Goal: Task Accomplishment & Management: Complete application form

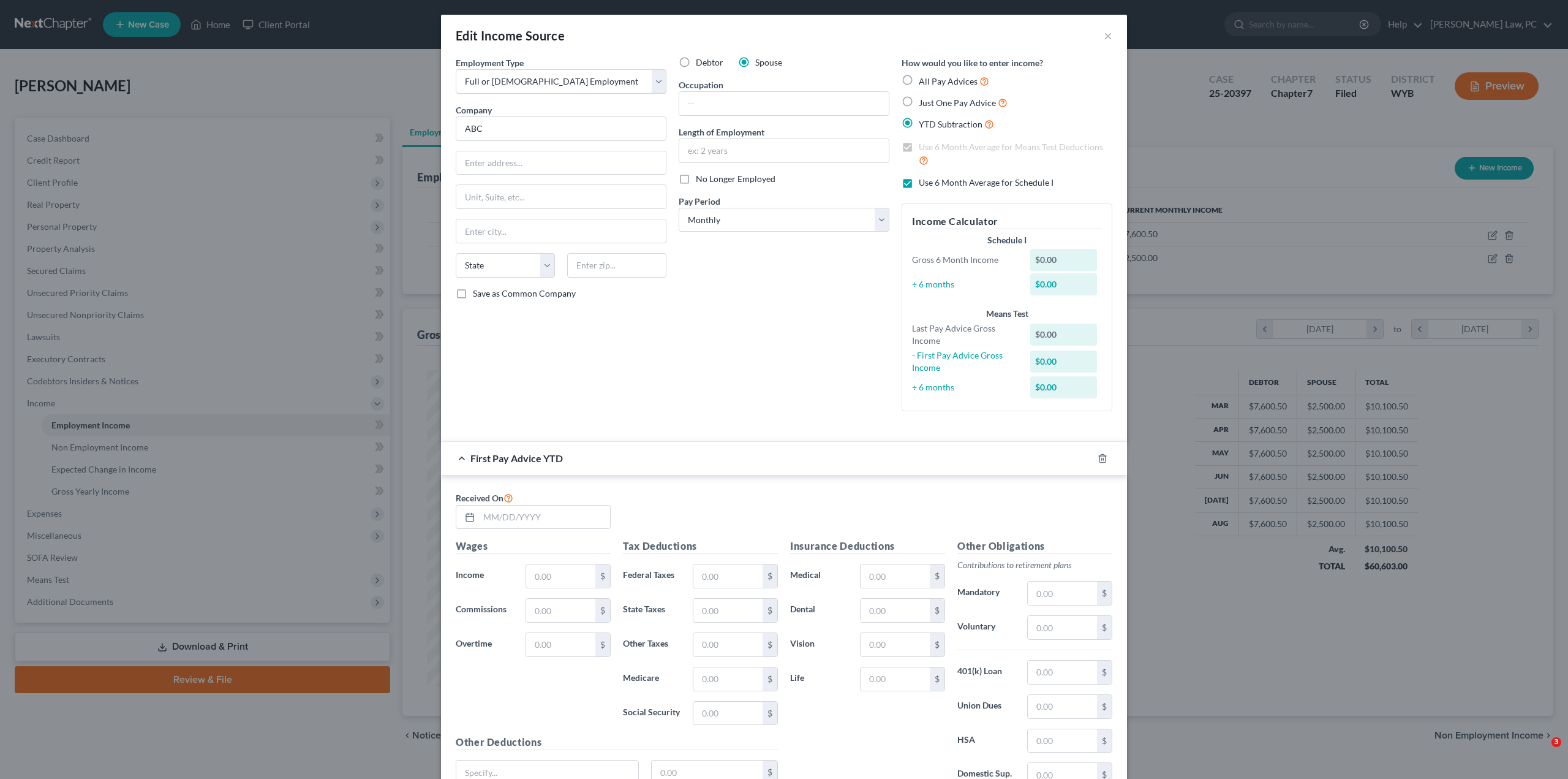
select select "0"
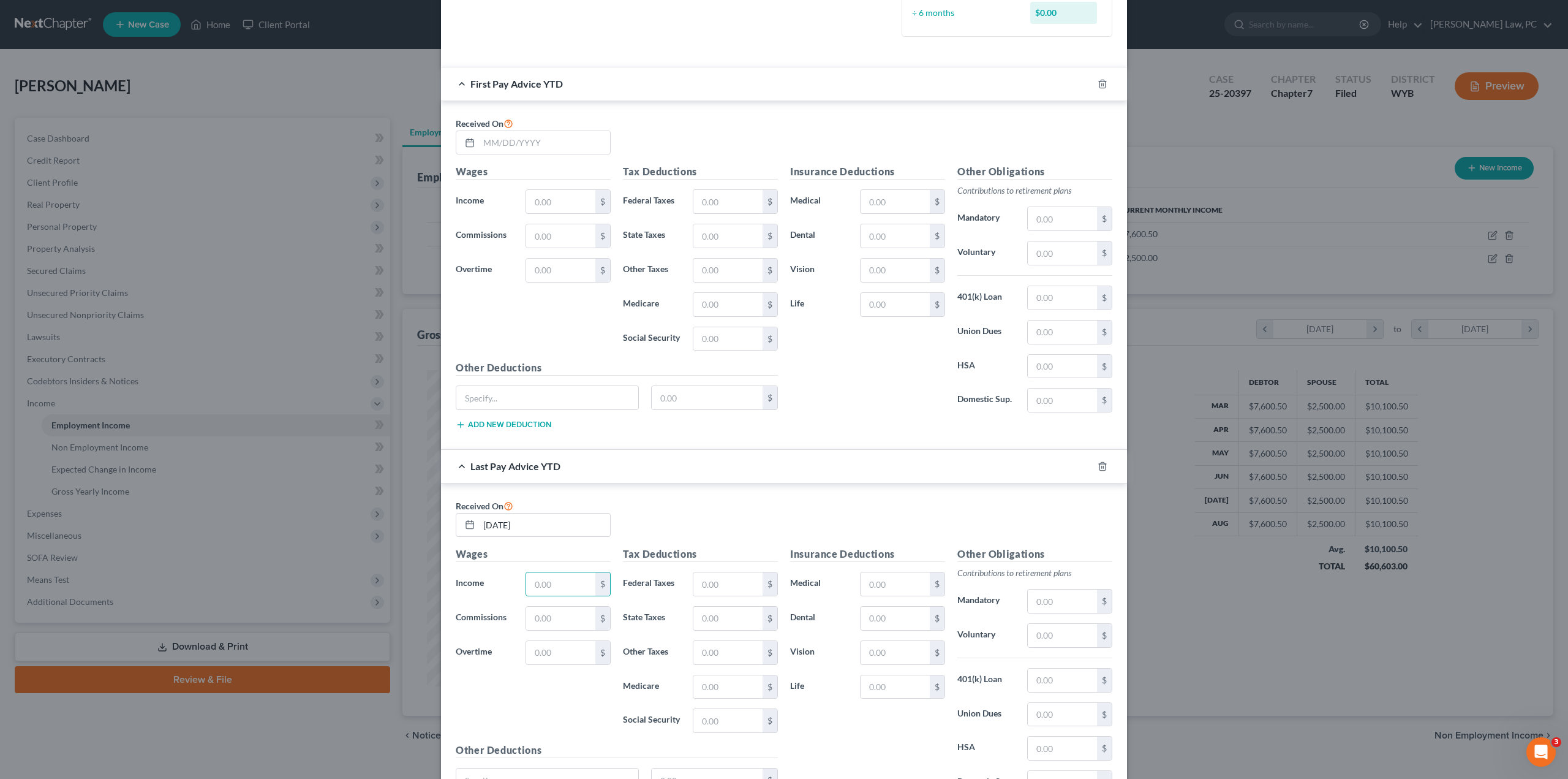
scroll to position [363, 0]
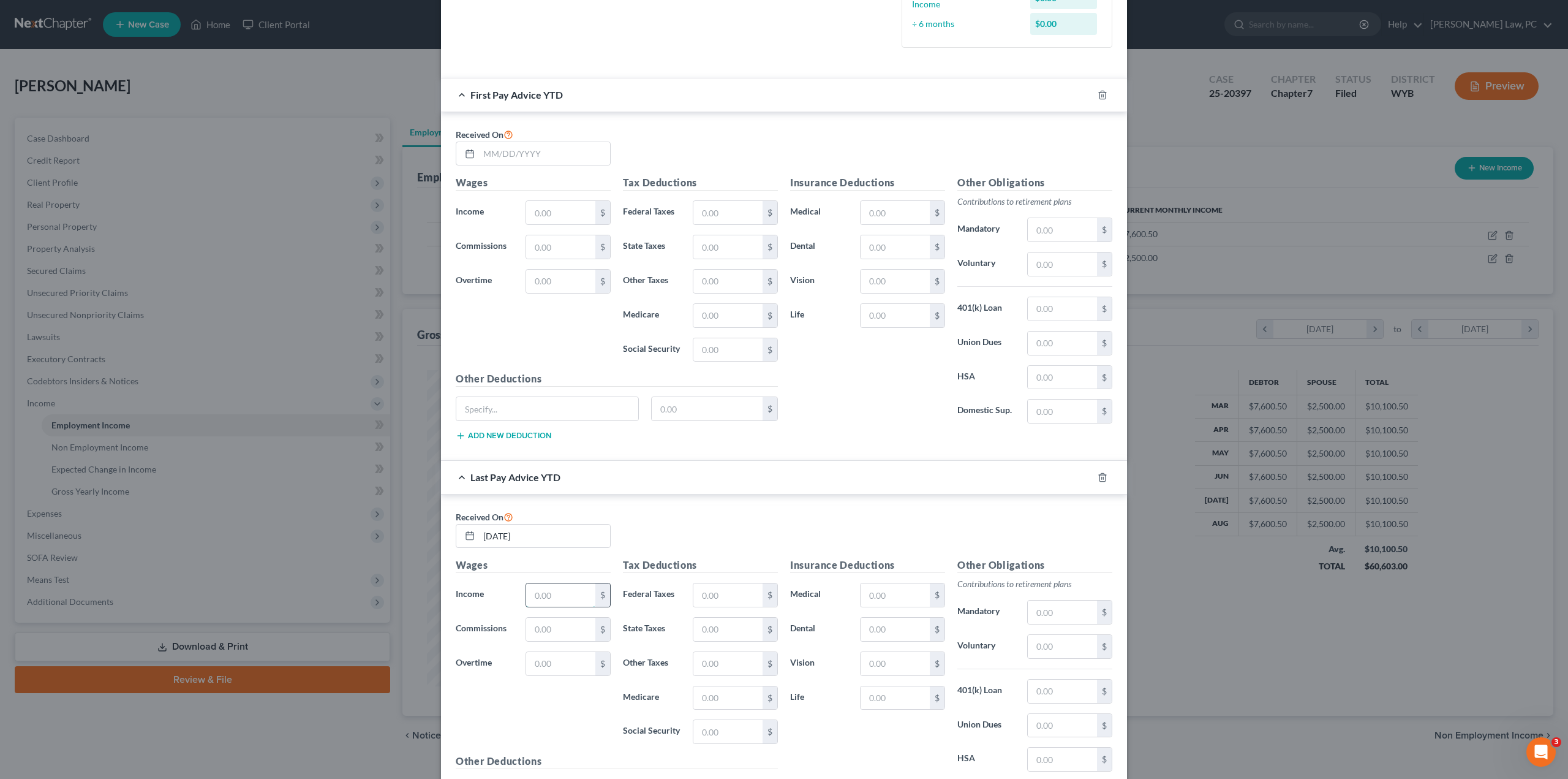
click at [542, 585] on input "text" at bounding box center [561, 595] width 70 height 23
type input "40,659.45"
click at [707, 585] on input "text" at bounding box center [728, 595] width 70 height 23
type input "4,760.75"
type input "542.31"
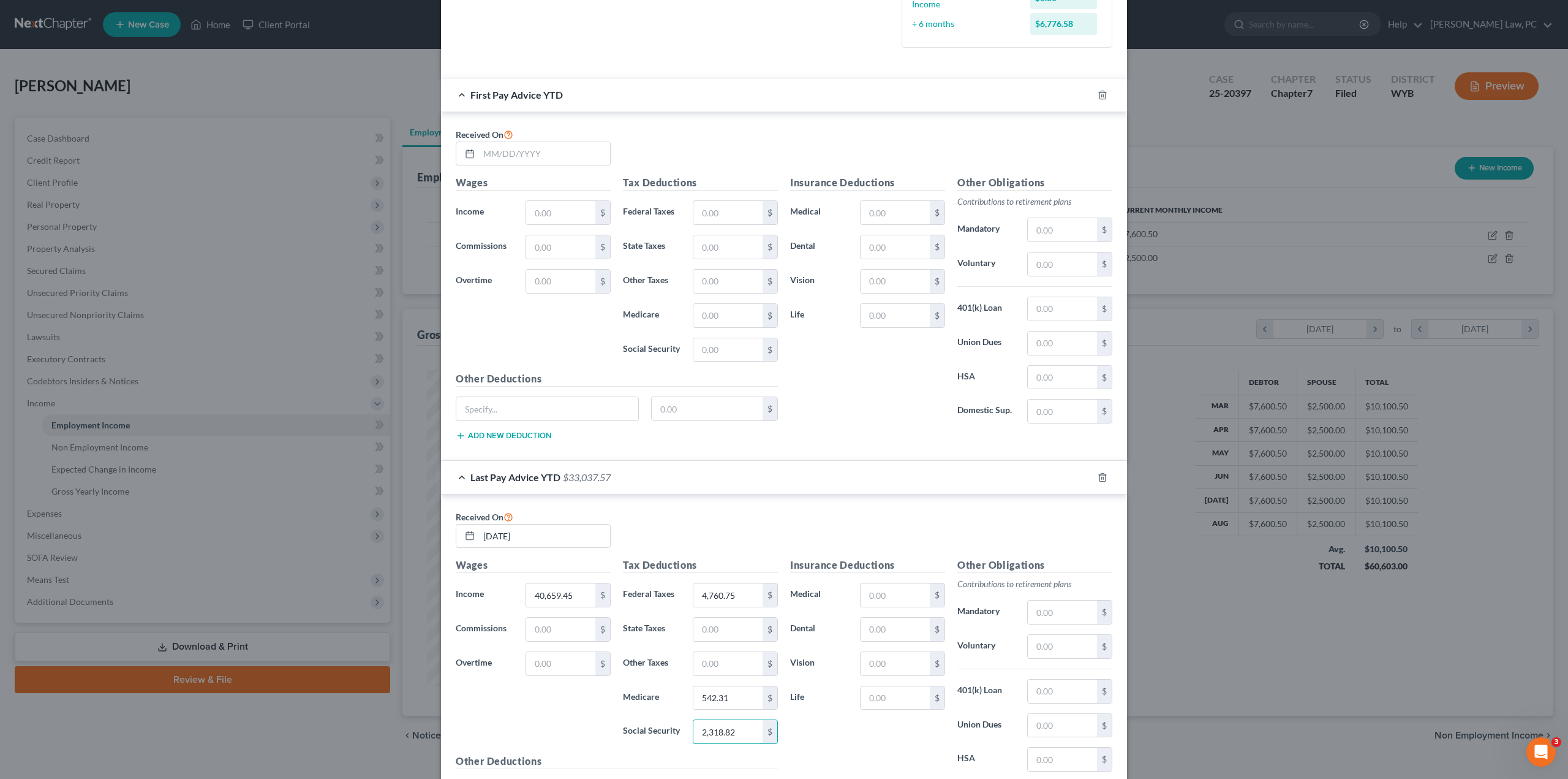
type input "2,318.82"
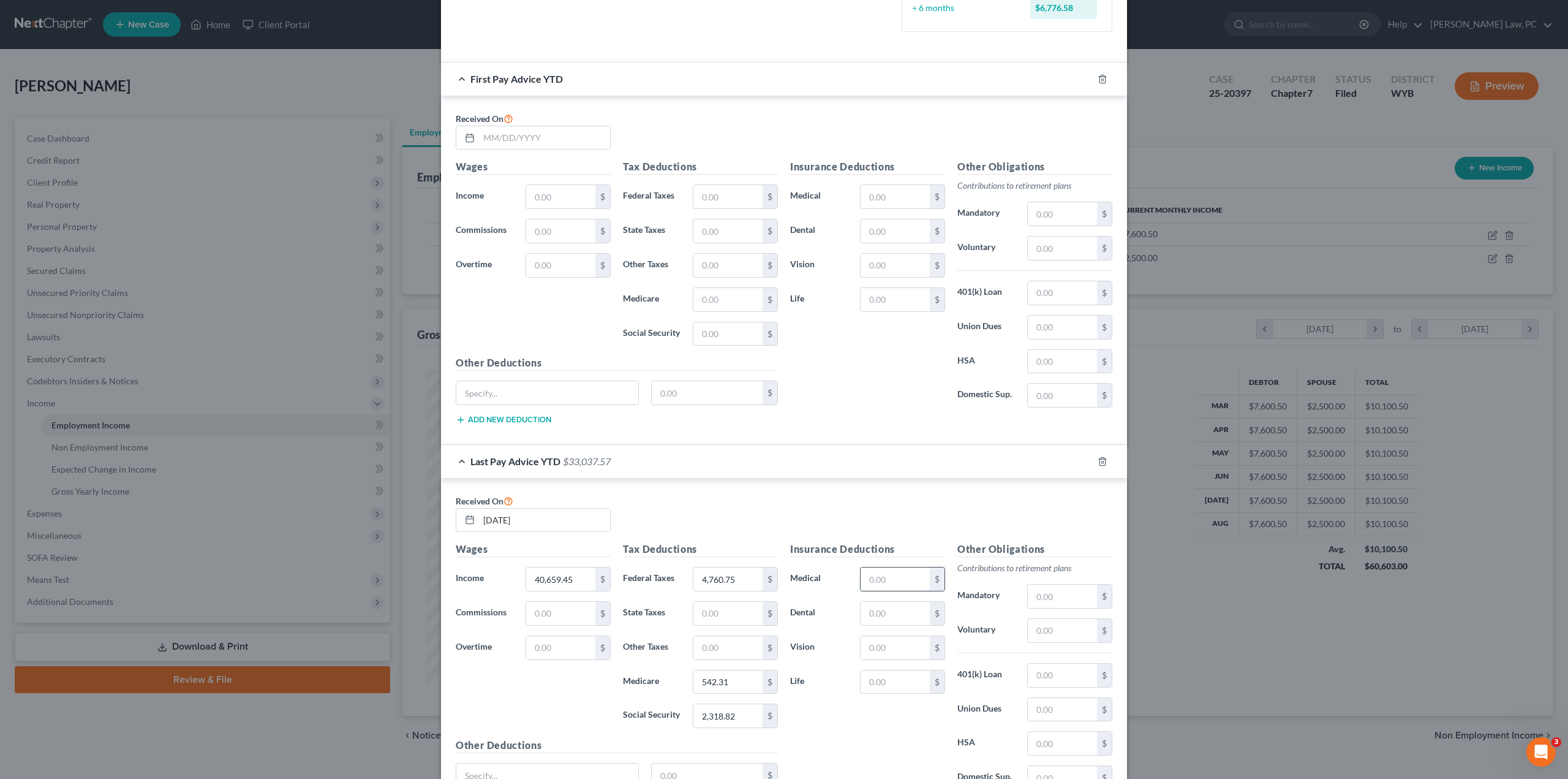
click at [898, 574] on input "text" at bounding box center [895, 579] width 70 height 23
click at [870, 579] on input "text" at bounding box center [895, 579] width 70 height 23
type input "2,051.84"
click at [887, 609] on input "text" at bounding box center [895, 613] width 70 height 23
type input "391.04"
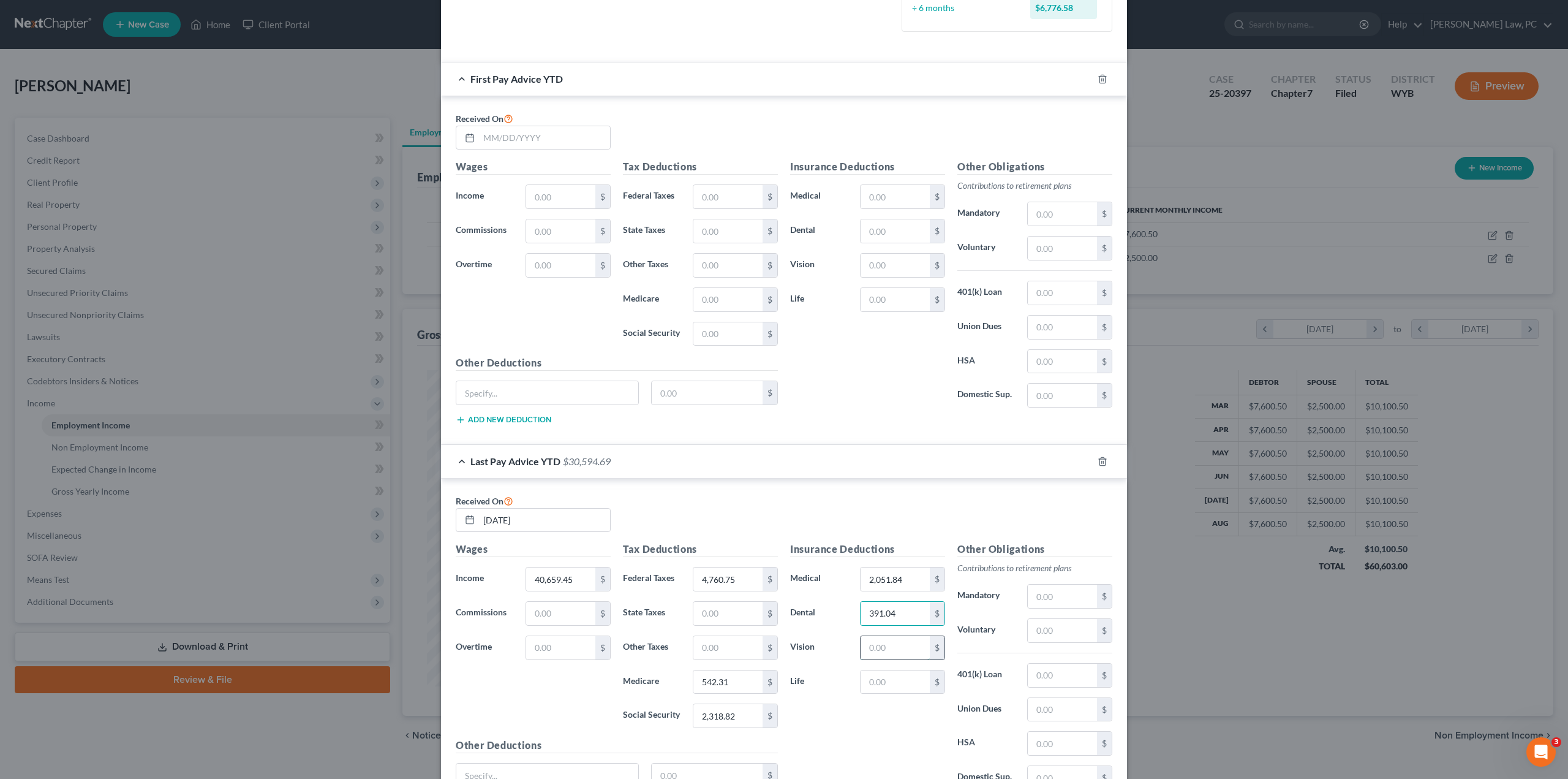
click at [872, 641] on input "text" at bounding box center [895, 647] width 70 height 23
type input "124.8"
click at [872, 671] on input "text" at bounding box center [895, 682] width 70 height 23
click at [1035, 731] on input "text" at bounding box center [1062, 743] width 70 height 23
type input "1,635.7"
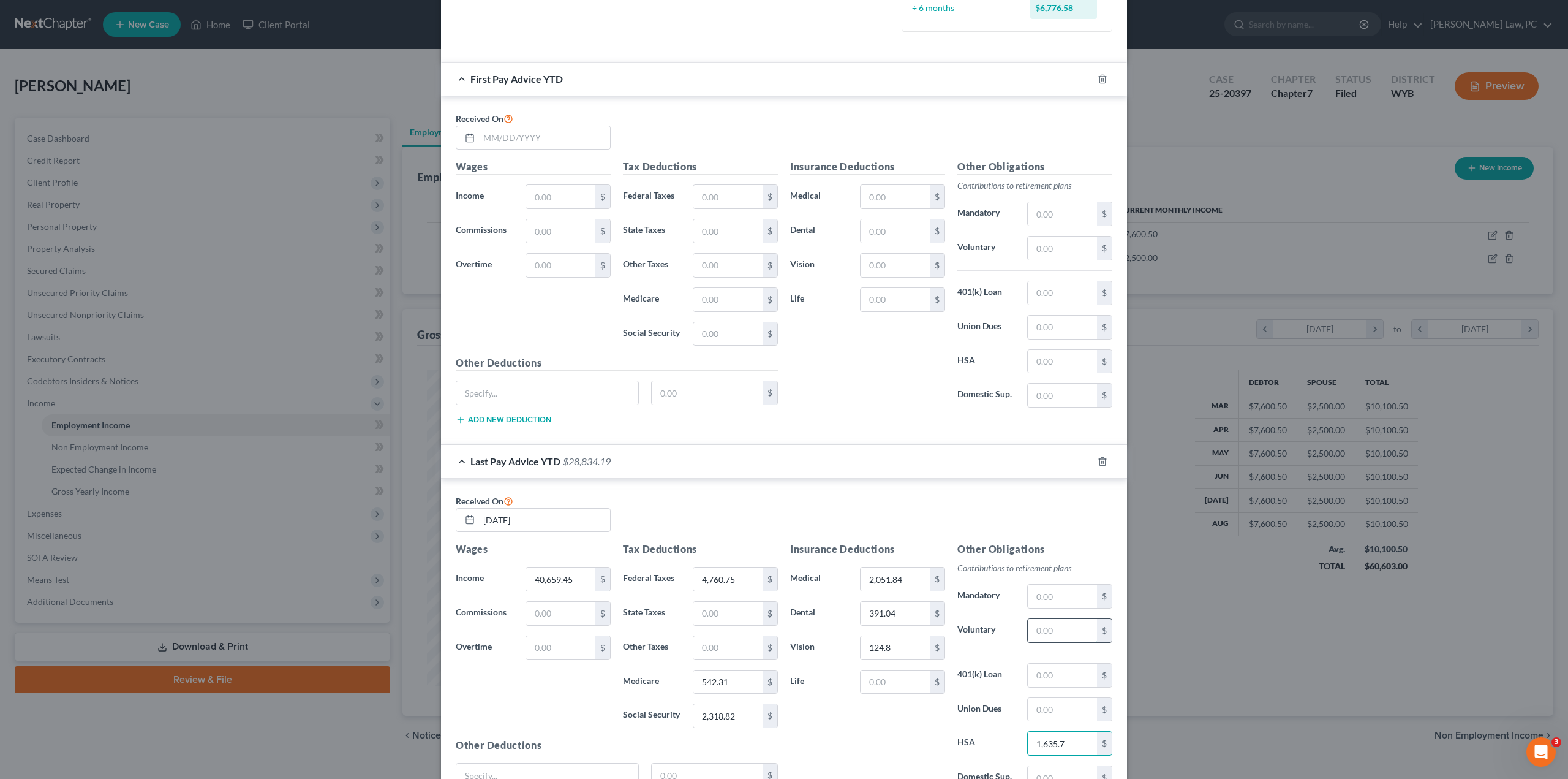
click at [1043, 627] on input "text" at bounding box center [1062, 630] width 70 height 23
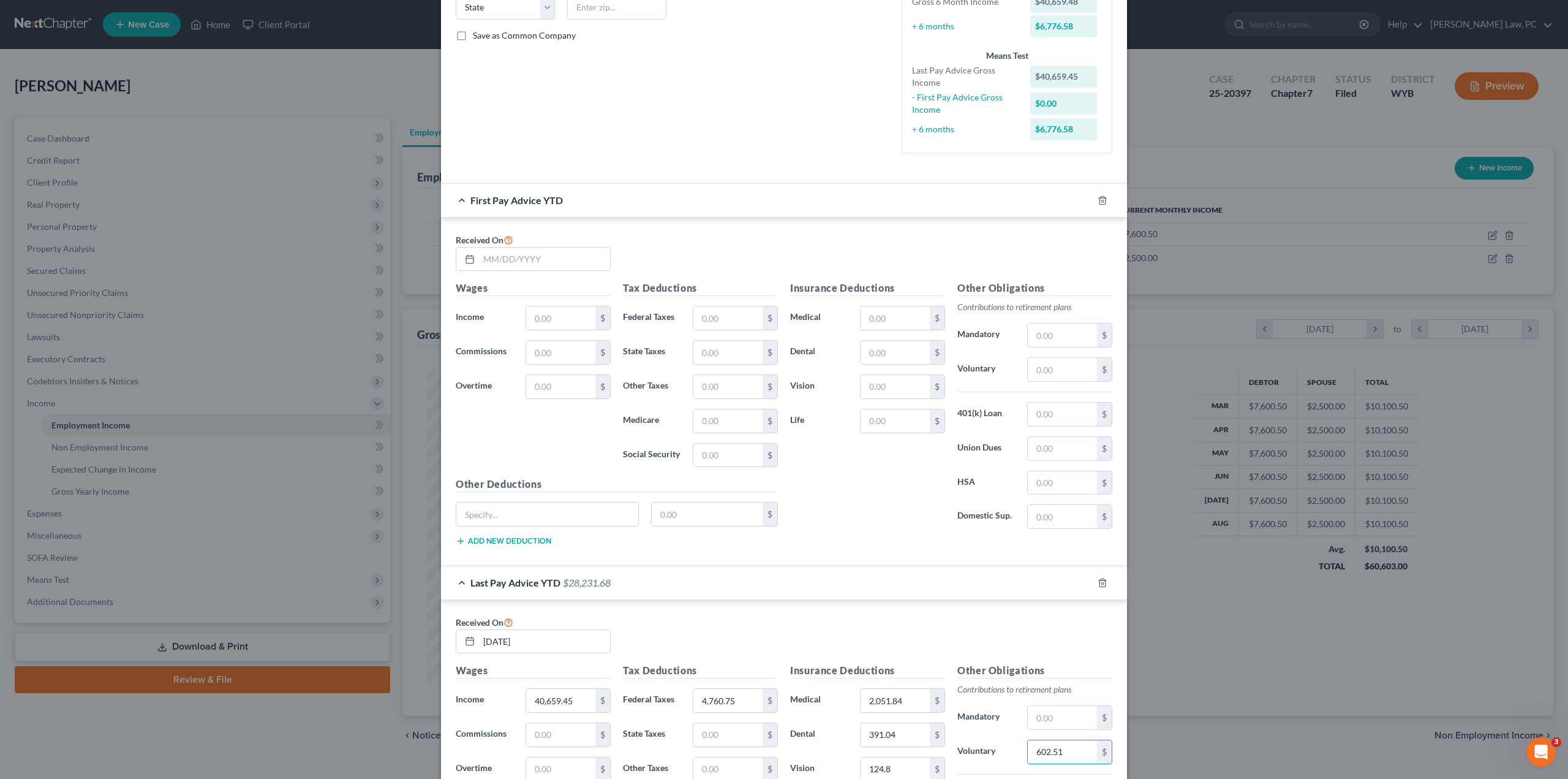
scroll to position [241, 0]
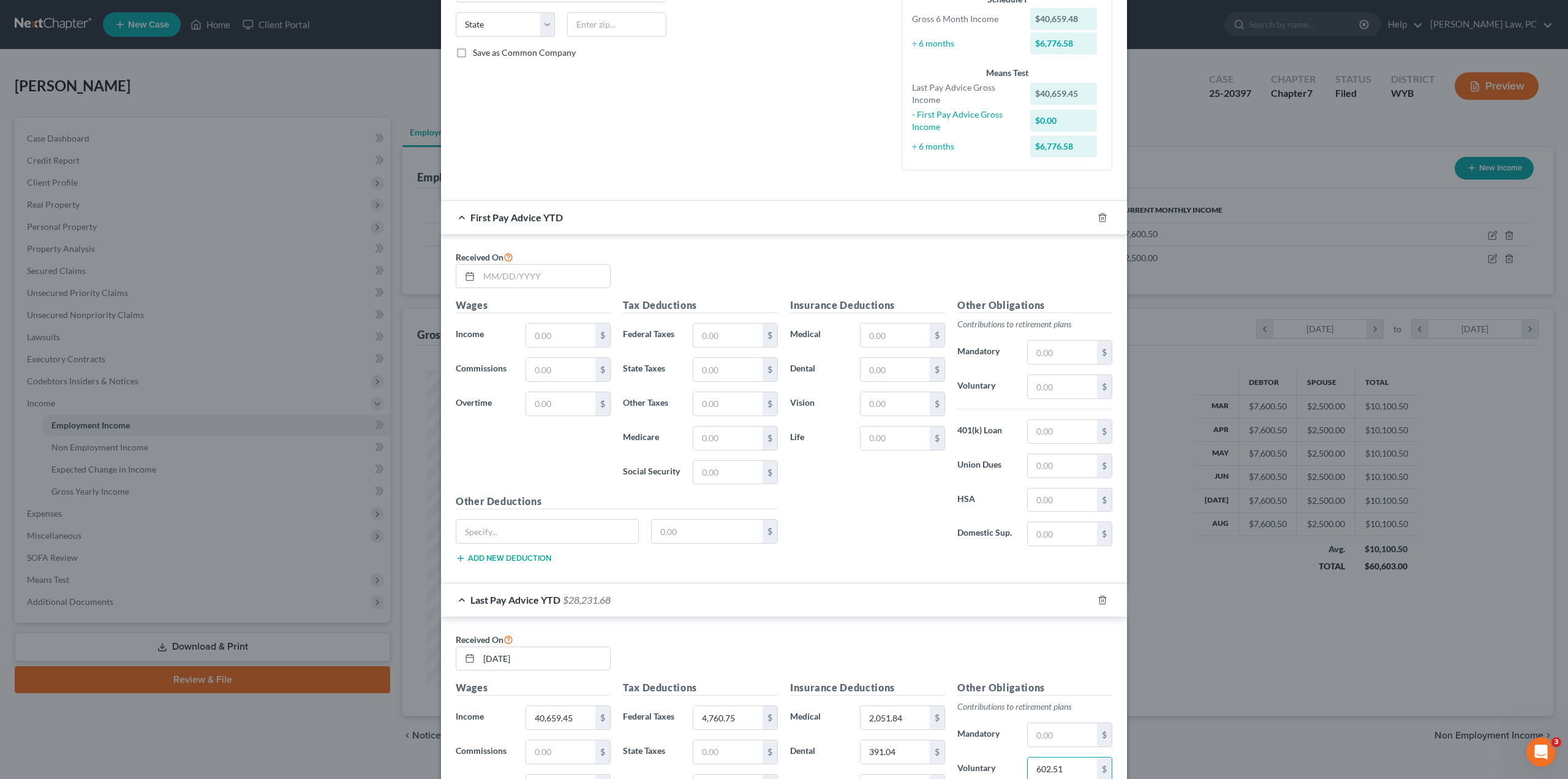
type input "602.51"
drag, startPoint x: 507, startPoint y: 271, endPoint x: 513, endPoint y: 269, distance: 6.3
click at [507, 271] on input "text" at bounding box center [544, 276] width 131 height 23
type input "[DATE]"
click at [904, 340] on input "text" at bounding box center [895, 335] width 70 height 23
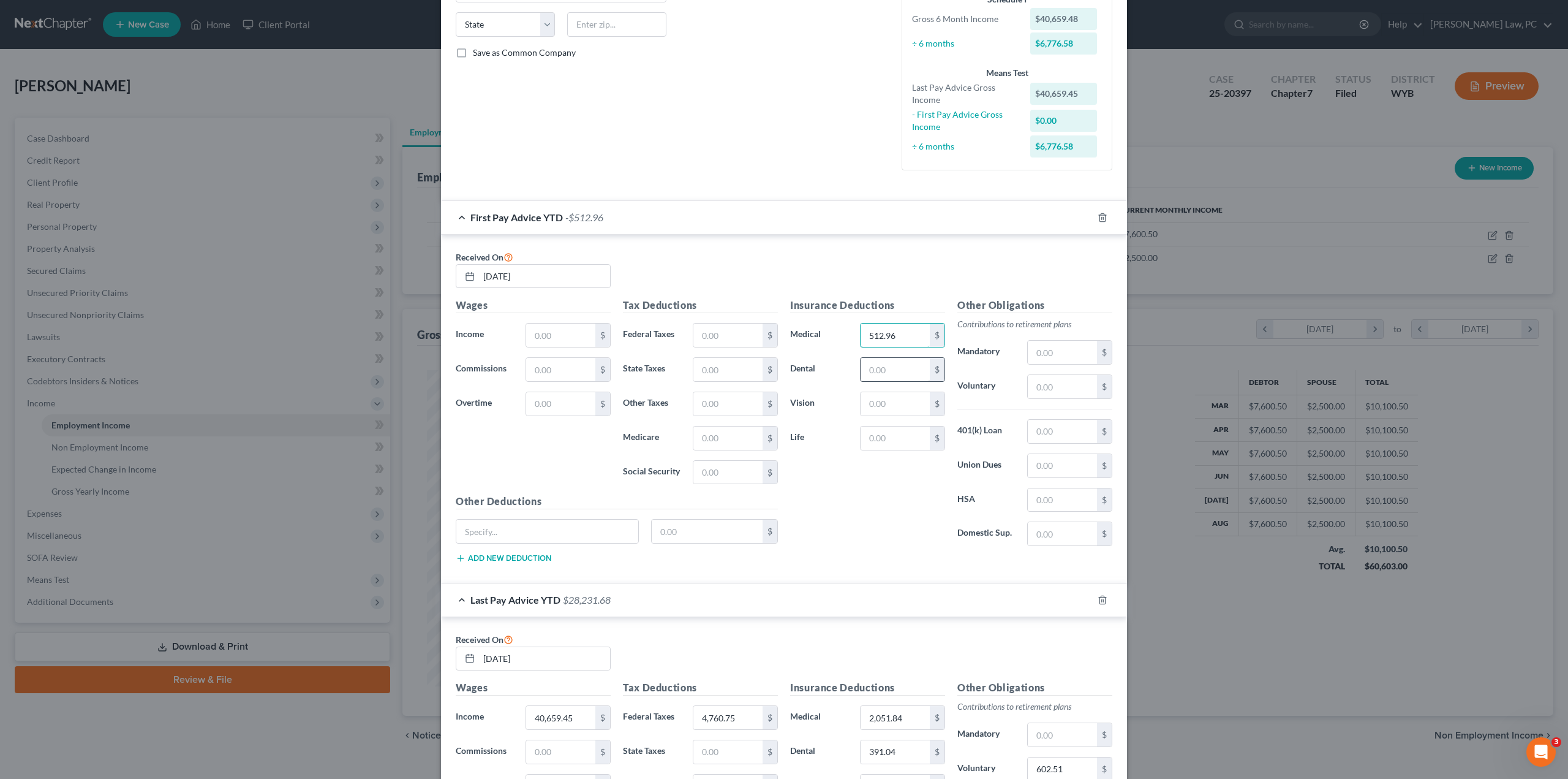
type input "512.96"
click at [884, 369] on input "text" at bounding box center [895, 369] width 70 height 23
type input "97.76"
click at [884, 407] on input "text" at bounding box center [895, 403] width 70 height 23
type input "31.2"
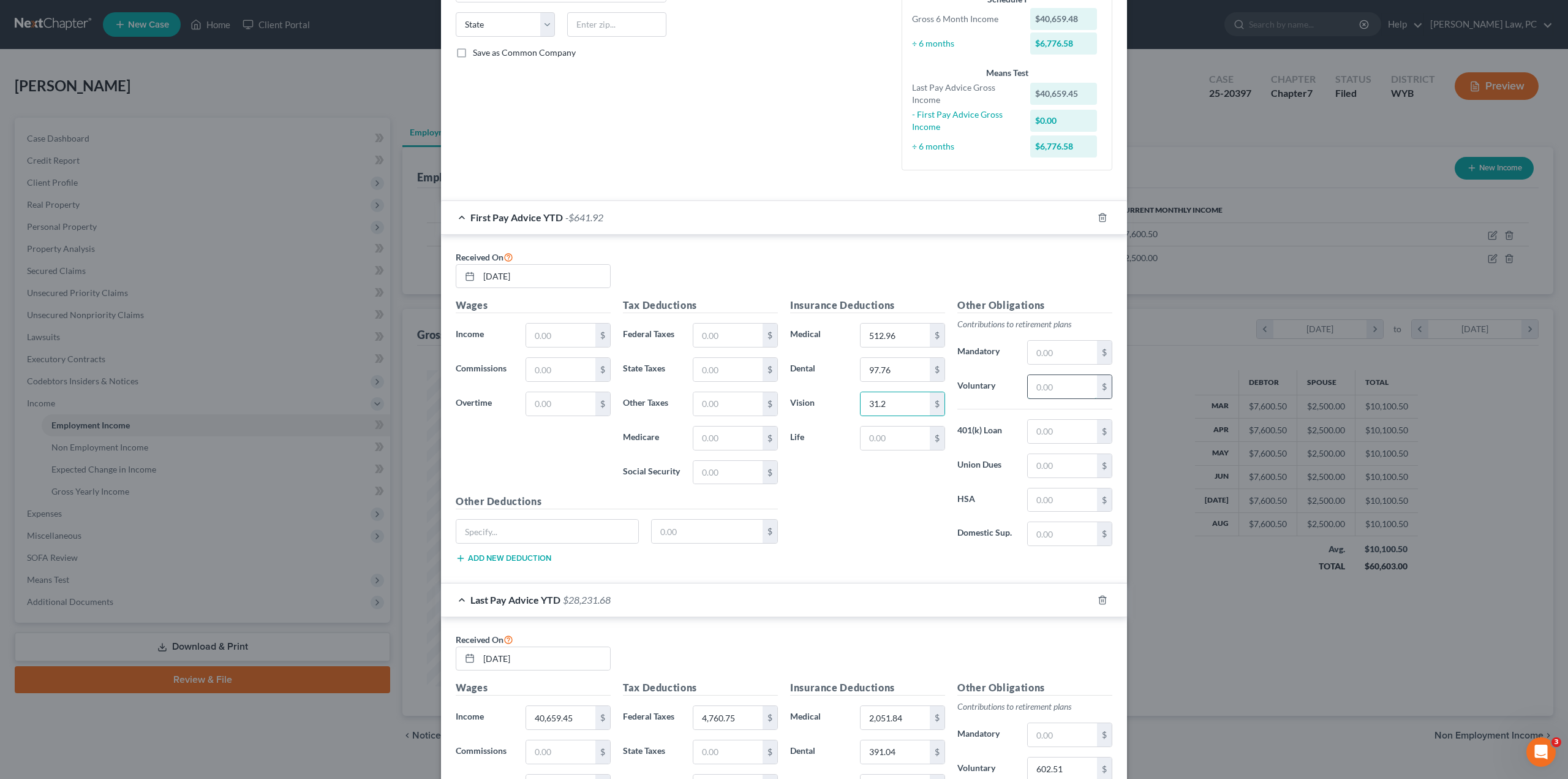
click at [1030, 388] on input "text" at bounding box center [1062, 386] width 70 height 23
type input "149.2"
click at [1039, 498] on input "text" at bounding box center [1062, 500] width 70 height 23
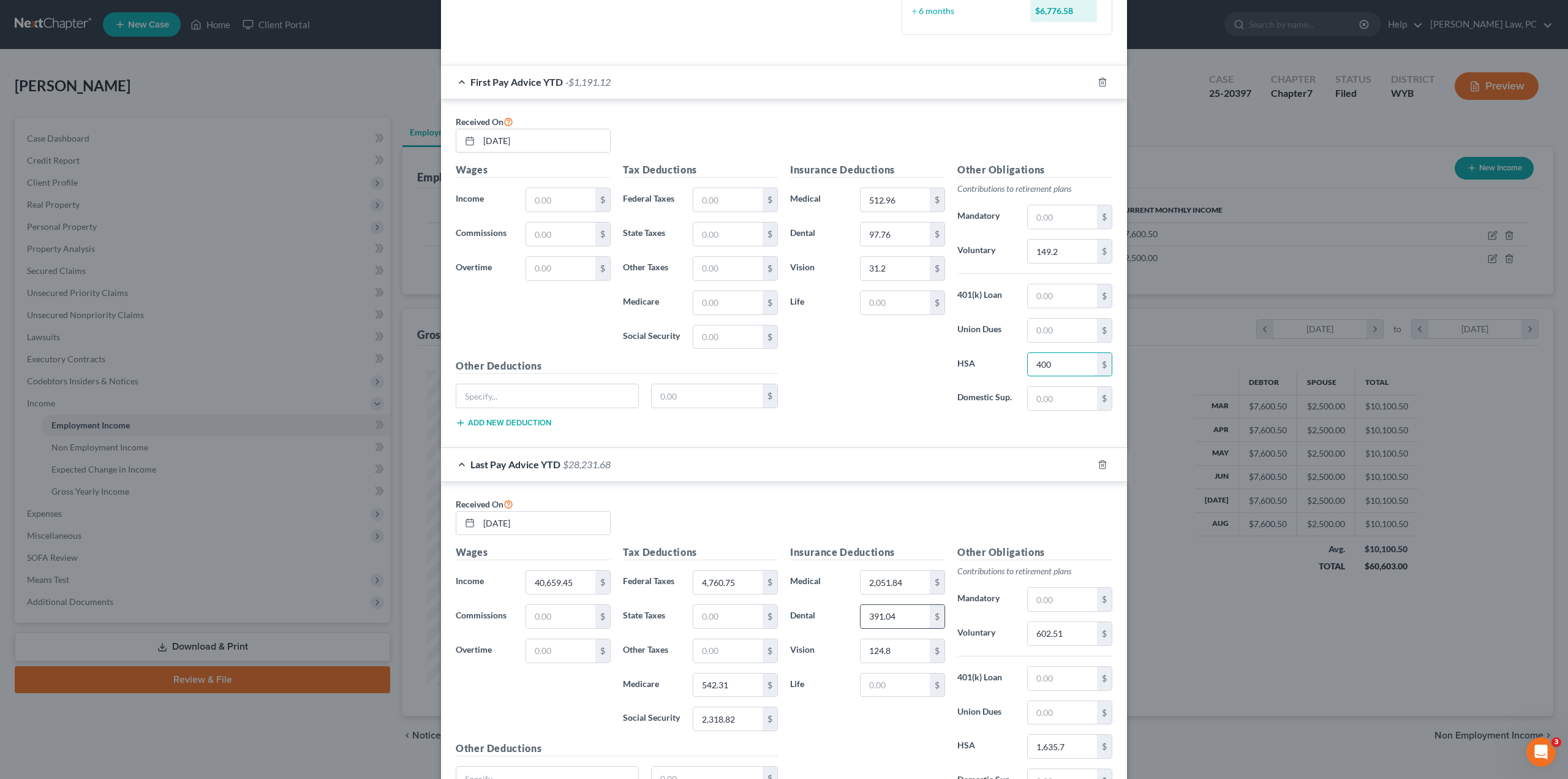
scroll to position [363, 0]
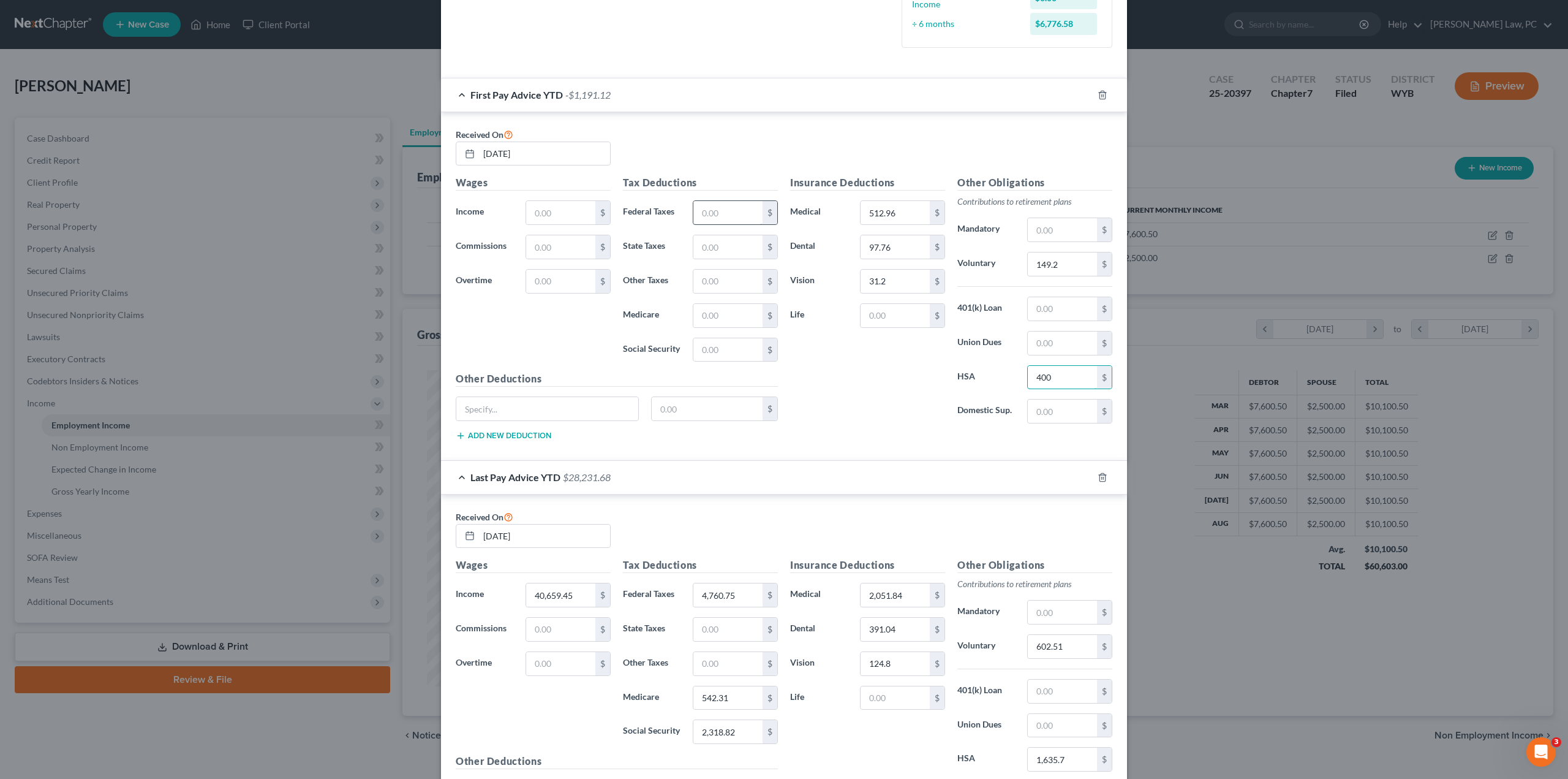
type input "400"
click at [703, 207] on input "text" at bounding box center [728, 213] width 70 height 23
type input "1,697.12"
click at [706, 316] on input "text" at bounding box center [728, 316] width 70 height 23
type input "163.97"
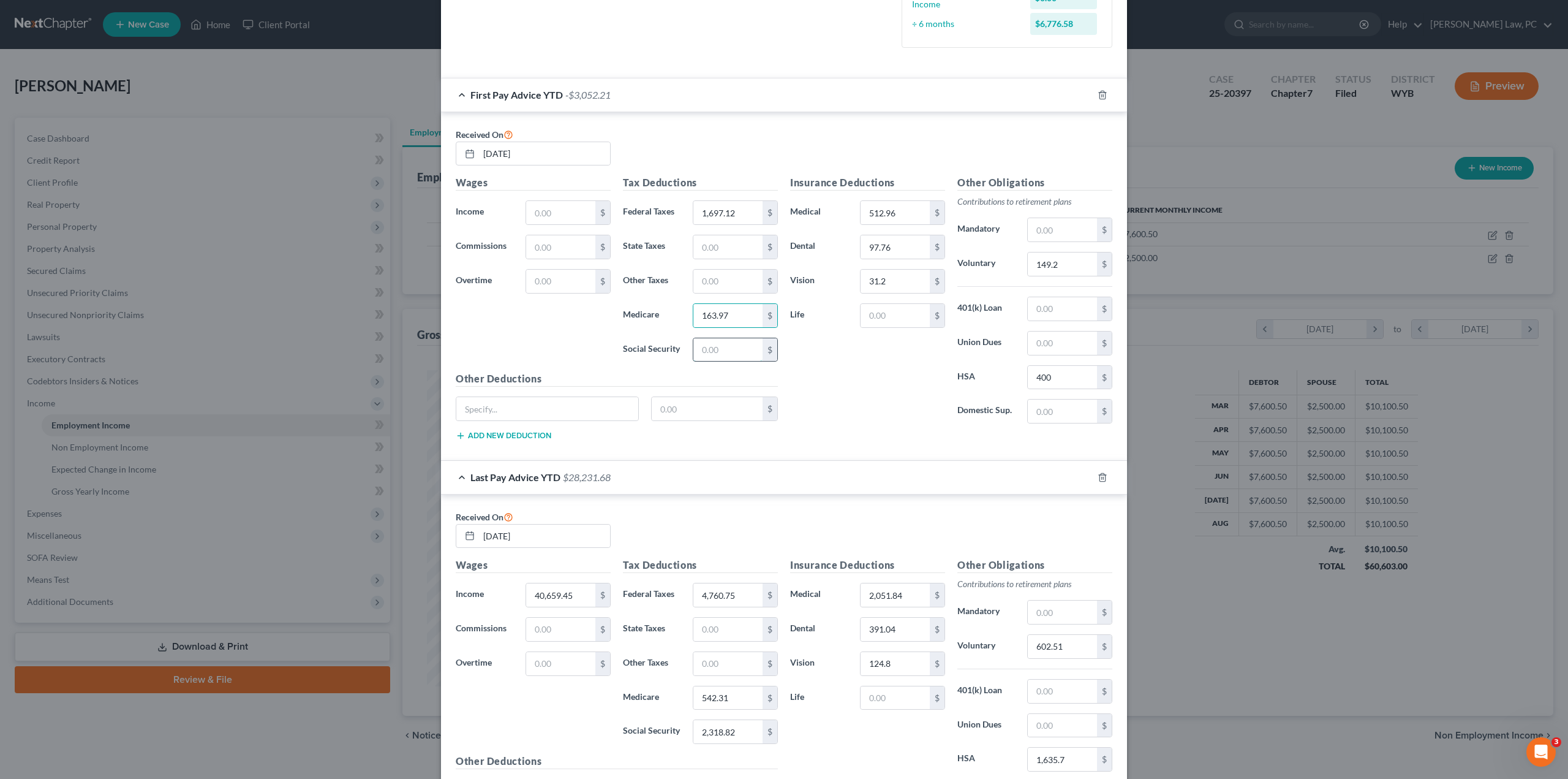
click at [706, 342] on input "text" at bounding box center [728, 350] width 70 height 23
type input "701.1"
click at [546, 214] on input "text" at bounding box center [561, 213] width 70 height 23
type input "12,113.84"
click at [893, 317] on input "text" at bounding box center [895, 316] width 70 height 23
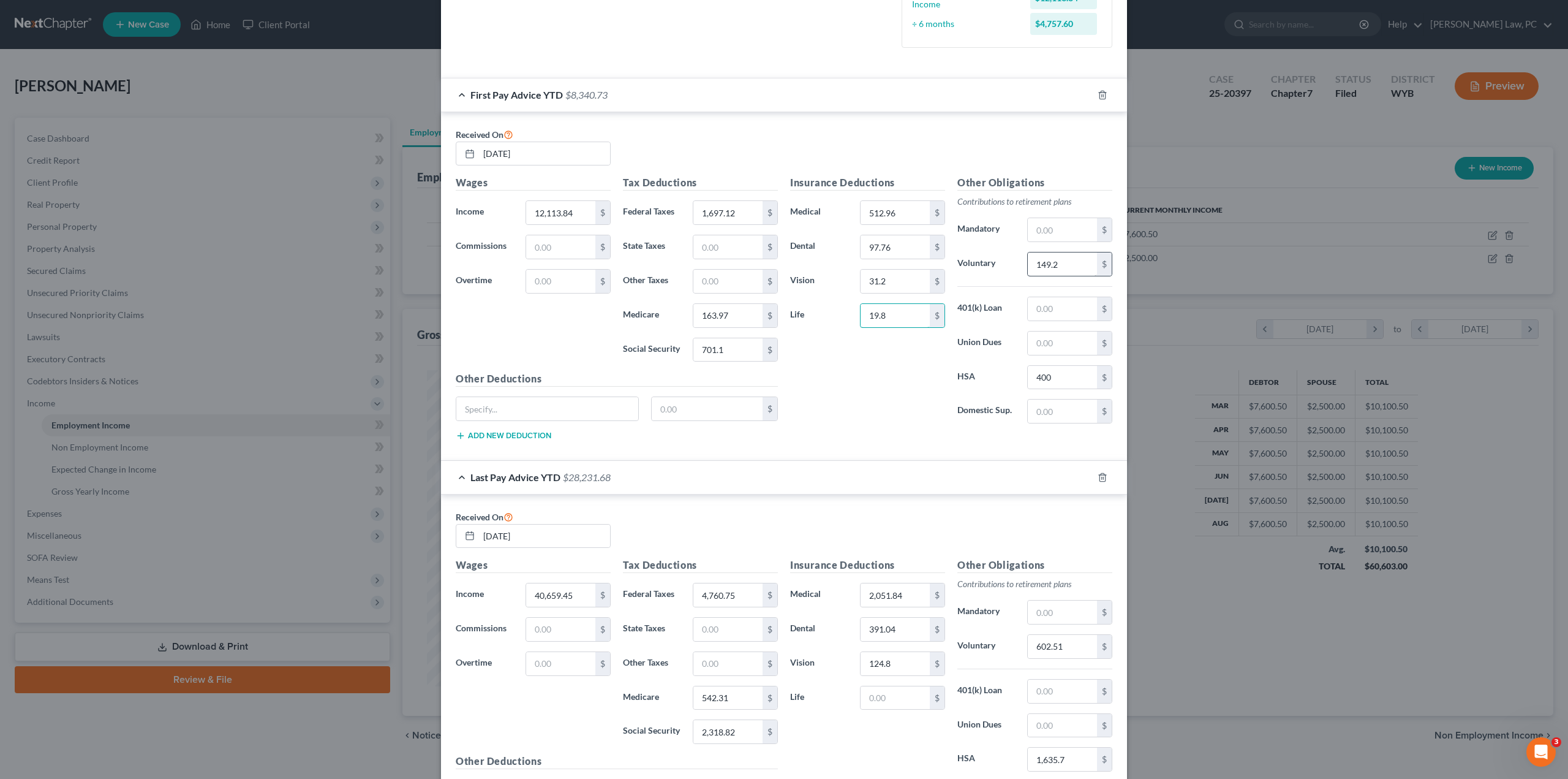
type input "19.8"
click at [1061, 264] on input "149.2" at bounding box center [1062, 264] width 70 height 23
type input "716.87"
click at [1058, 640] on input "602.51" at bounding box center [1062, 646] width 70 height 23
click at [880, 694] on input "text" at bounding box center [895, 698] width 70 height 23
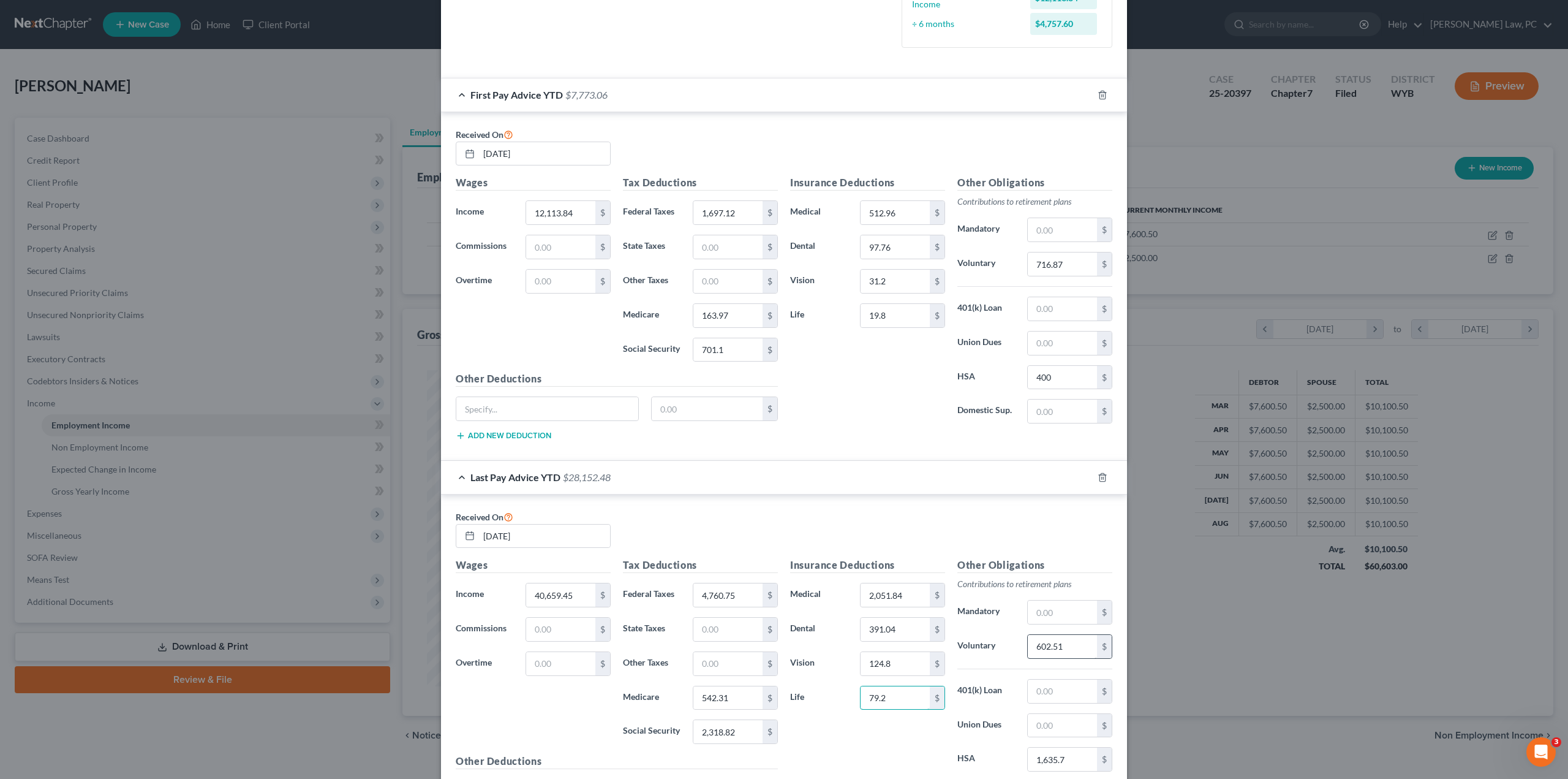
type input "79.2"
click at [1065, 636] on input "602.51" at bounding box center [1062, 646] width 70 height 23
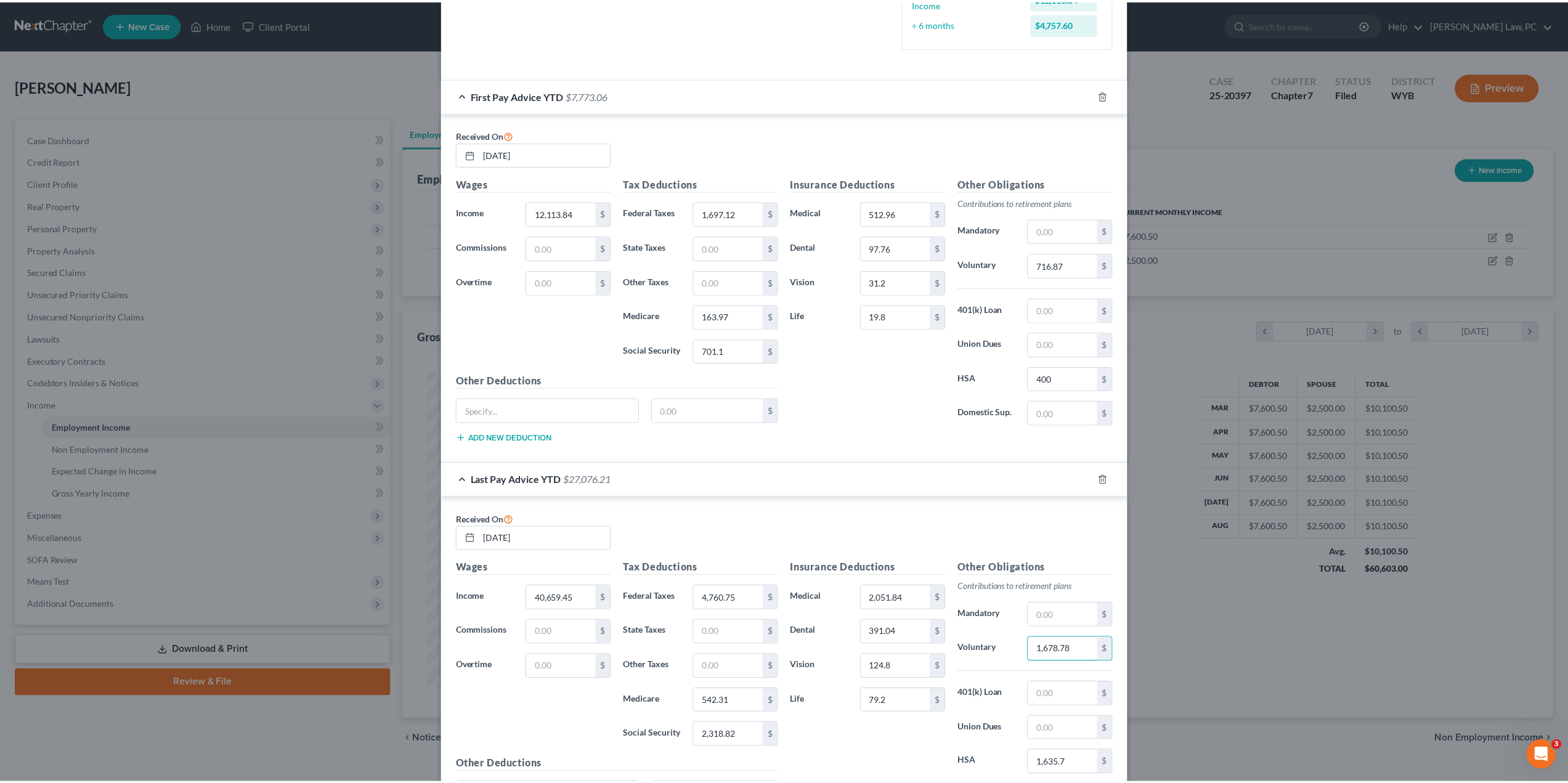
scroll to position [488, 0]
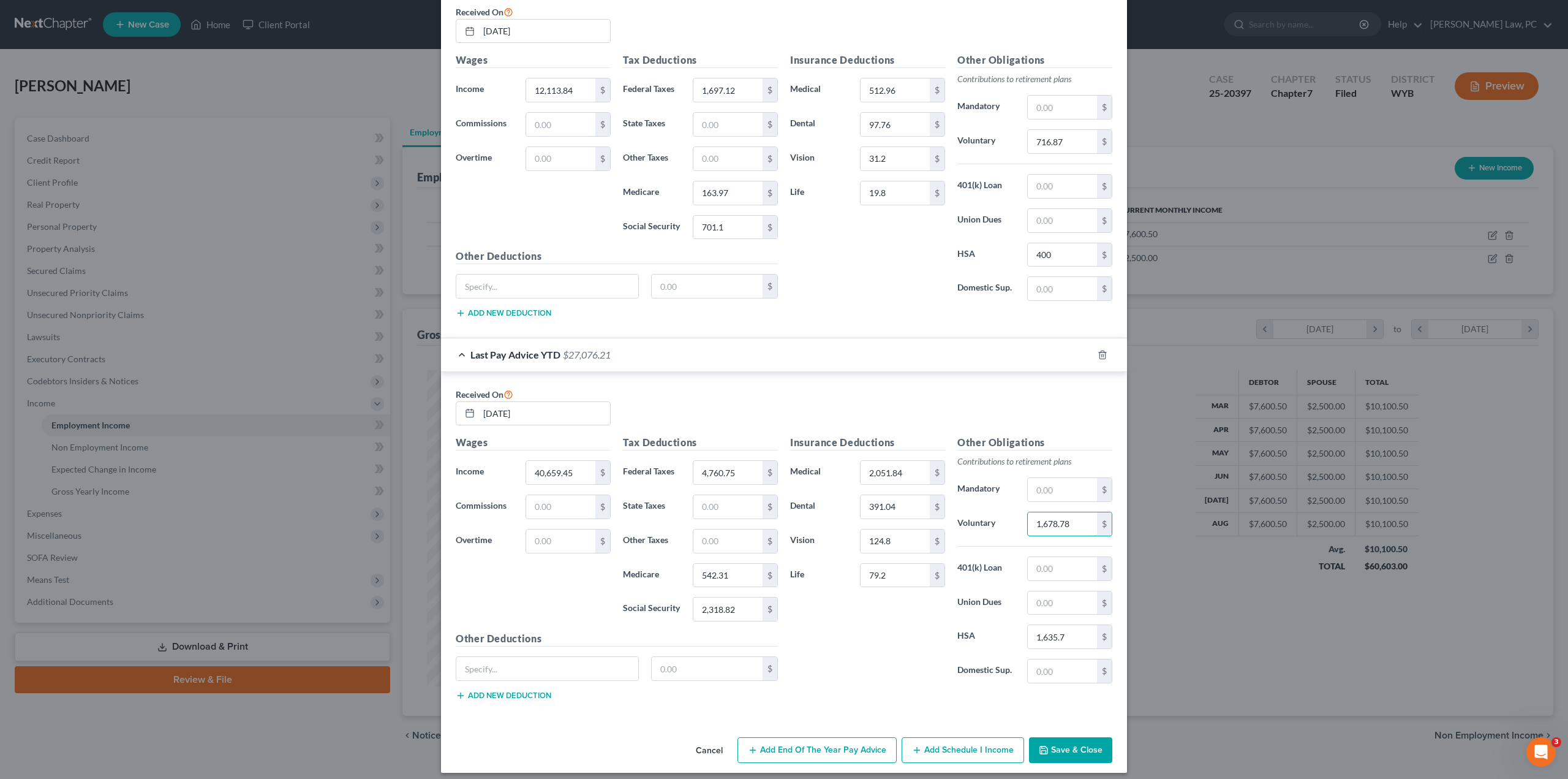
type input "1,678.78"
click at [1060, 742] on button "Save & Close" at bounding box center [1071, 750] width 83 height 26
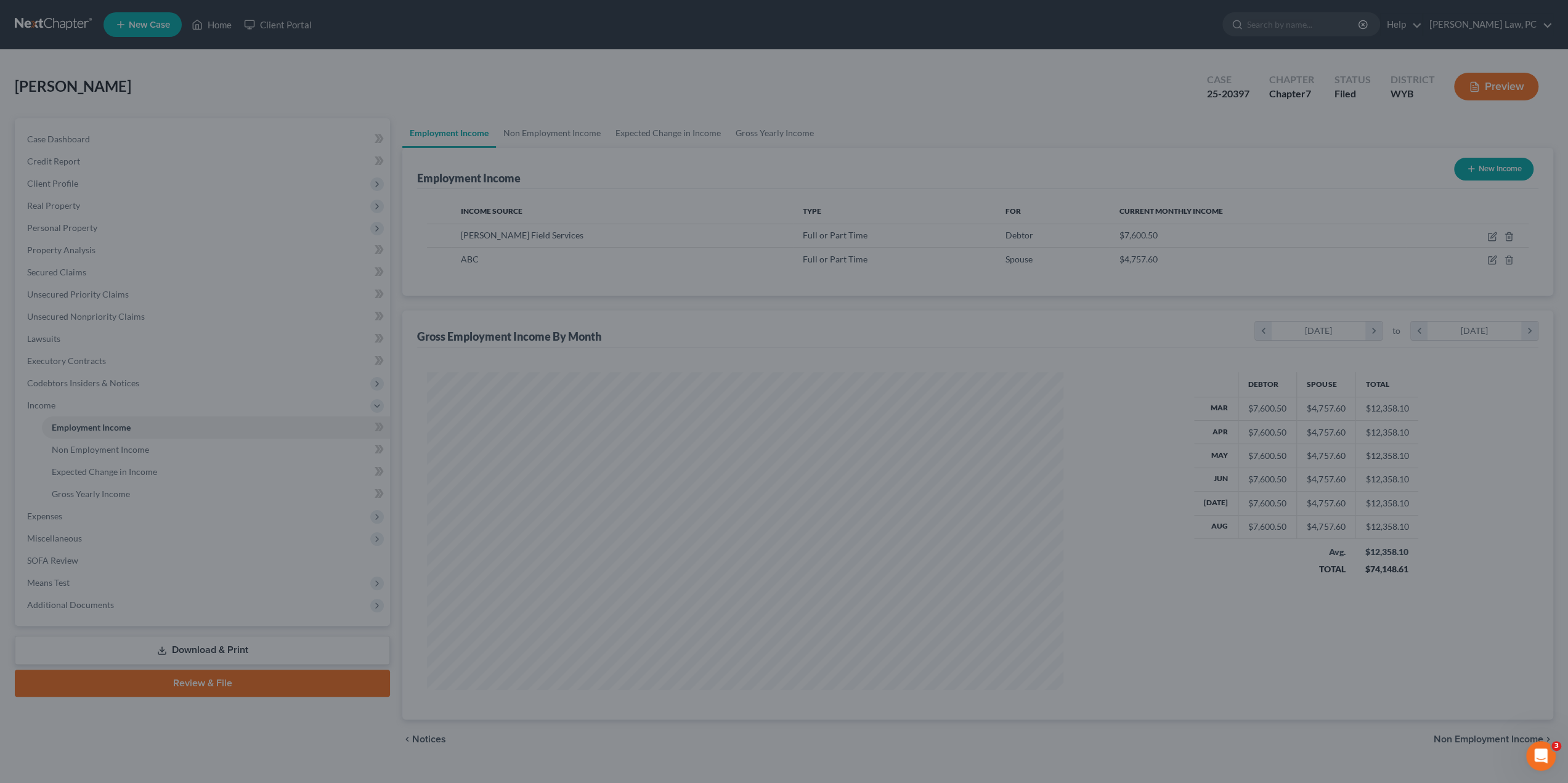
scroll to position [615501, 615408]
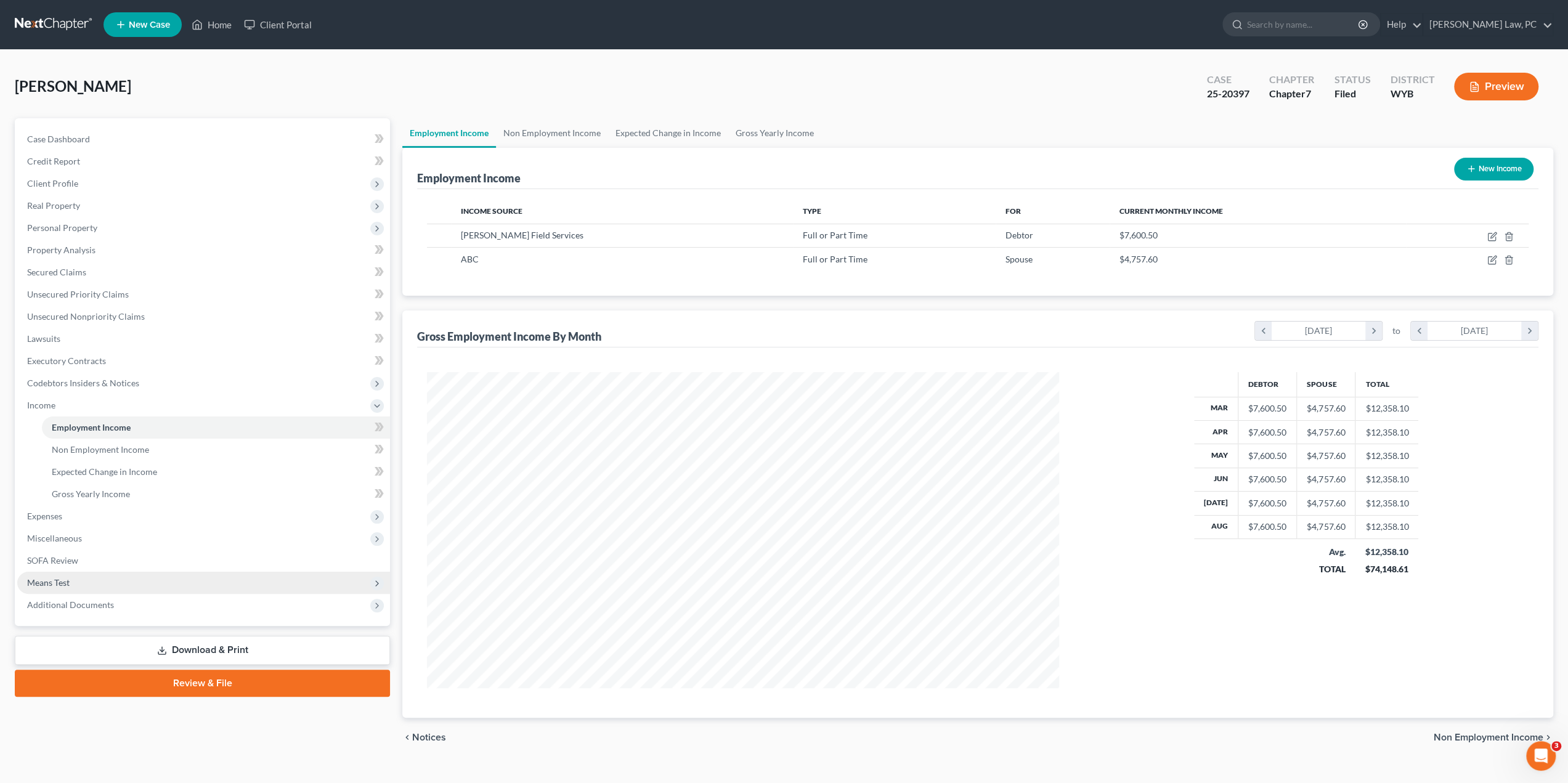
click at [62, 581] on span "Means Test" at bounding box center [49, 582] width 42 height 10
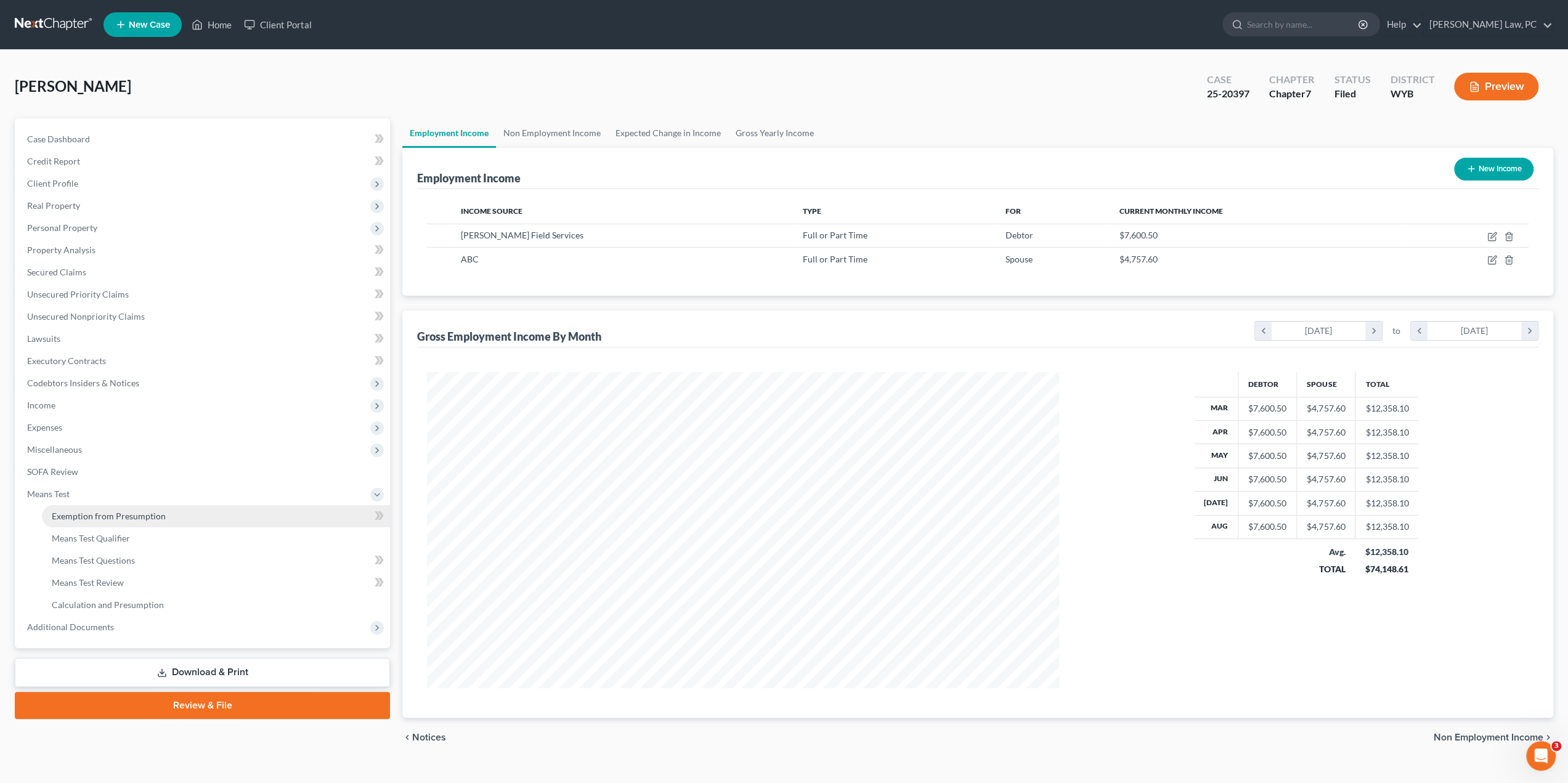
click at [117, 513] on span "Exemption from Presumption" at bounding box center [109, 515] width 114 height 10
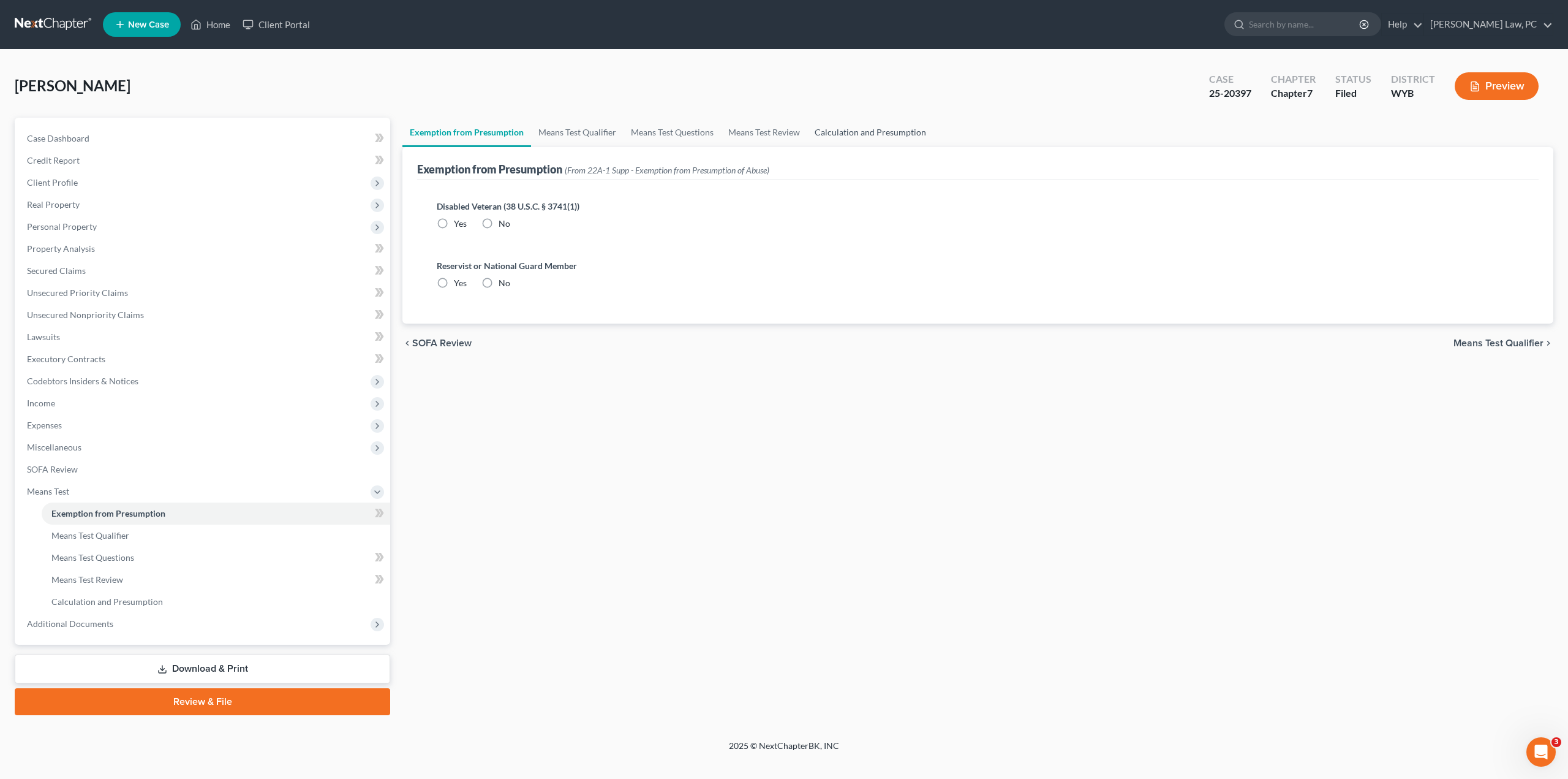
click at [860, 136] on link "Calculation and Presumption" at bounding box center [870, 132] width 126 height 29
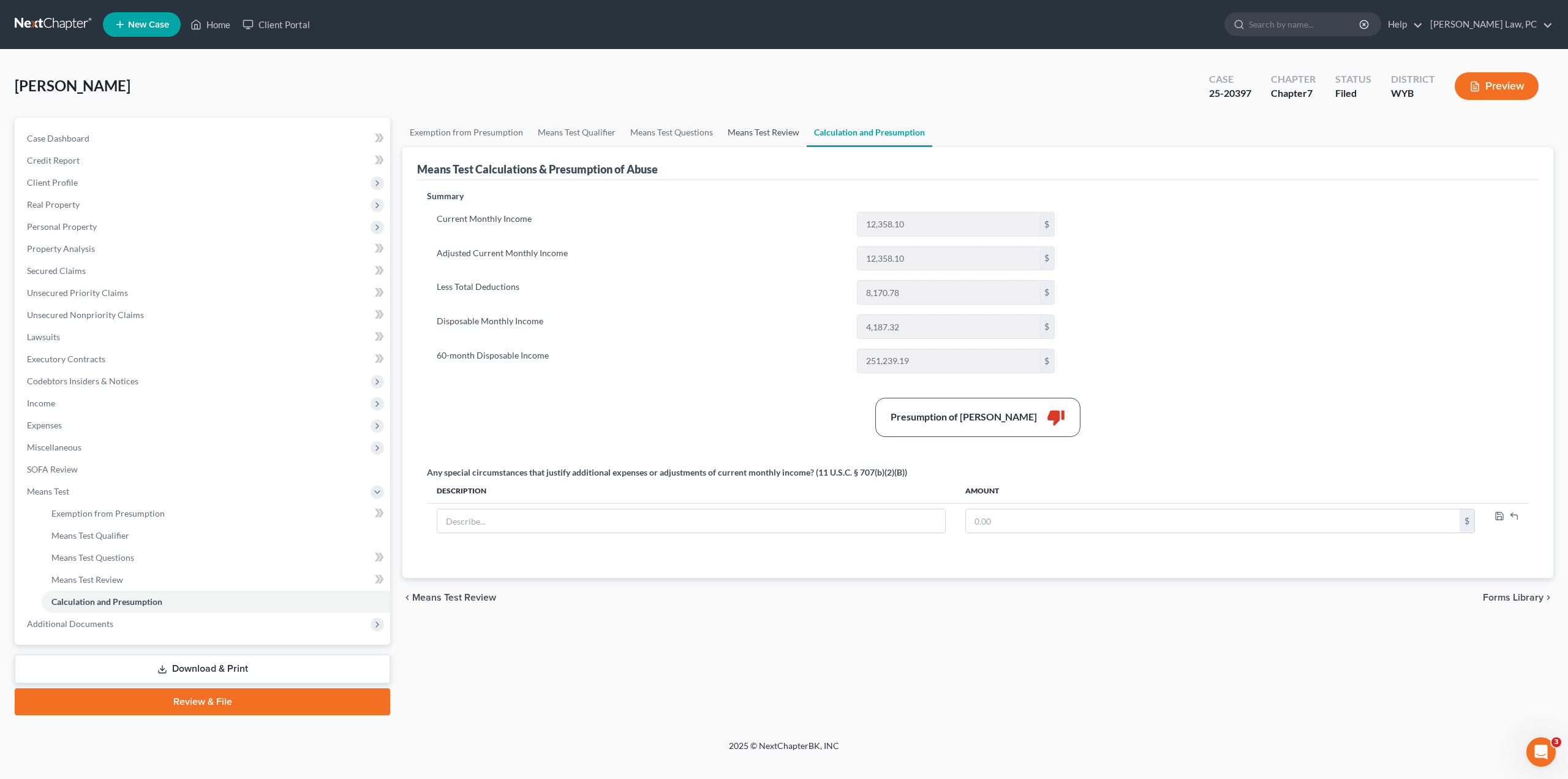
click at [741, 132] on link "Means Test Review" at bounding box center [763, 132] width 87 height 29
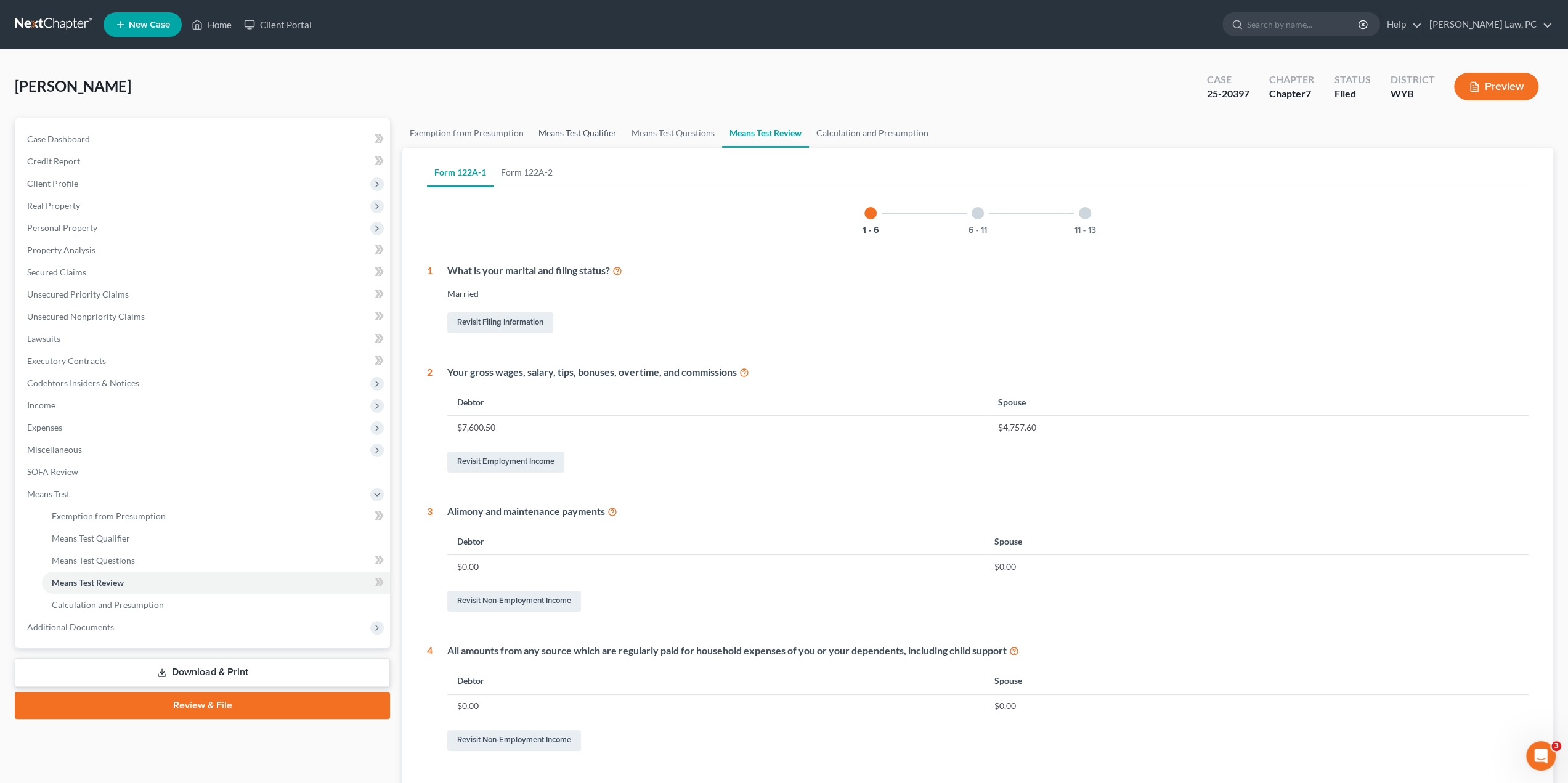
click at [578, 130] on link "Means Test Qualifier" at bounding box center [578, 133] width 93 height 29
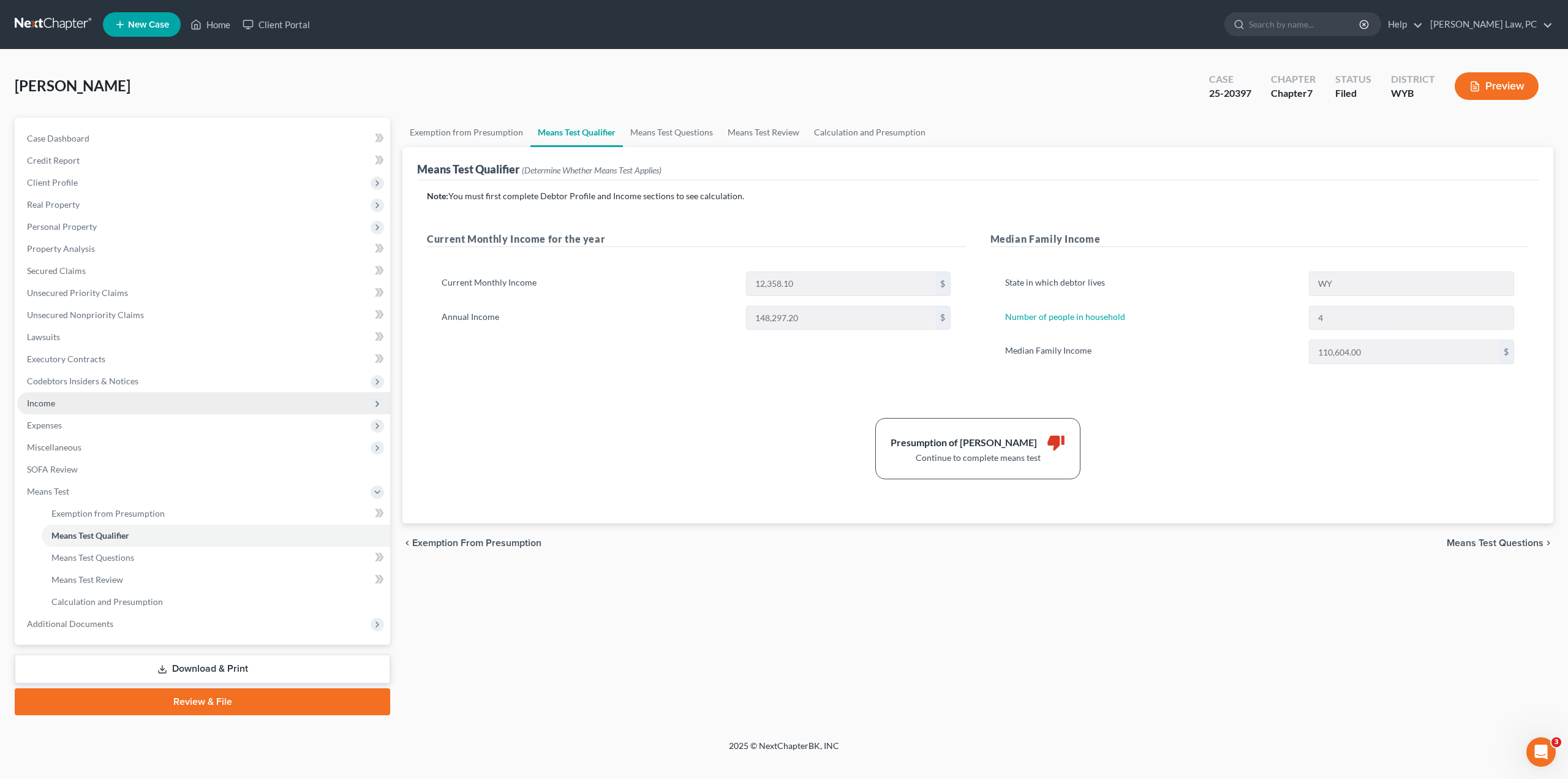
click at [57, 403] on span "Income" at bounding box center [203, 403] width 373 height 22
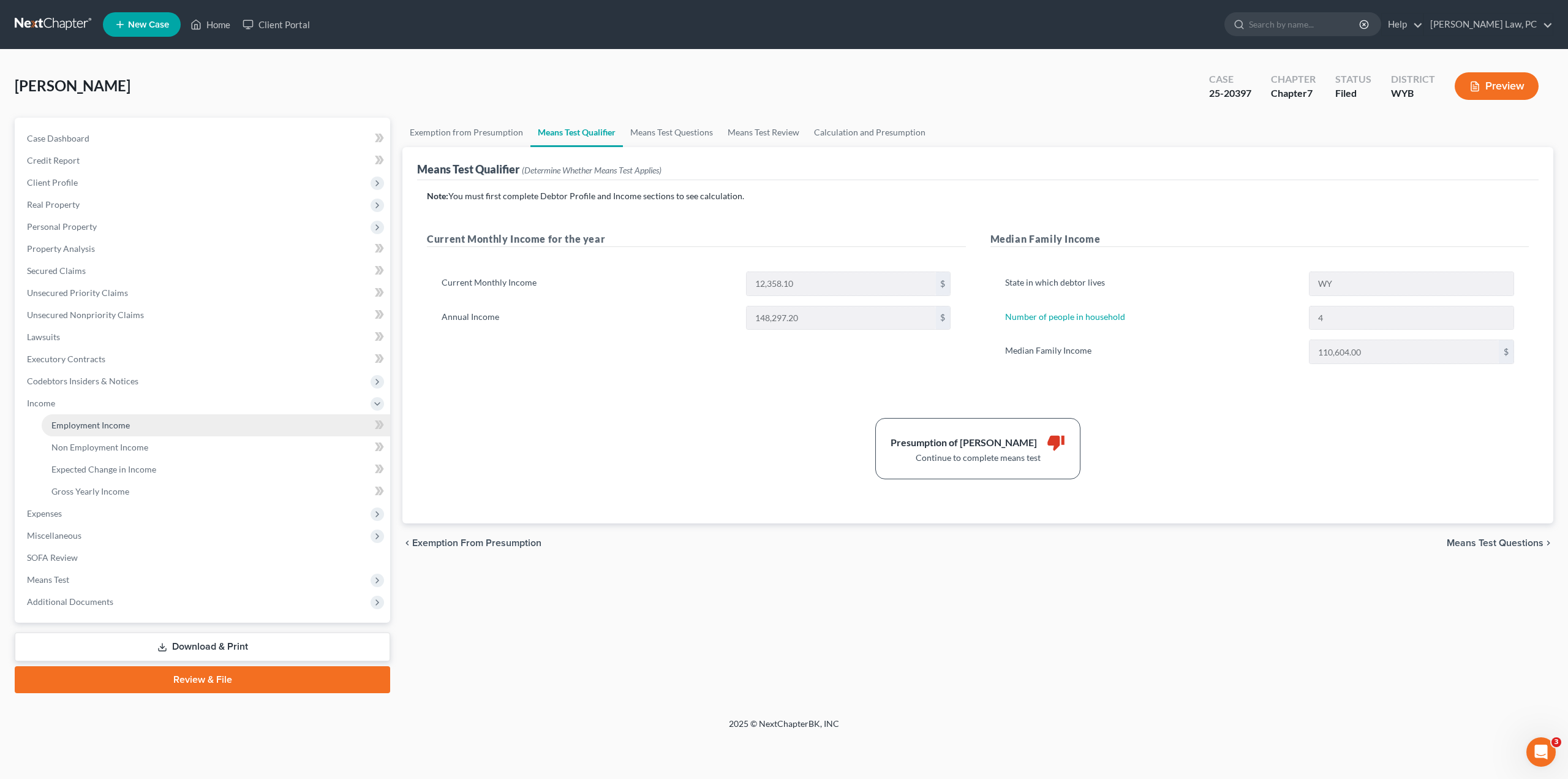
click at [100, 424] on span "Employment Income" at bounding box center [91, 425] width 78 height 10
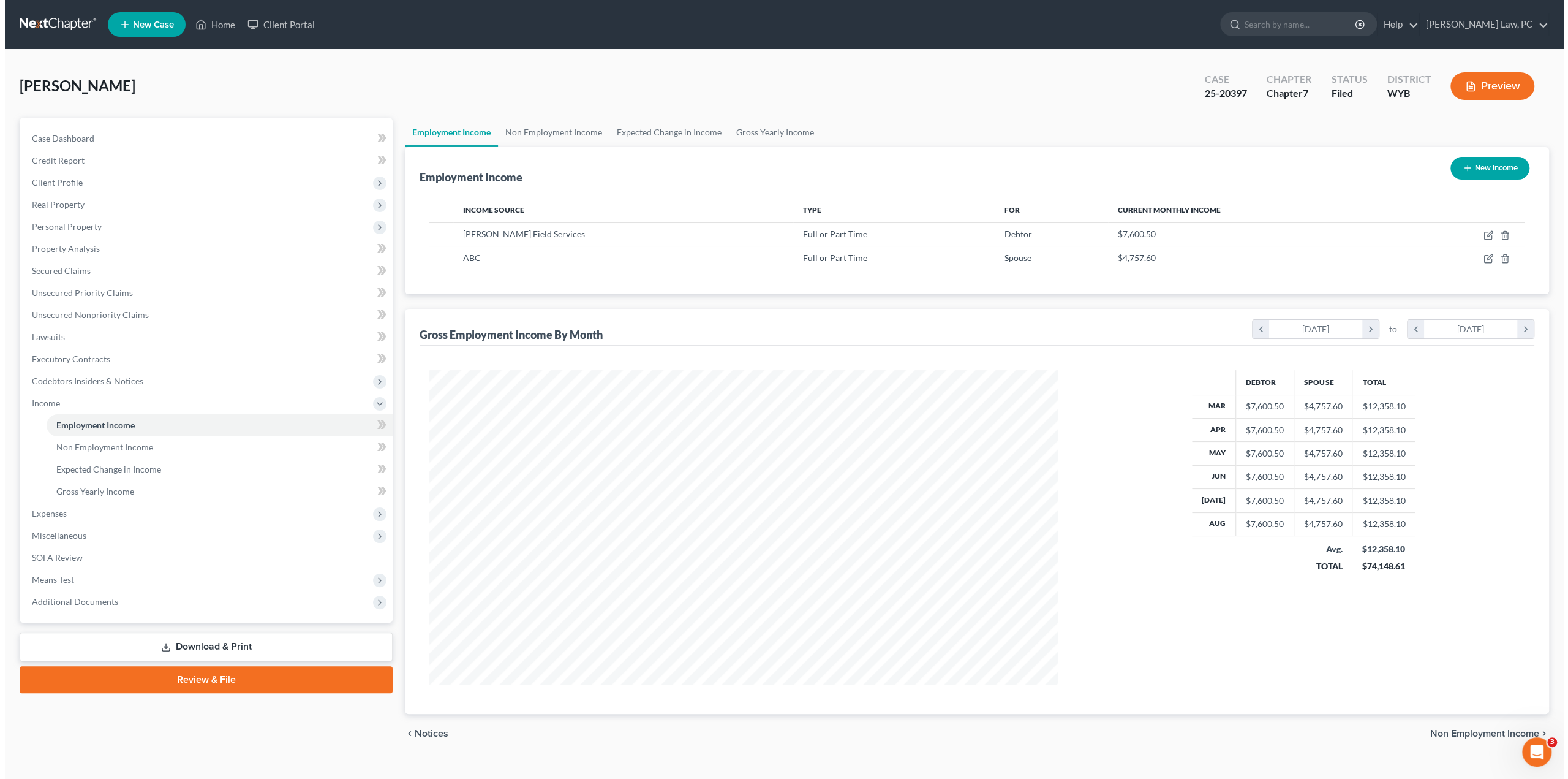
scroll to position [314, 653]
click at [1479, 256] on icon "button" at bounding box center [1483, 259] width 7 height 7
select select "0"
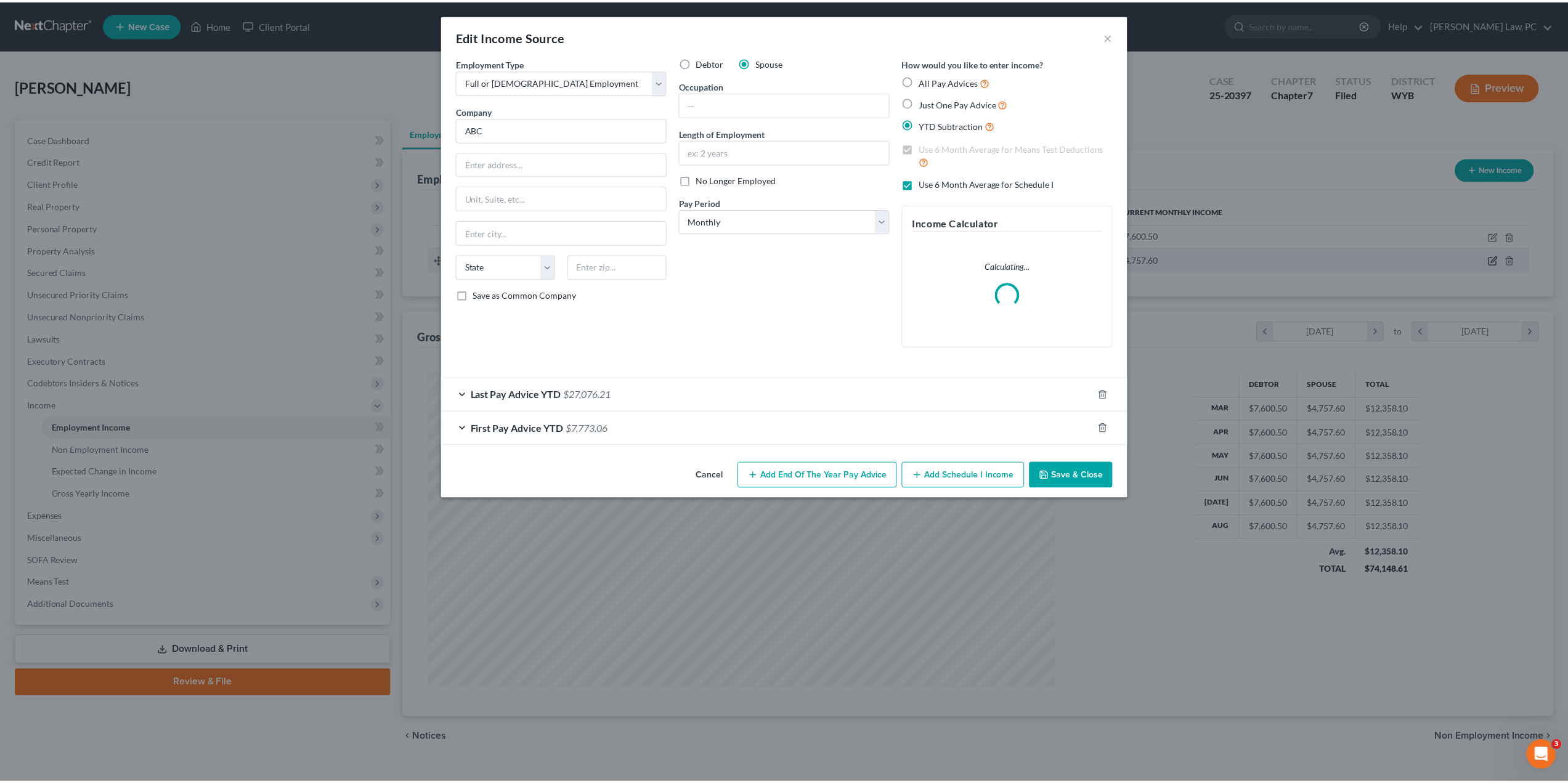
scroll to position [318, 661]
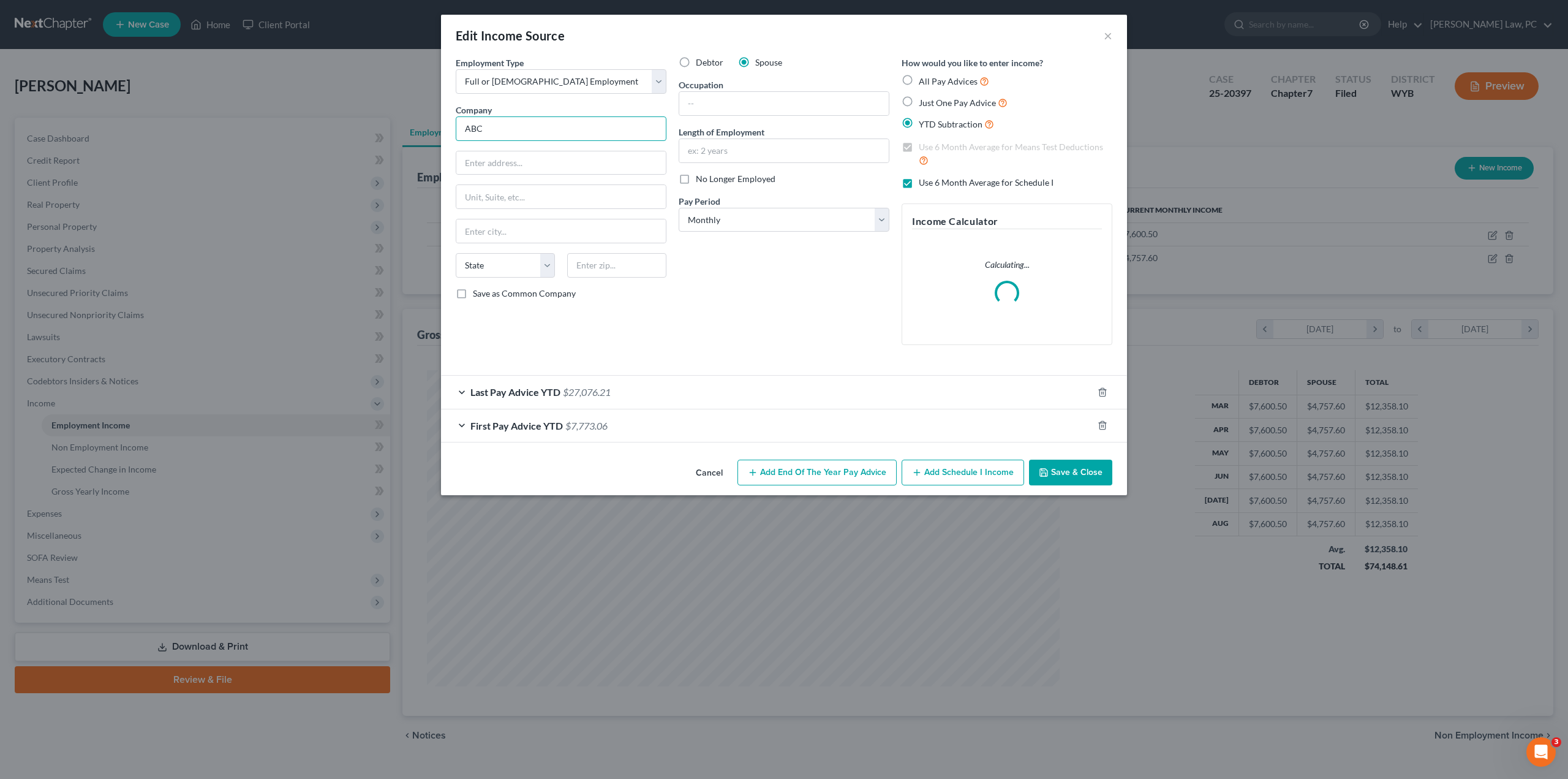
click at [528, 123] on input "ABC" at bounding box center [561, 129] width 211 height 25
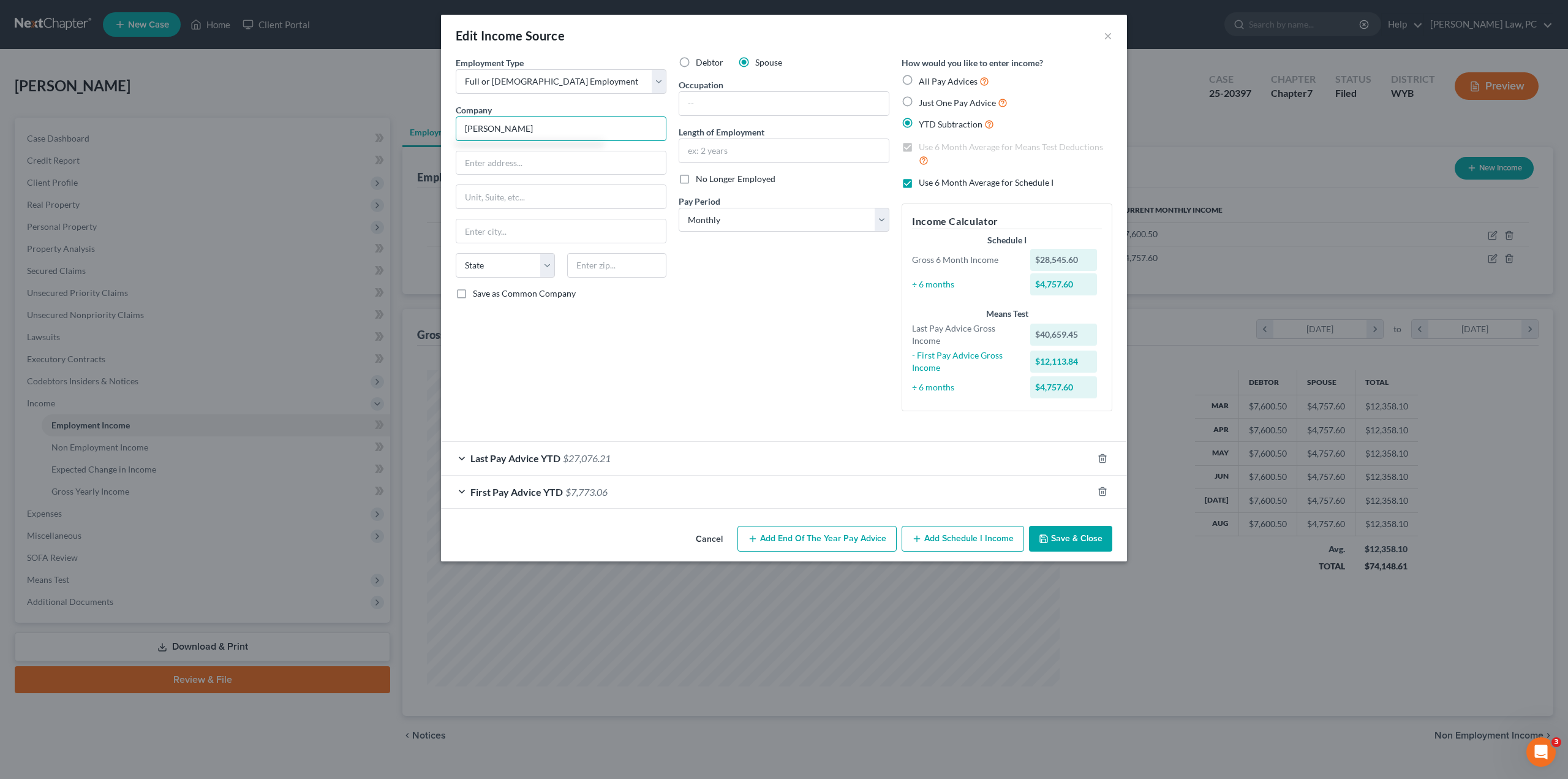
type input "[PERSON_NAME]"
type input "[STREET_ADDRESS]"
type input "[GEOGRAPHIC_DATA][PERSON_NAME]"
select select "26"
type input "63131"
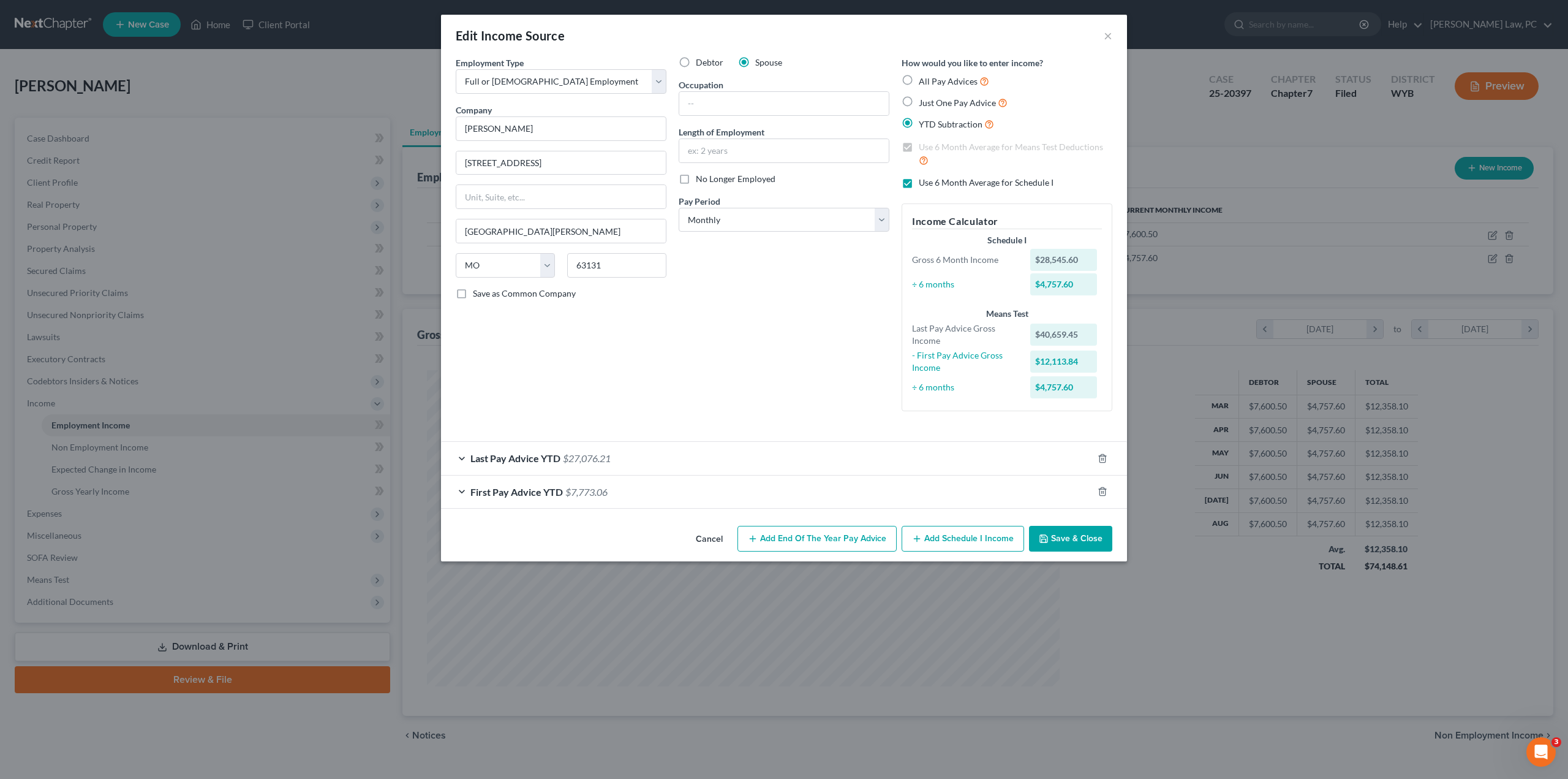
click at [1083, 540] on button "Save & Close" at bounding box center [1071, 538] width 83 height 26
type input "Saint Louis"
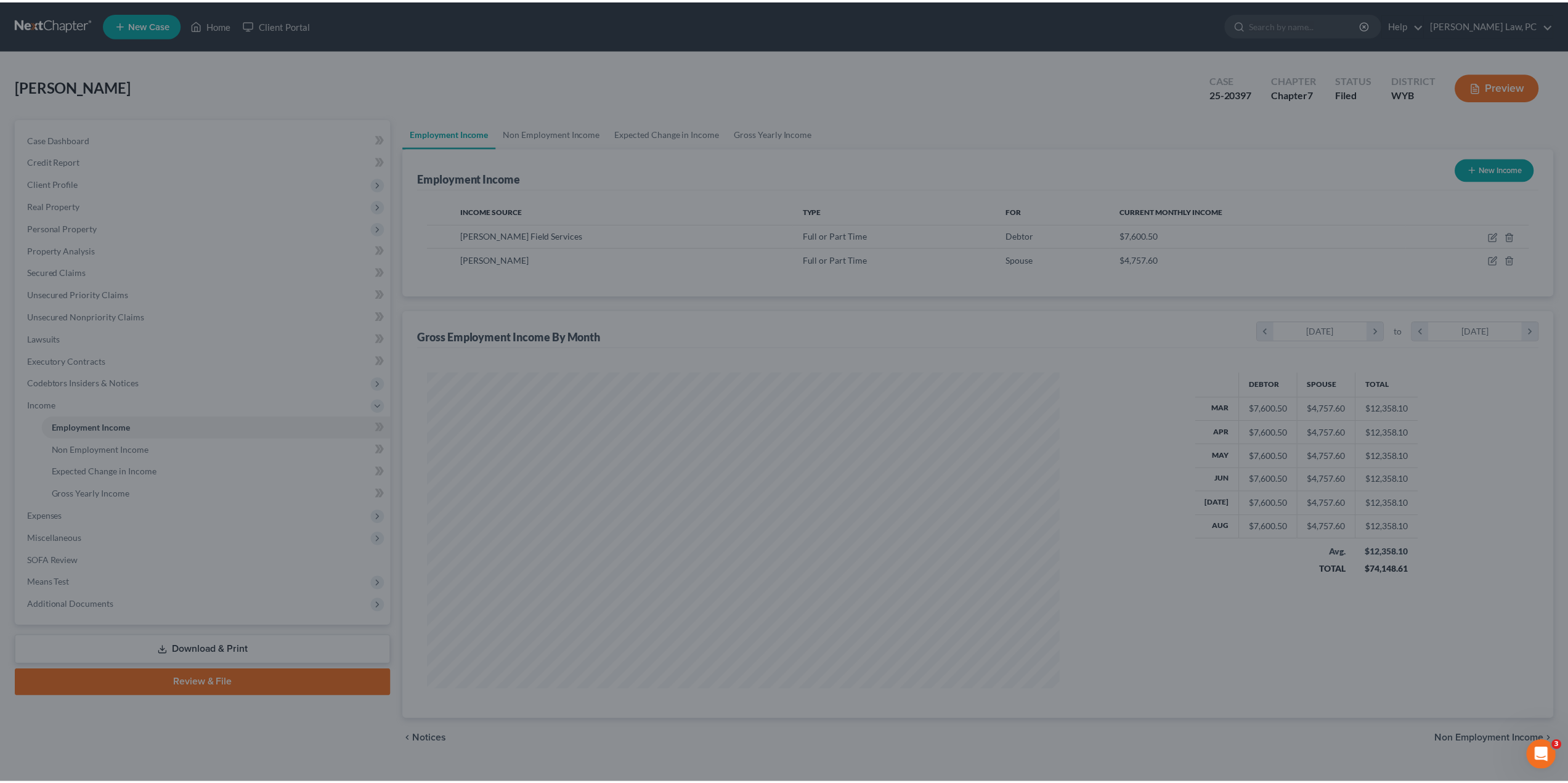
scroll to position [615501, 615408]
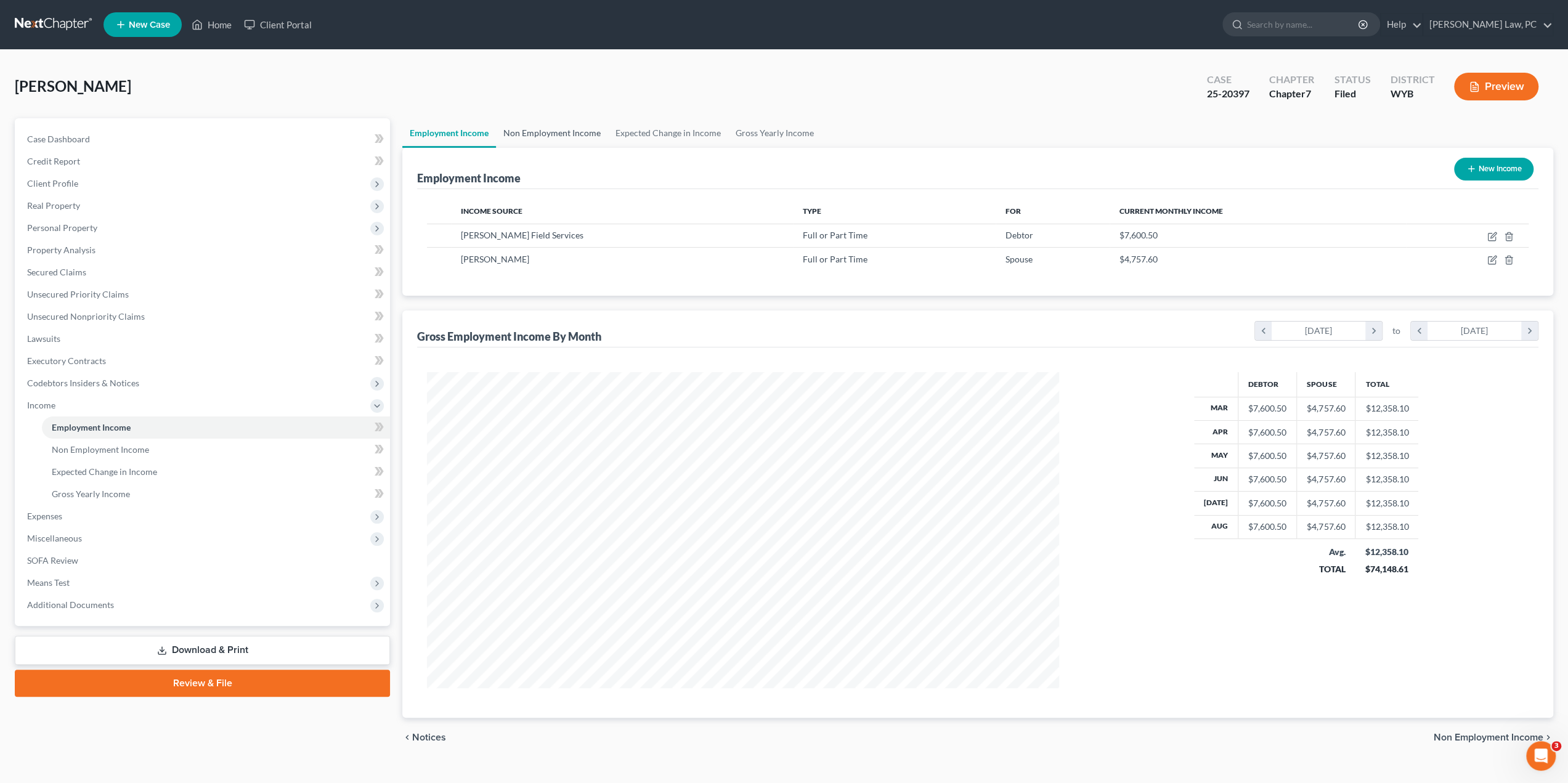
click at [539, 136] on link "Non Employment Income" at bounding box center [552, 133] width 112 height 29
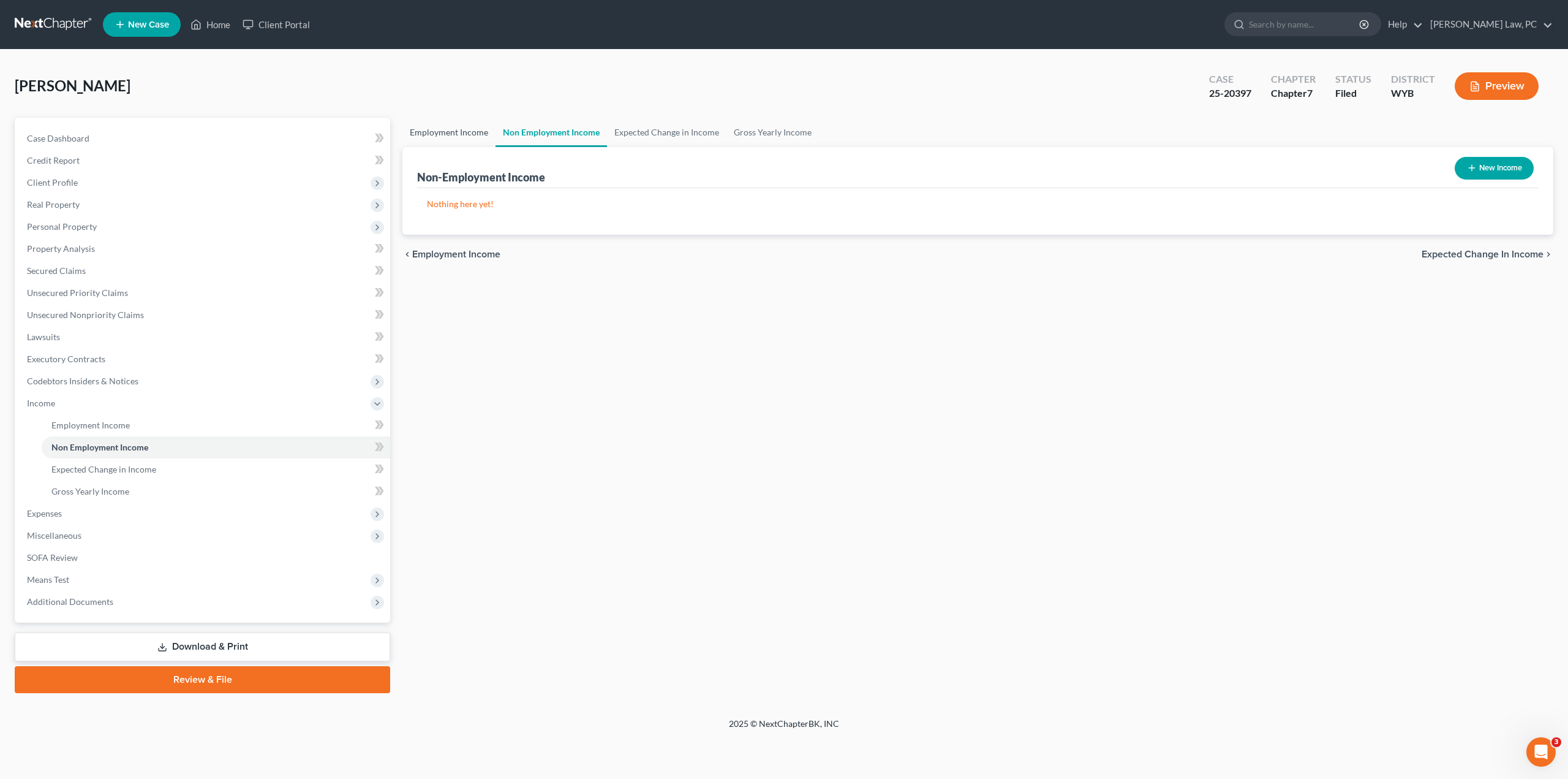
click at [450, 136] on link "Employment Income" at bounding box center [449, 132] width 93 height 29
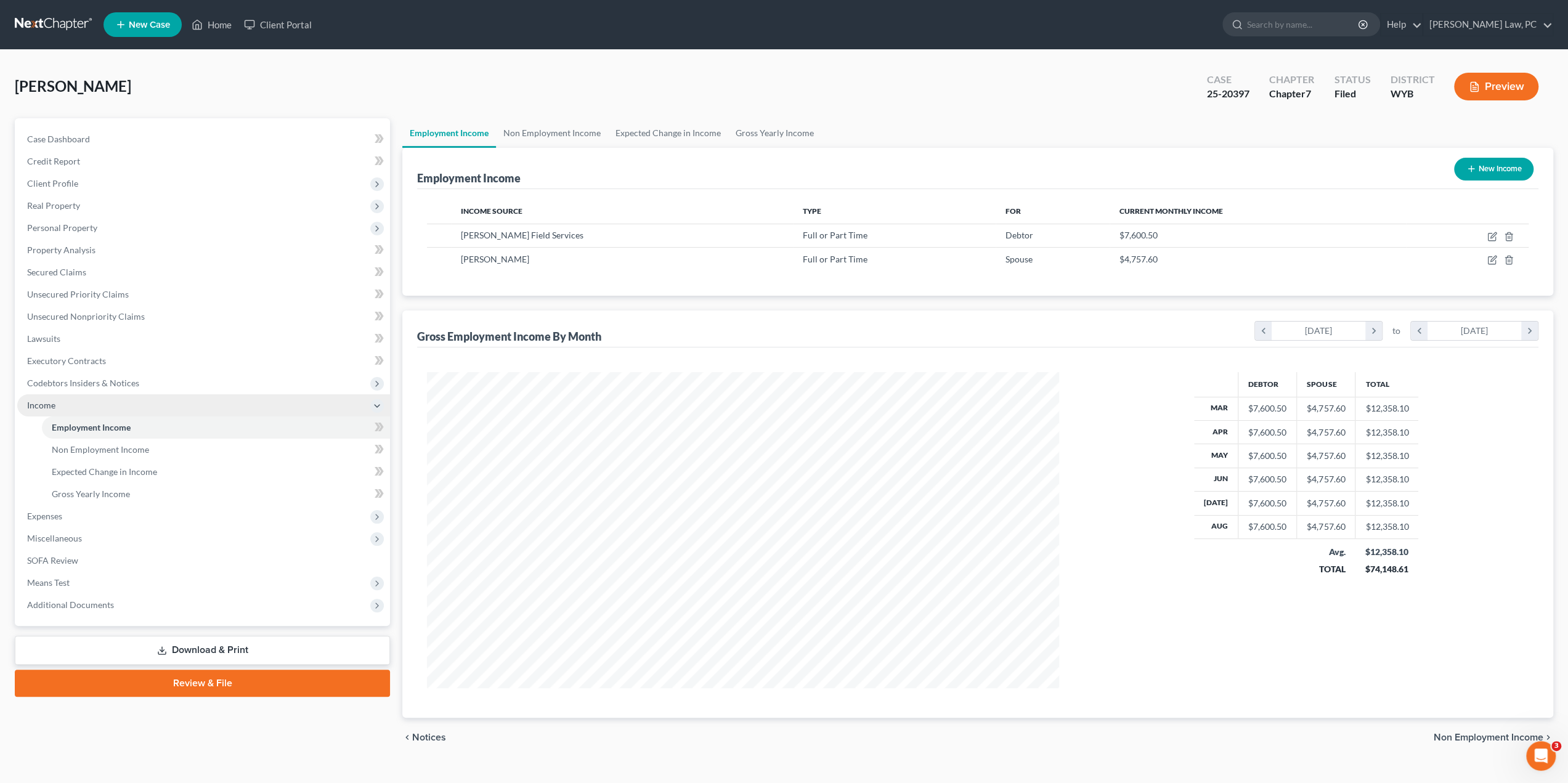
scroll to position [315, 657]
click at [380, 403] on icon at bounding box center [377, 406] width 10 height 10
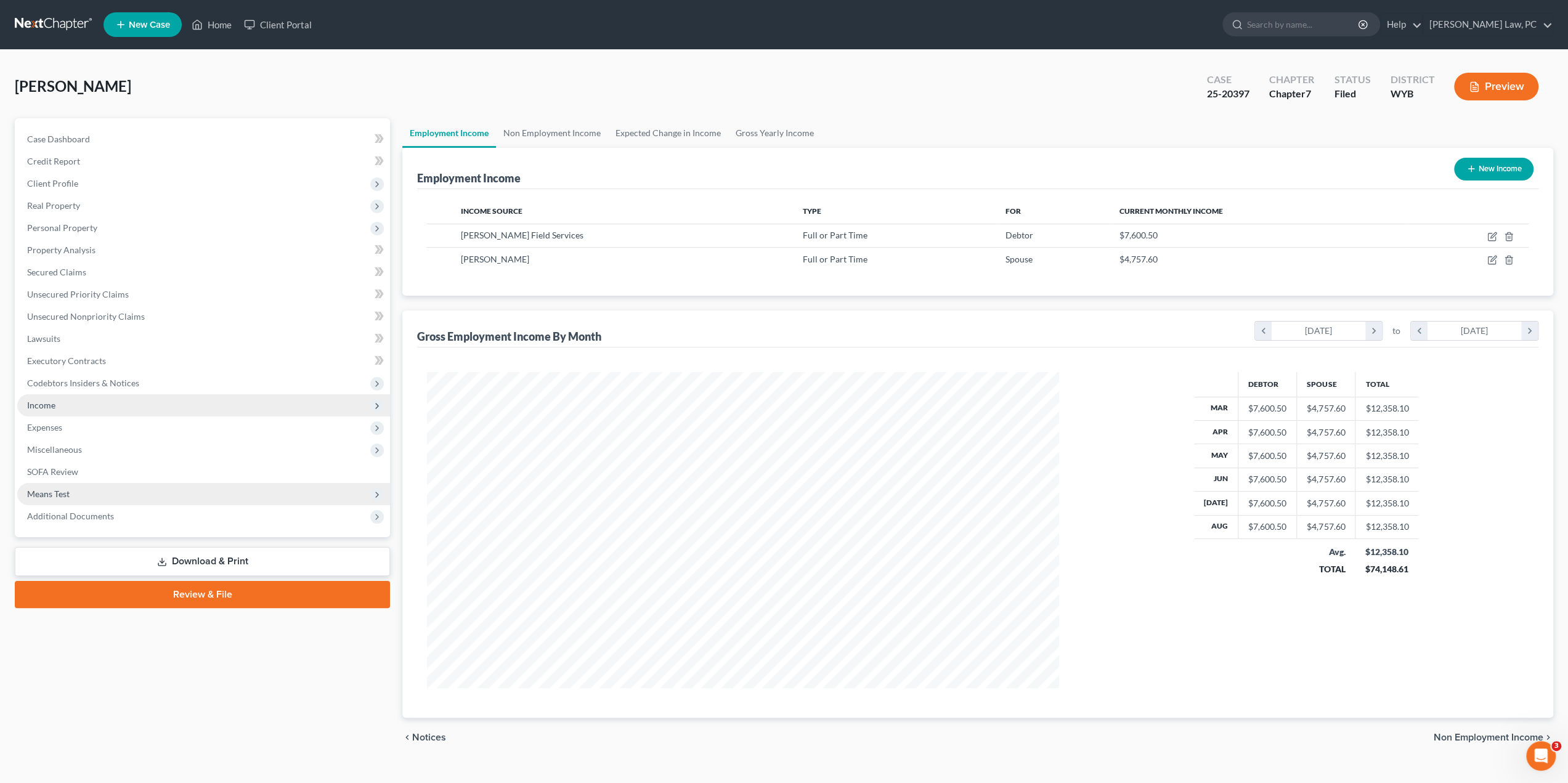
click at [67, 486] on span "Means Test" at bounding box center [204, 494] width 373 height 22
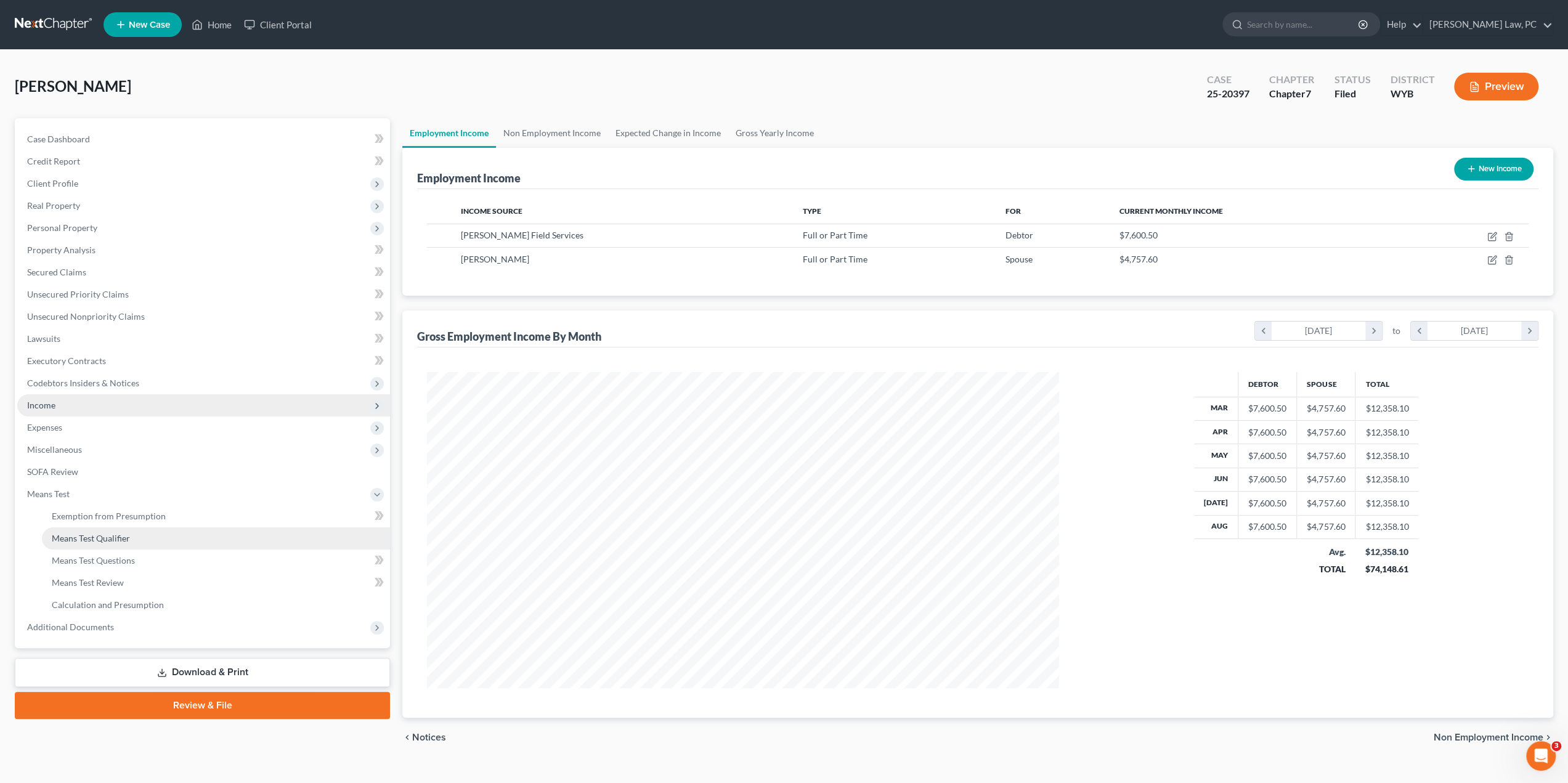
click at [101, 539] on span "Means Test Qualifier" at bounding box center [91, 538] width 78 height 10
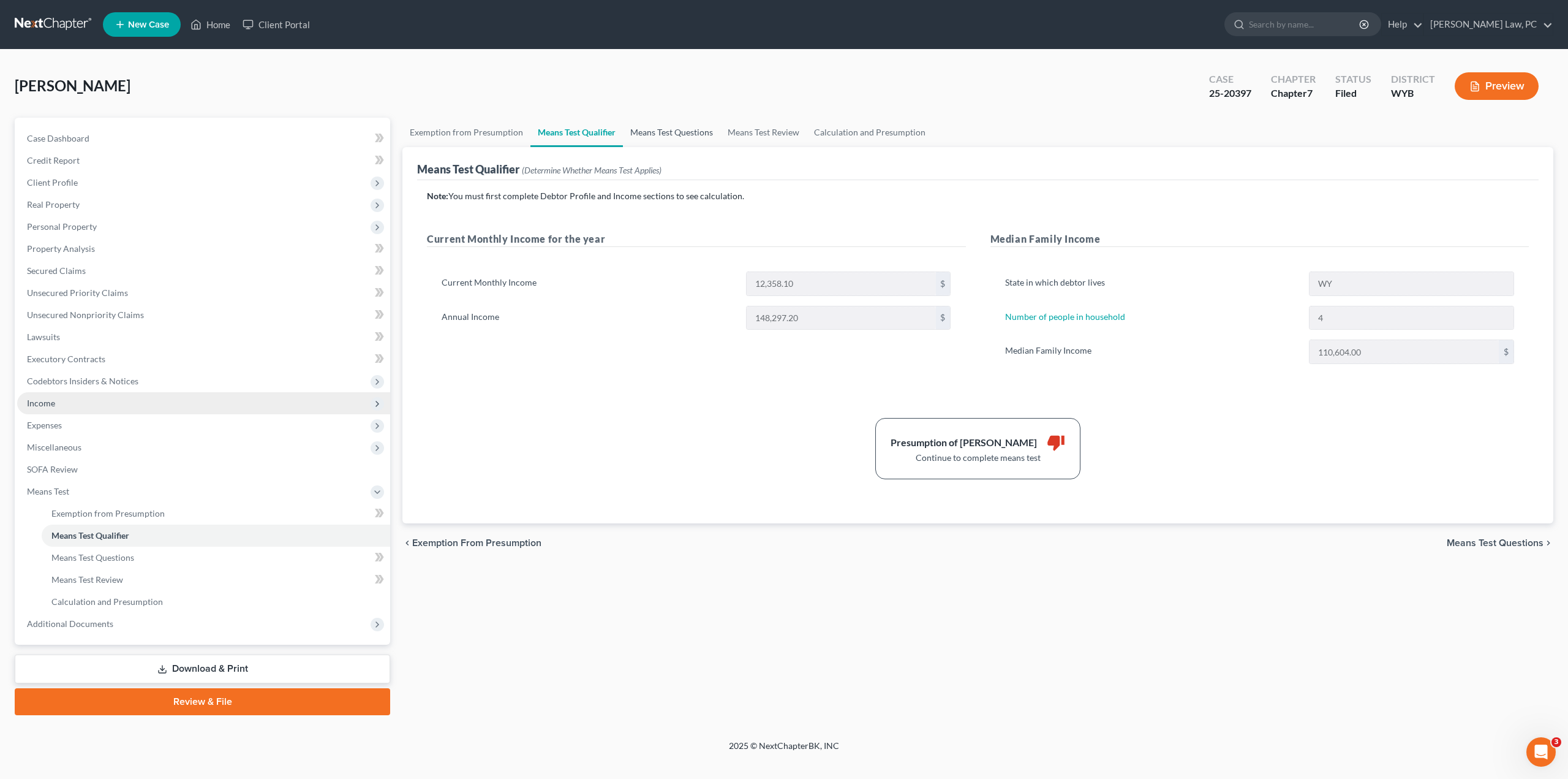
click at [675, 137] on link "Means Test Questions" at bounding box center [671, 132] width 97 height 29
select select "4"
select select "0"
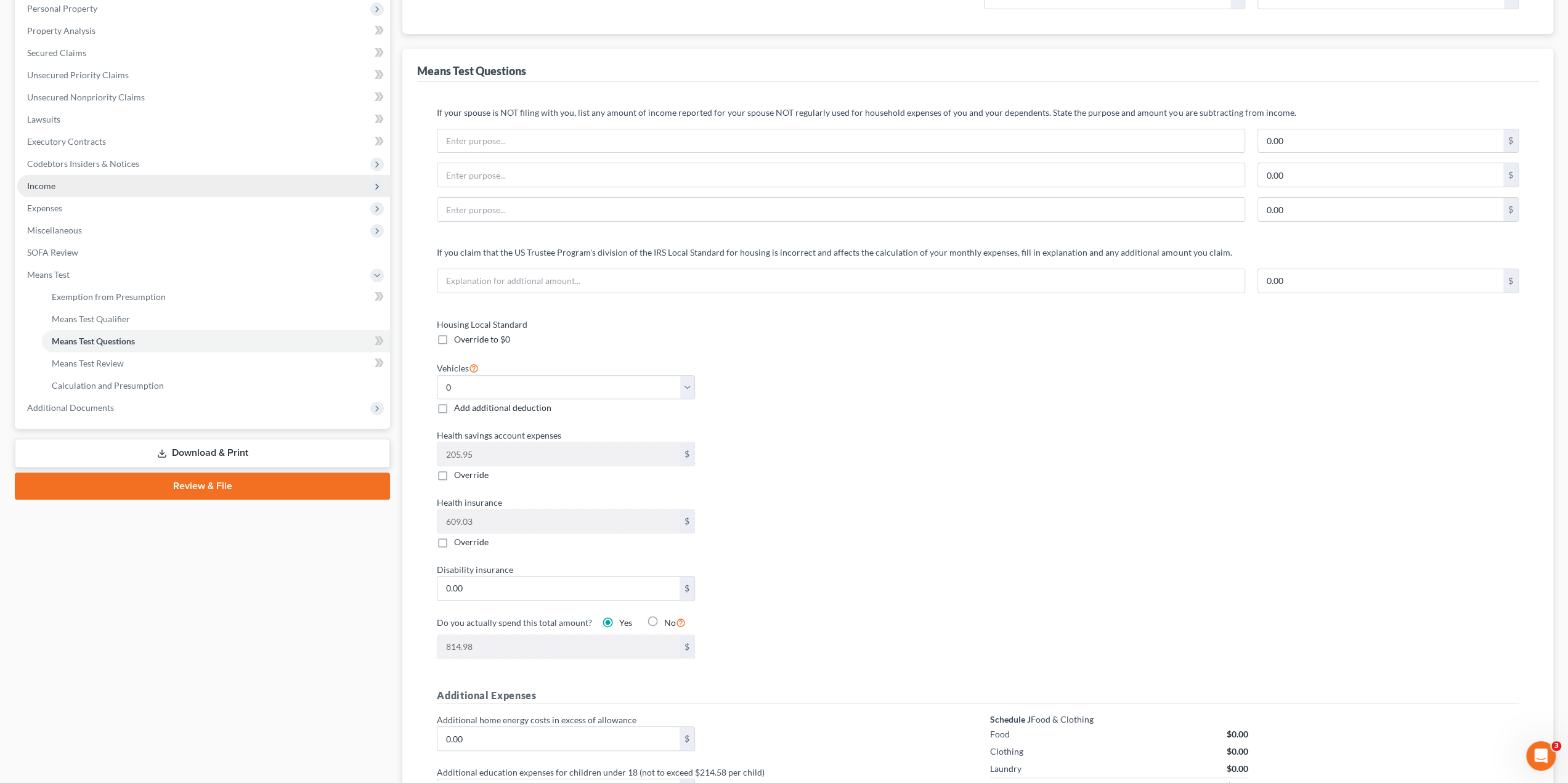
scroll to position [208, 0]
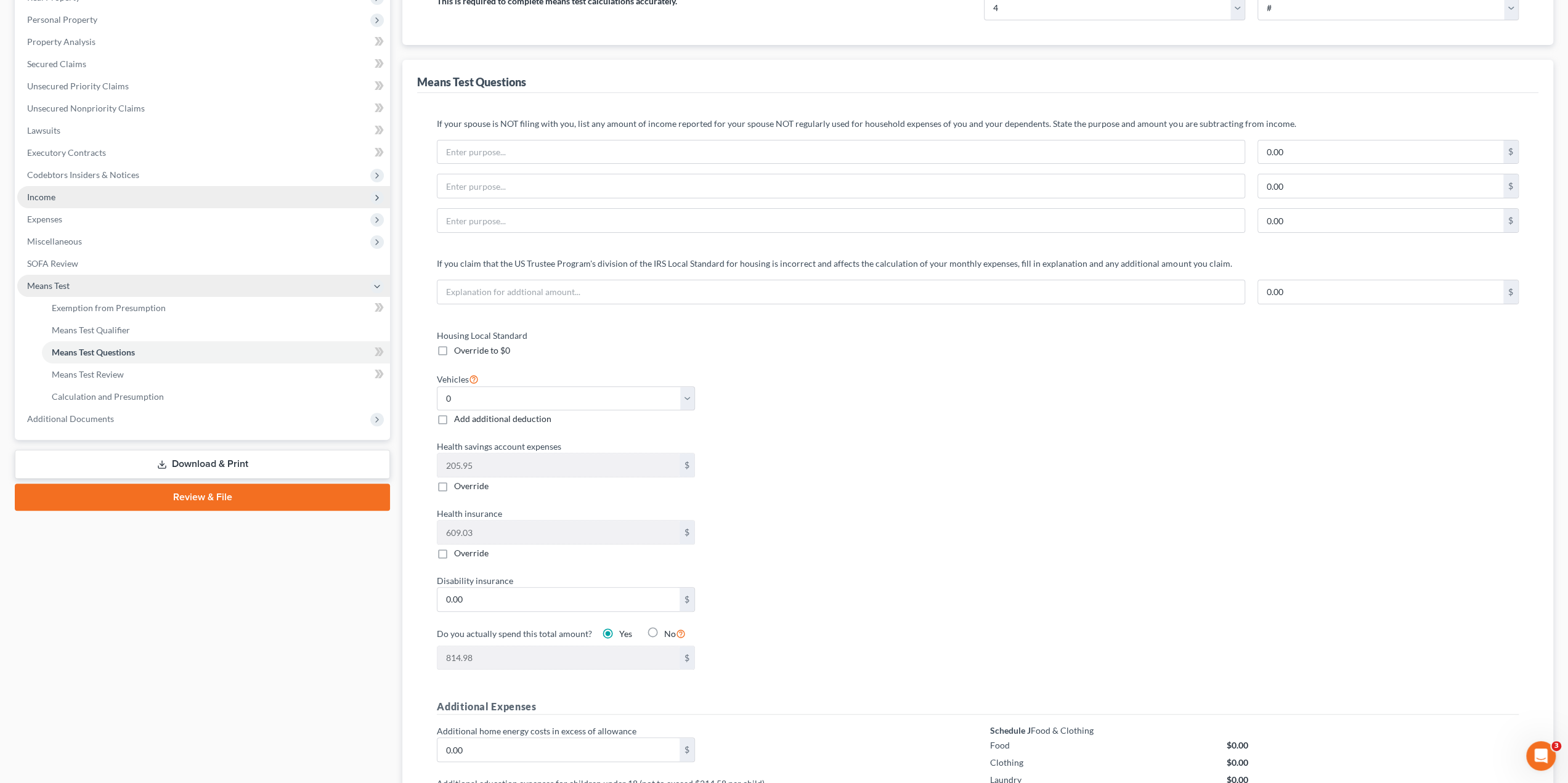
click at [377, 288] on icon at bounding box center [377, 286] width 10 height 10
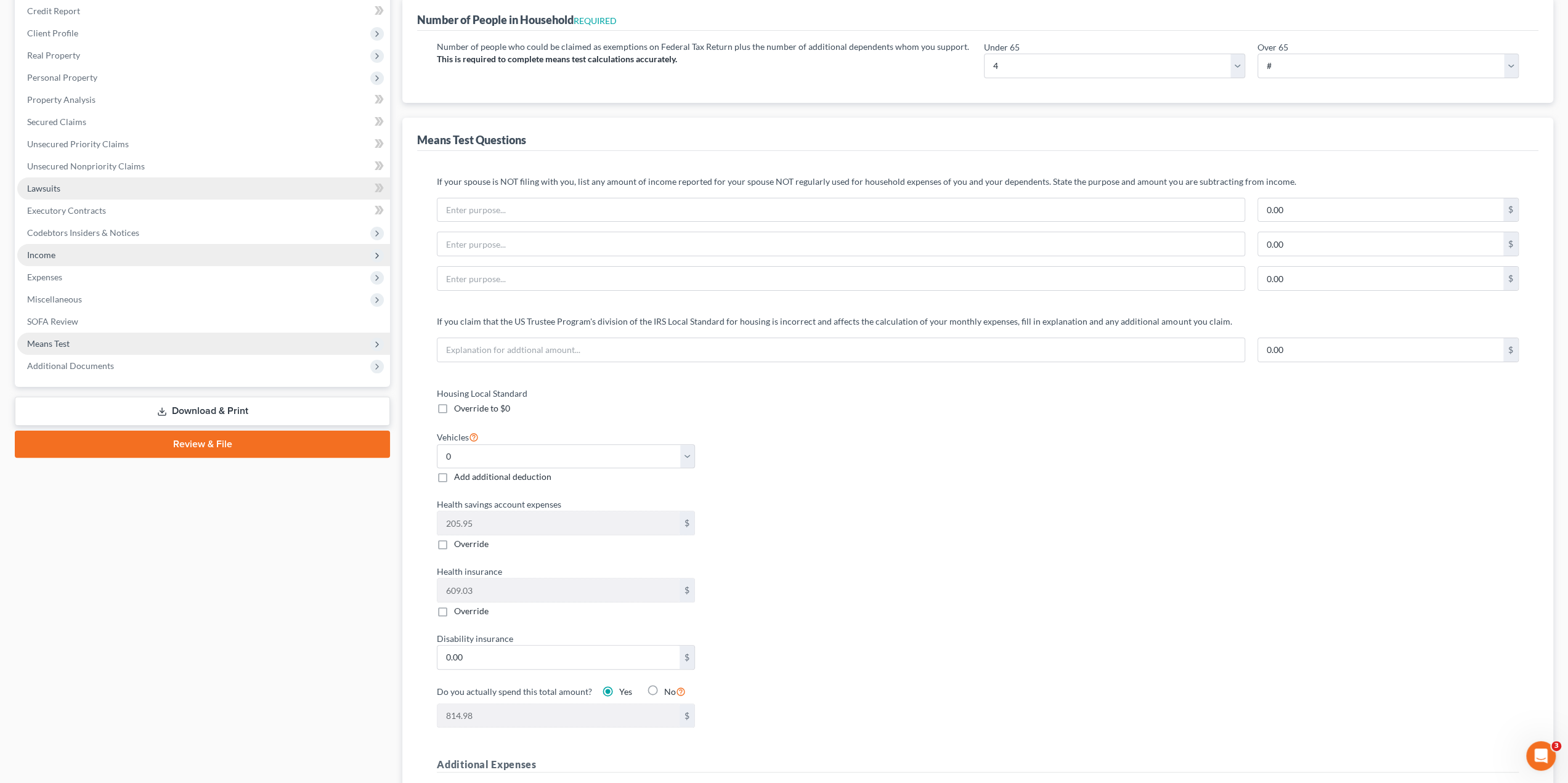
scroll to position [147, 0]
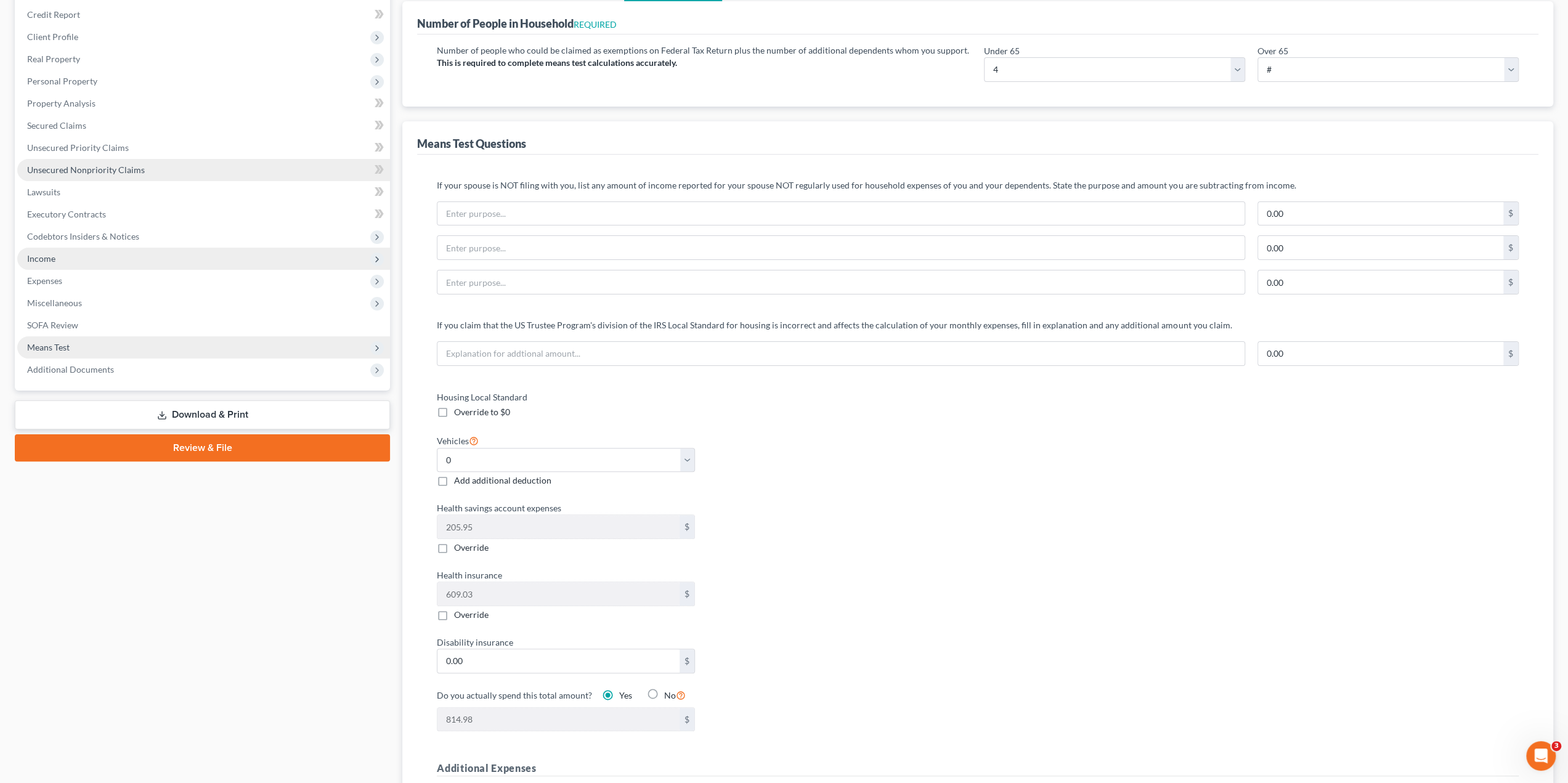
click at [96, 172] on span "Unsecured Nonpriority Claims" at bounding box center [86, 169] width 118 height 10
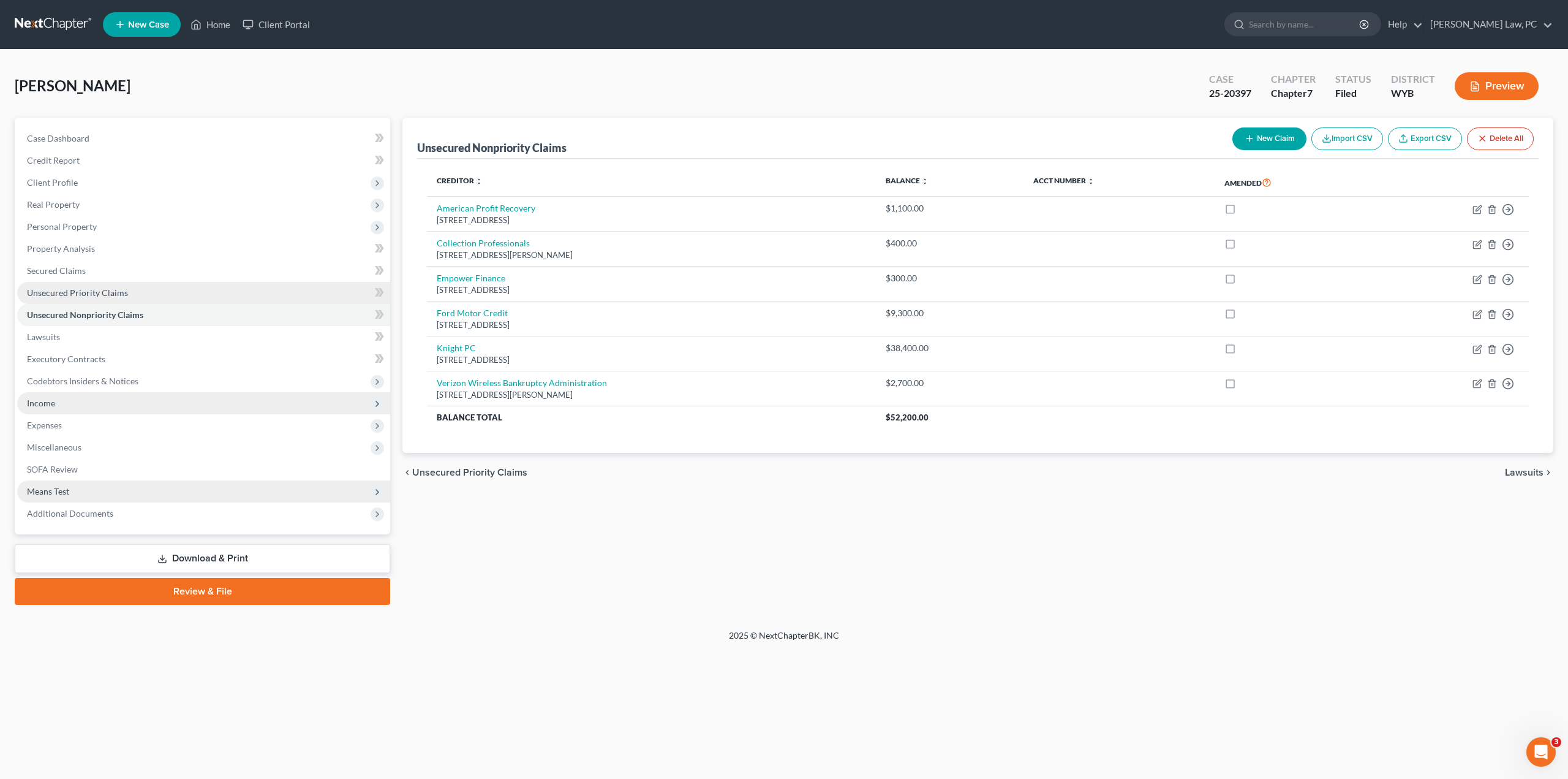
click at [74, 294] on span "Unsecured Priority Claims" at bounding box center [78, 292] width 101 height 10
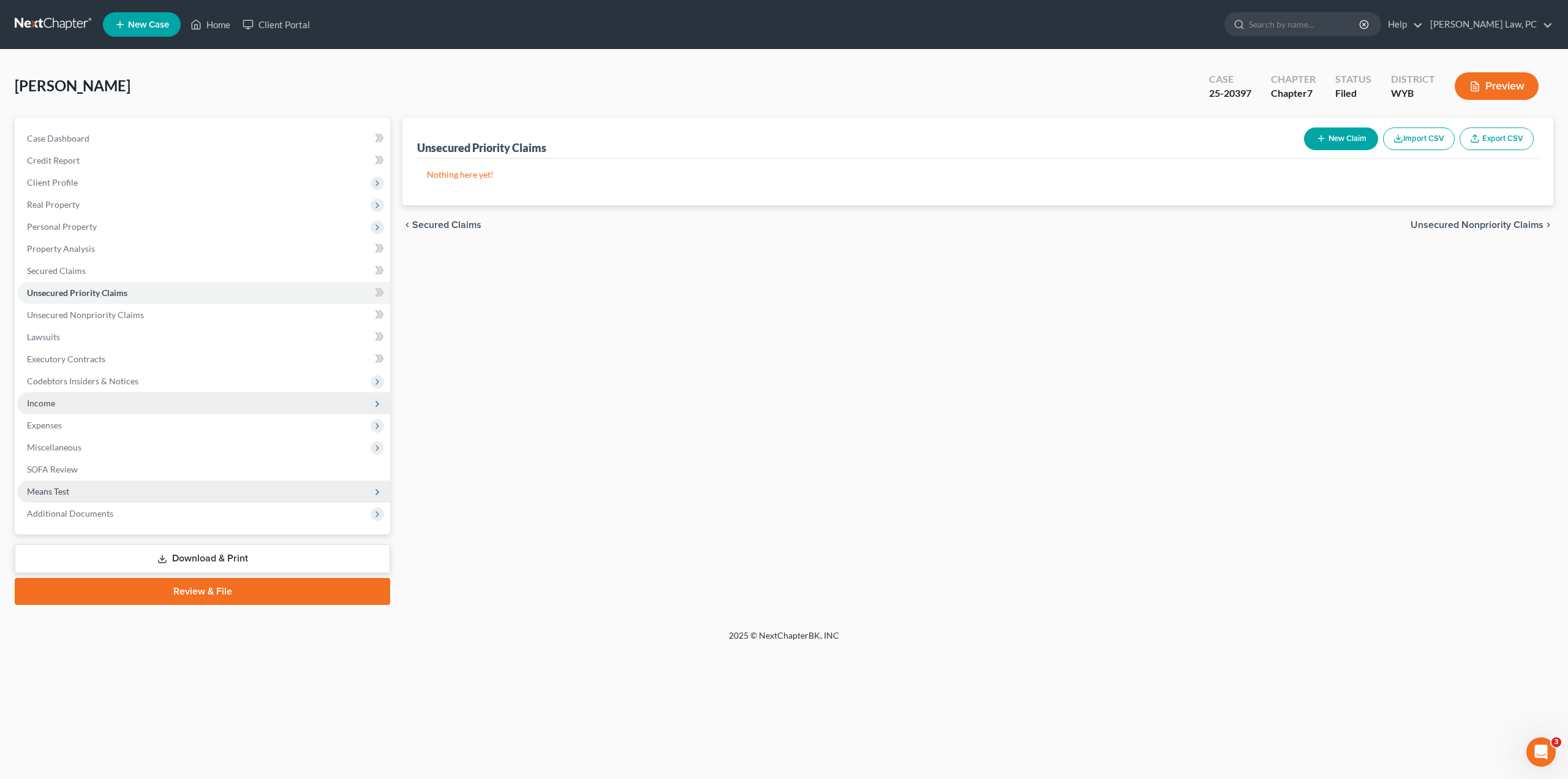
click at [61, 400] on span "Income" at bounding box center [203, 403] width 373 height 22
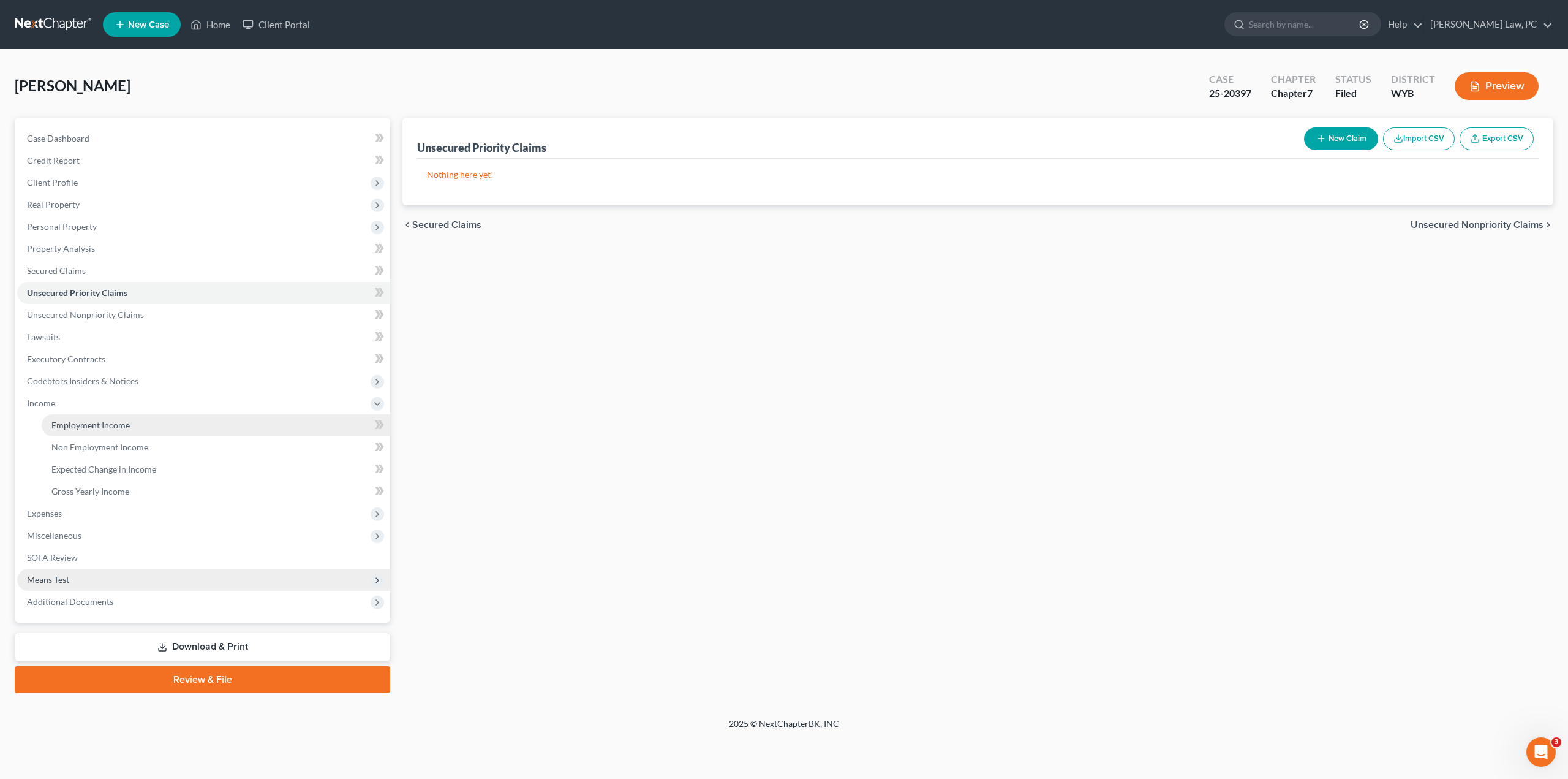
click at [82, 421] on span "Employment Income" at bounding box center [91, 425] width 78 height 10
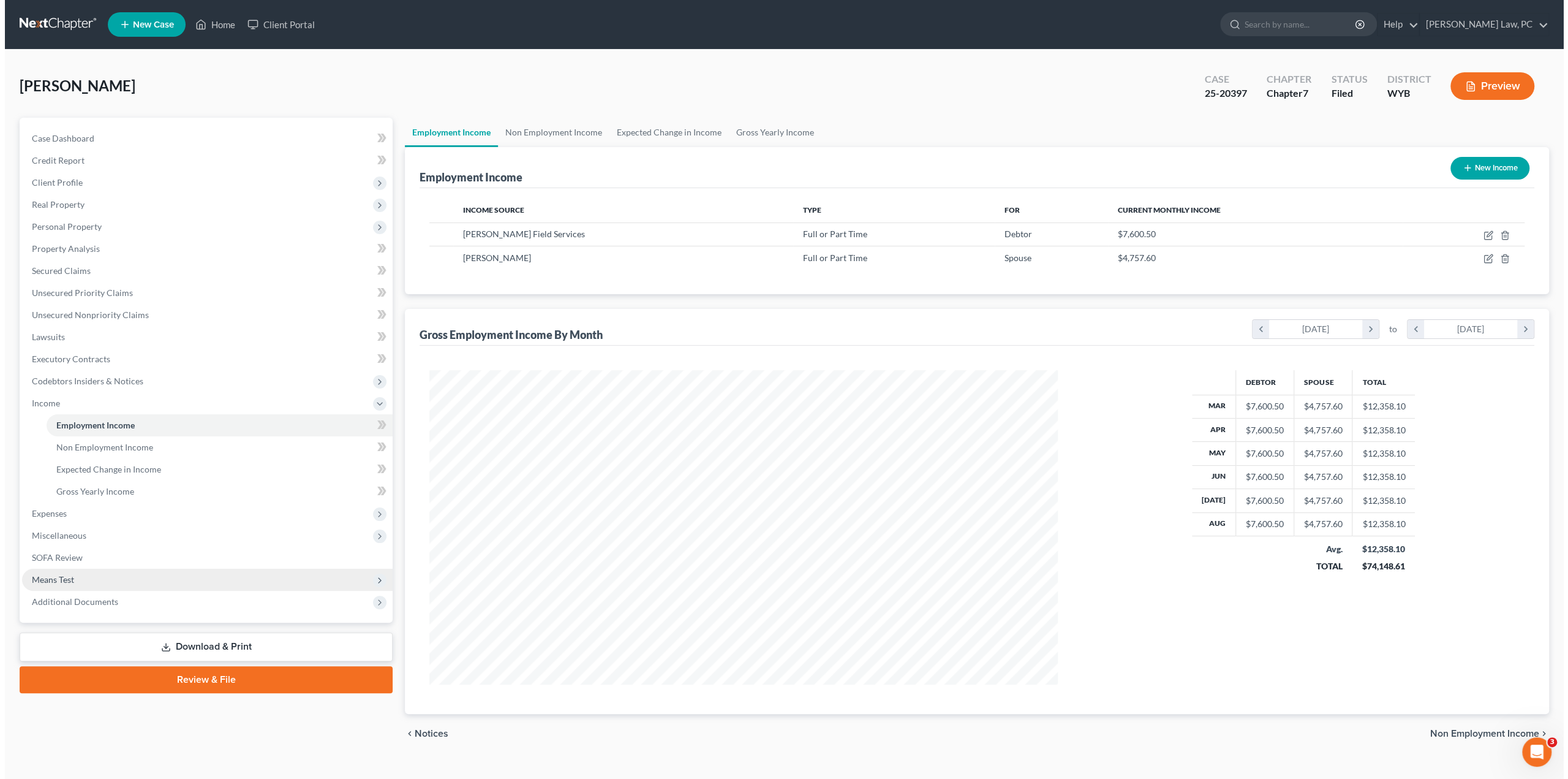
scroll to position [314, 653]
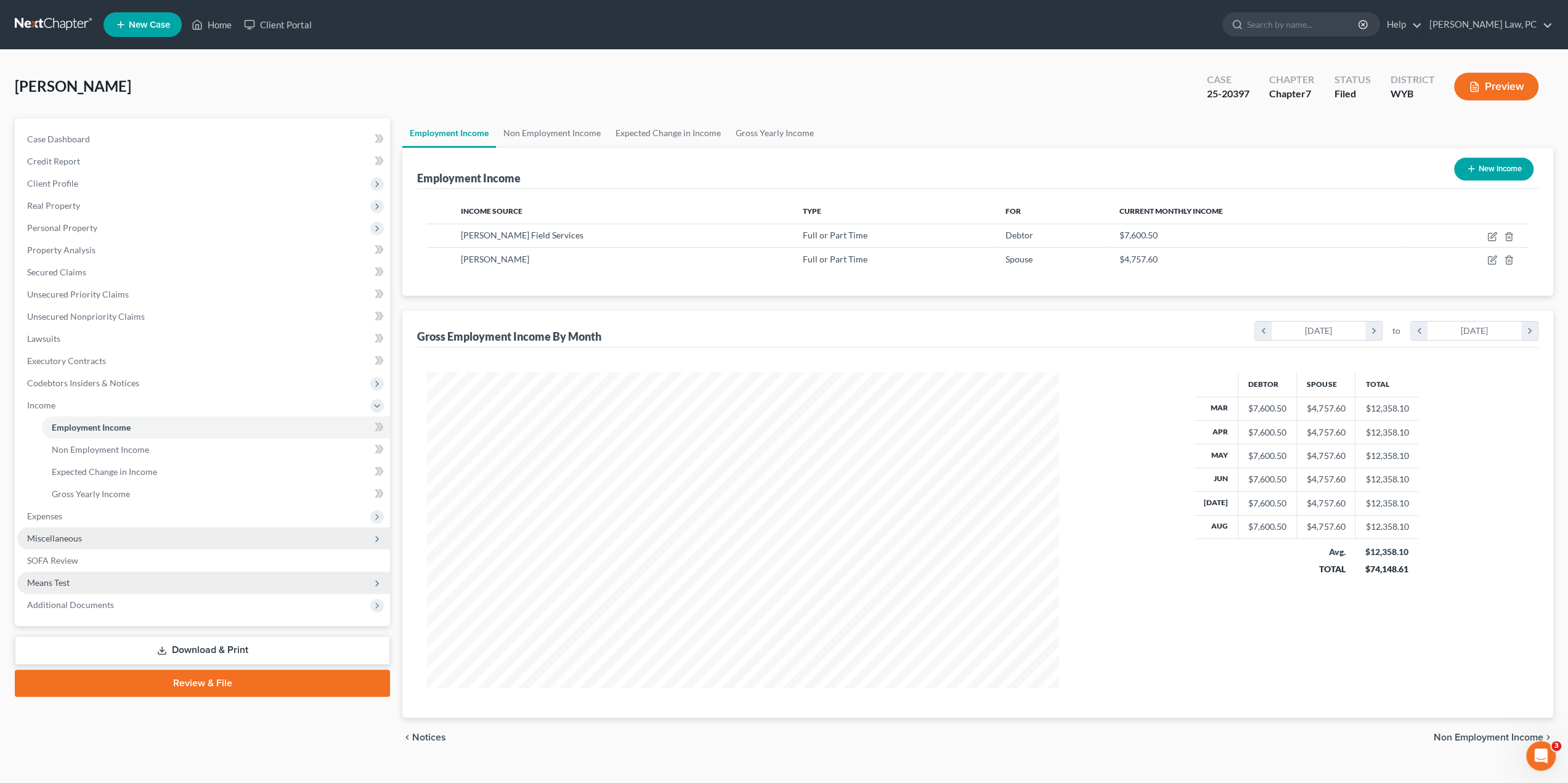
click at [58, 539] on span "Miscellaneous" at bounding box center [55, 538] width 55 height 10
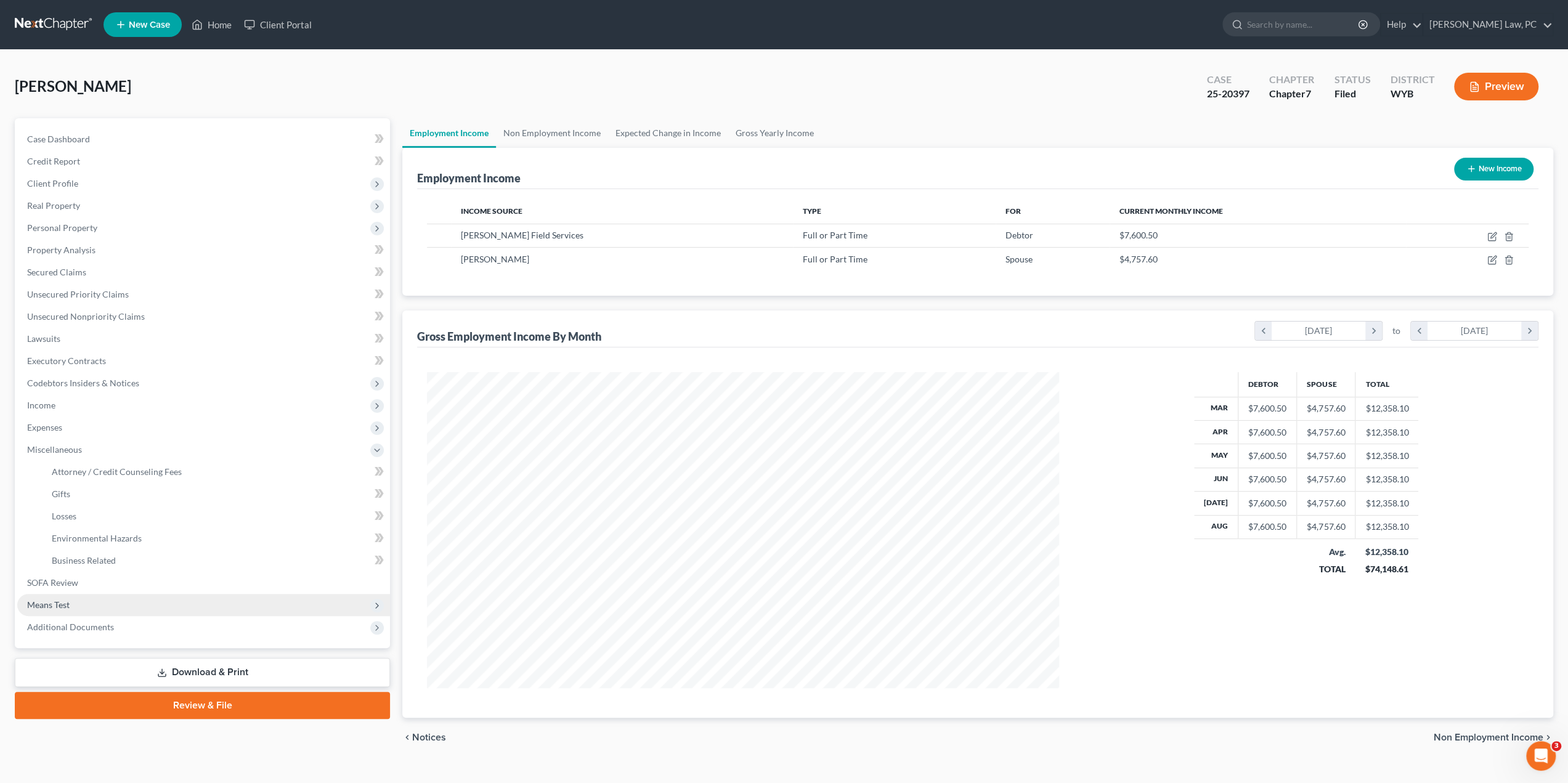
click at [66, 603] on span "Means Test" at bounding box center [49, 604] width 42 height 10
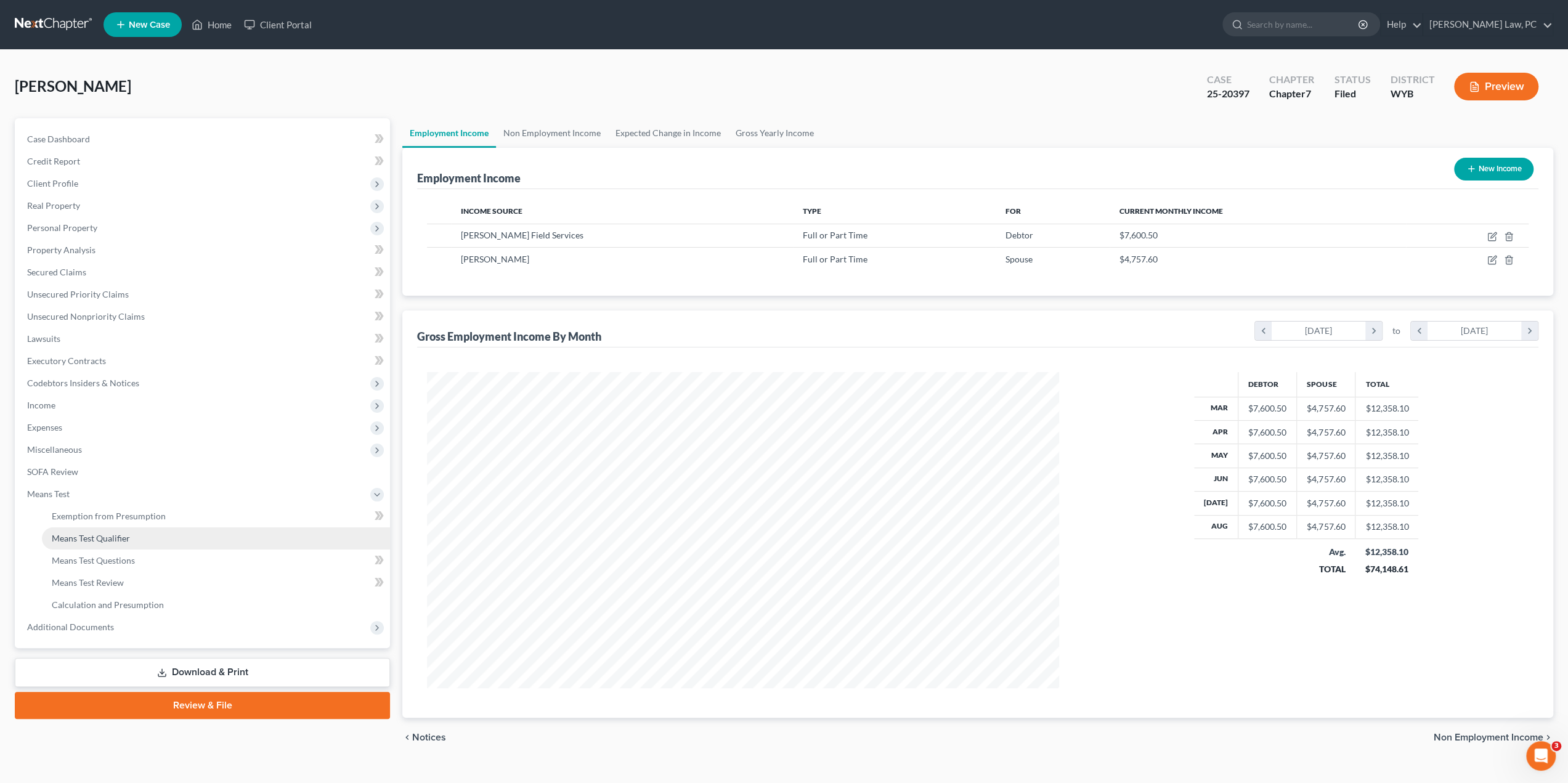
click at [101, 535] on span "Means Test Qualifier" at bounding box center [91, 538] width 78 height 10
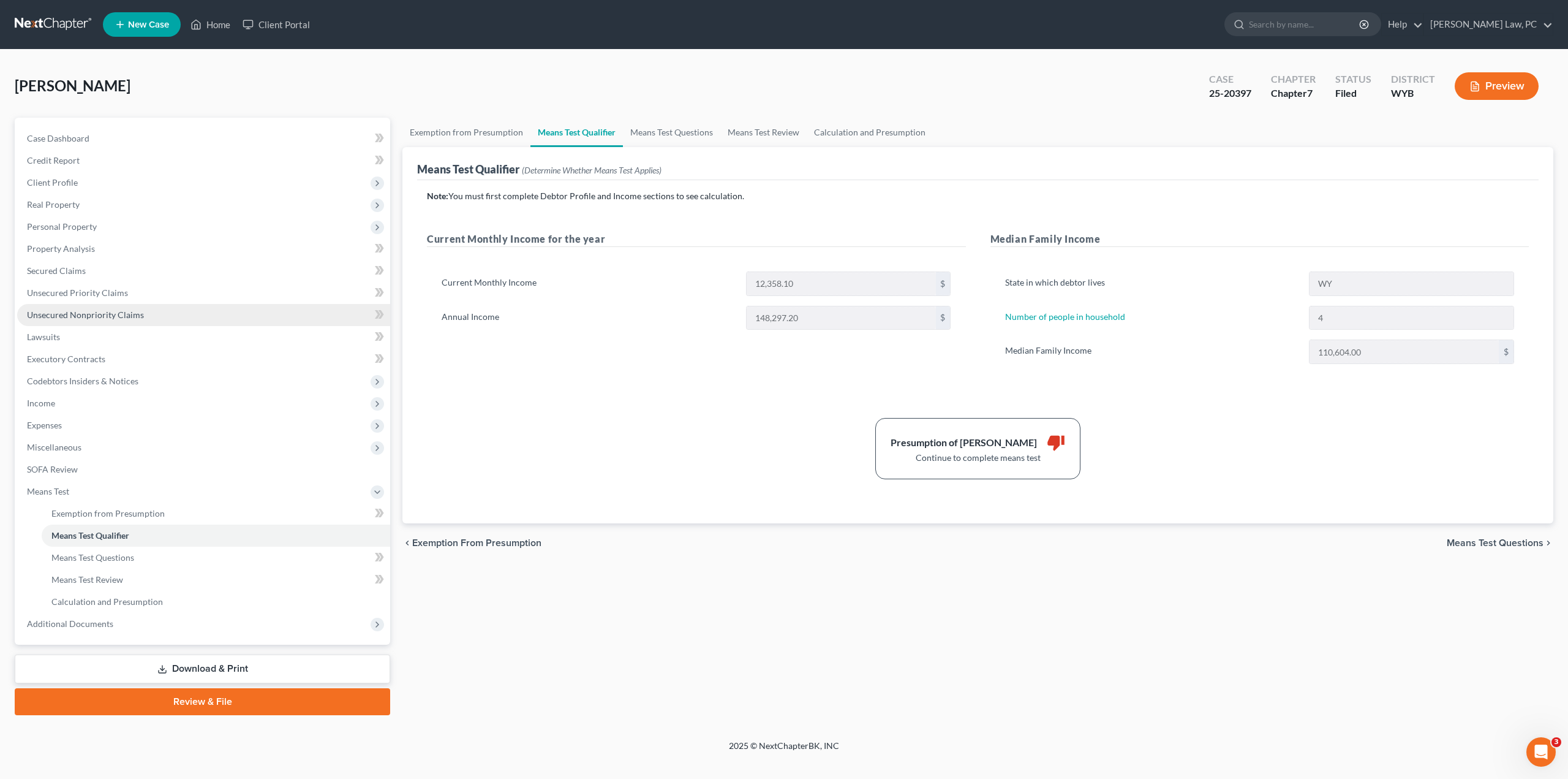
click at [72, 316] on span "Unsecured Nonpriority Claims" at bounding box center [86, 314] width 117 height 10
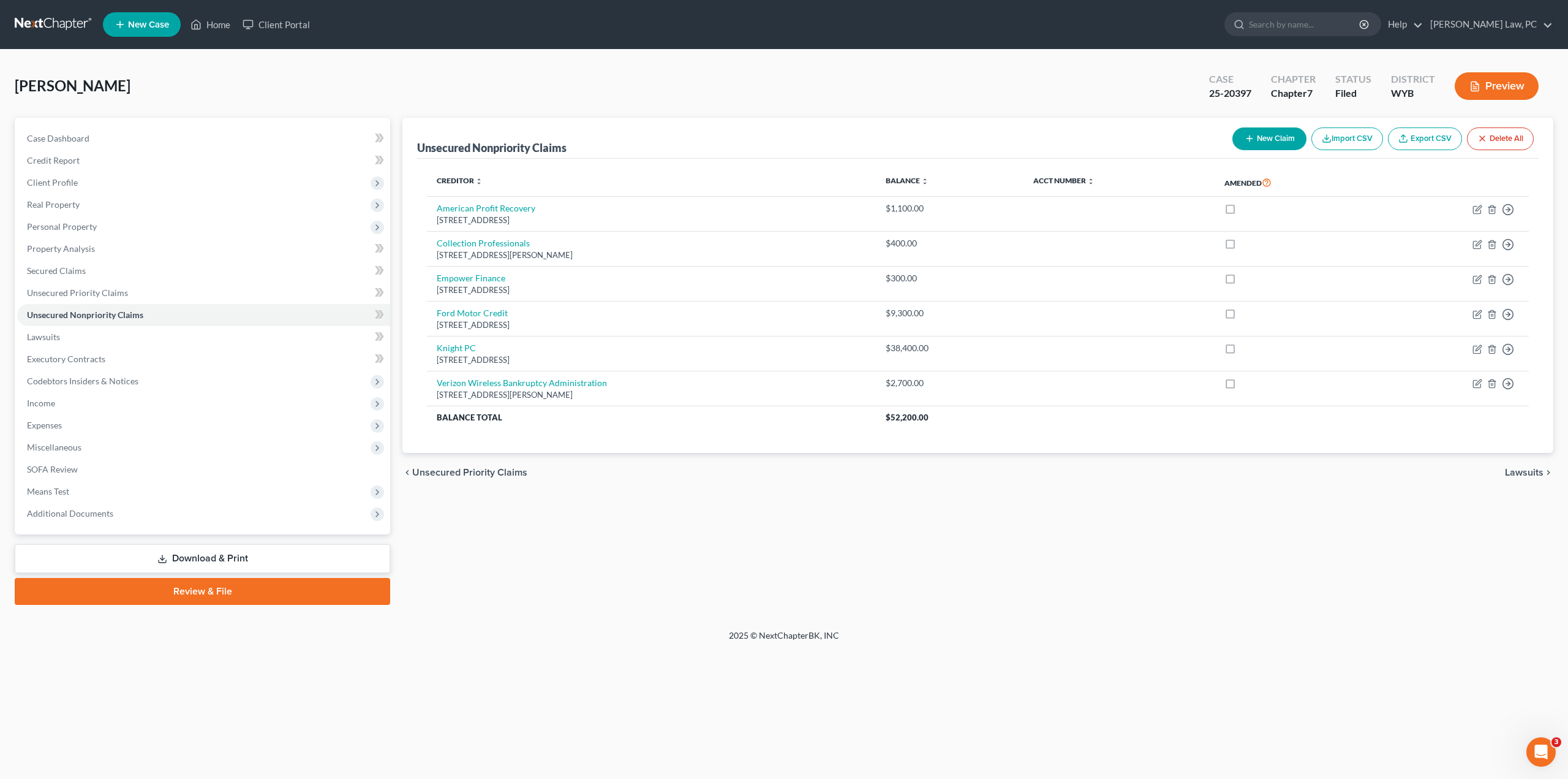
click at [534, 556] on div "Unsecured Nonpriority Claims New Claim Import CSV Export CSV Delete All Credito…" at bounding box center [978, 361] width 1163 height 487
click at [664, 549] on div "Unsecured Nonpriority Claims New Claim Import CSV Export CSV Delete All Credito…" at bounding box center [978, 361] width 1163 height 487
click at [69, 403] on span "Income" at bounding box center [203, 403] width 373 height 22
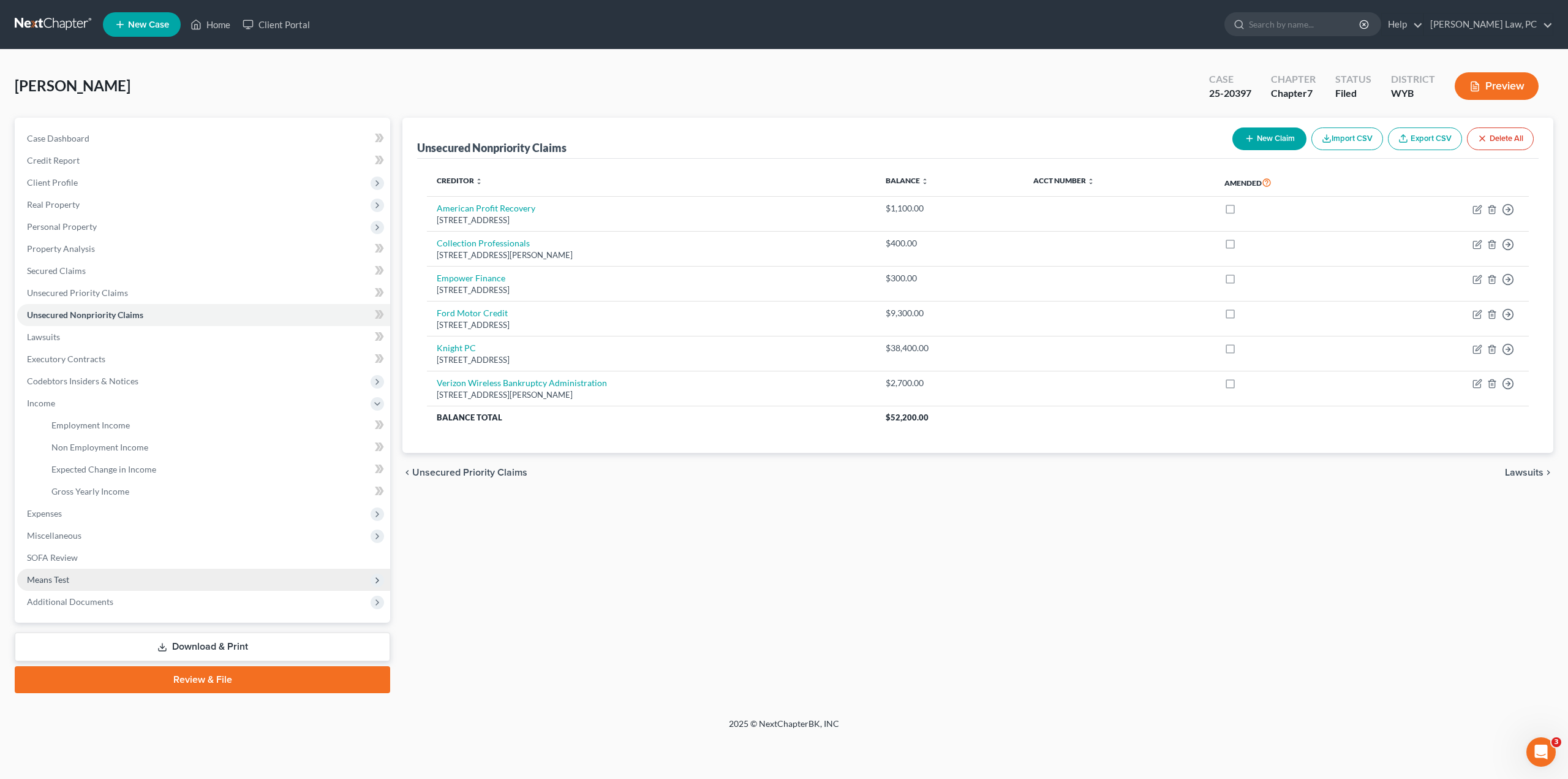
click at [65, 579] on span "Means Test" at bounding box center [48, 579] width 42 height 10
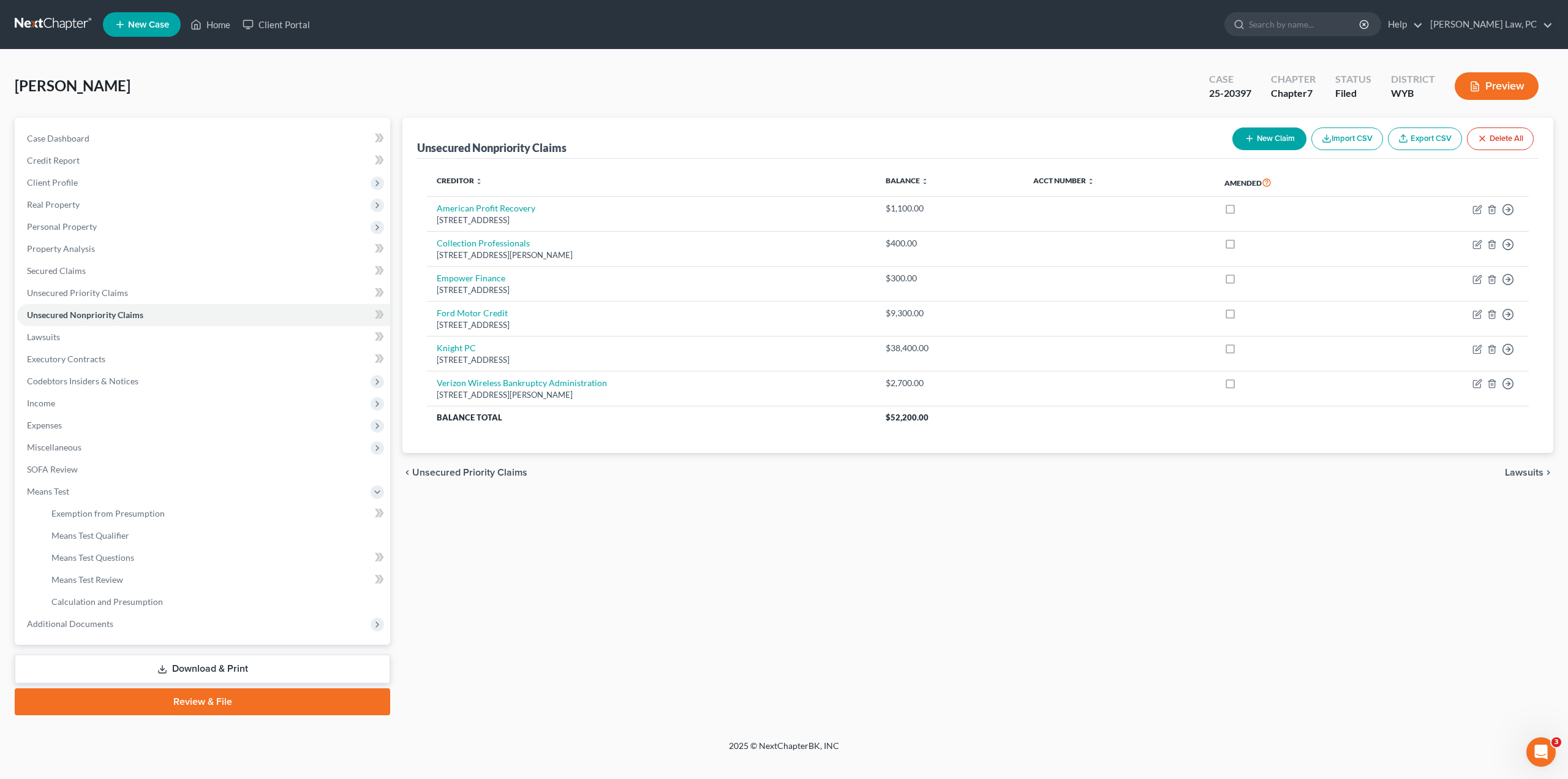
click at [141, 670] on link "Download & Print" at bounding box center [202, 669] width 375 height 29
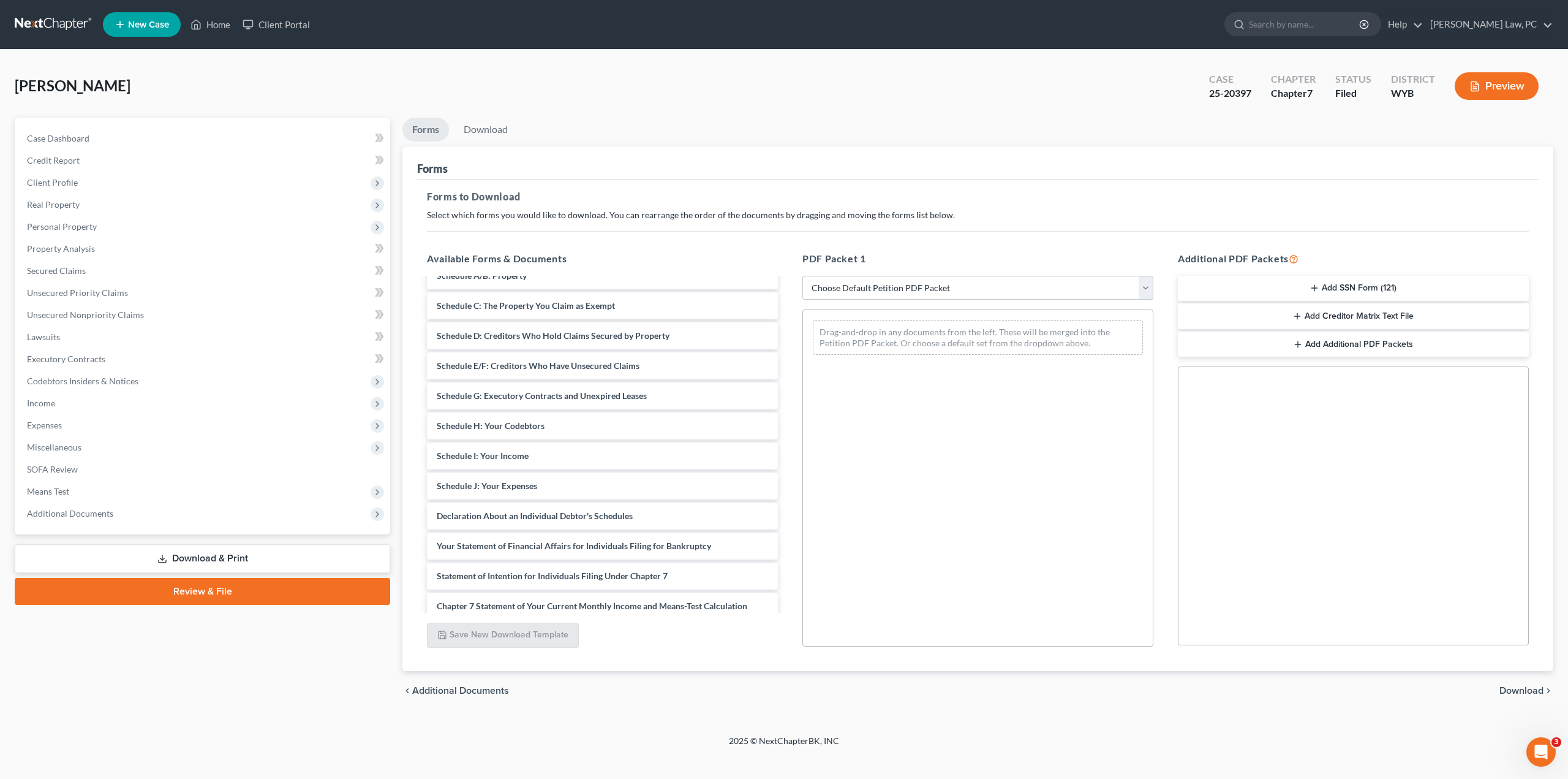
scroll to position [245, 0]
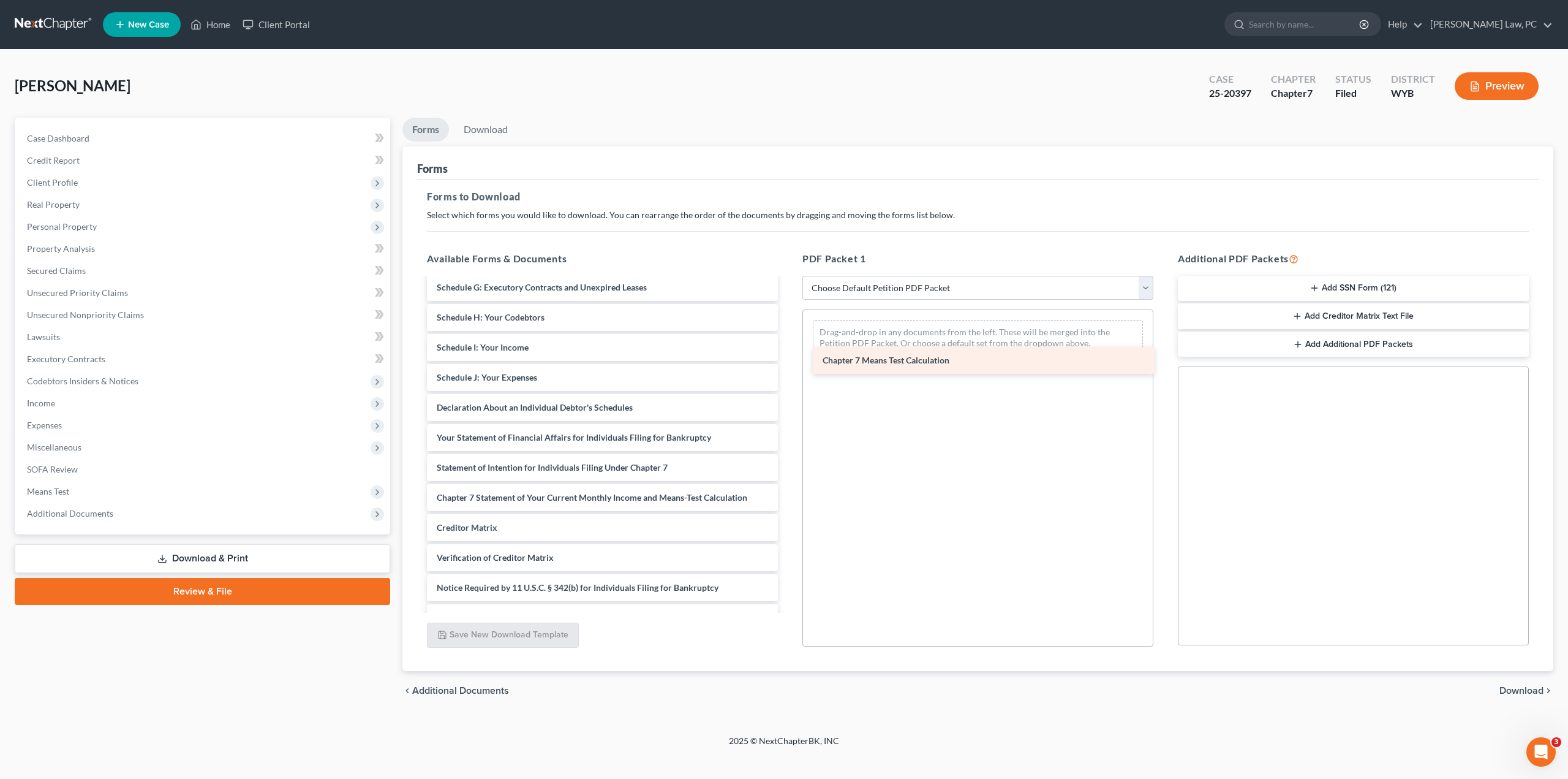
drag, startPoint x: 448, startPoint y: 529, endPoint x: 834, endPoint y: 363, distance: 420.2
click at [788, 363] on div "Chapter 7 Means Test Calculation [PERSON_NAME] [DATE]-pdf [PERSON_NAME]-pdf Vol…" at bounding box center [602, 332] width 371 height 597
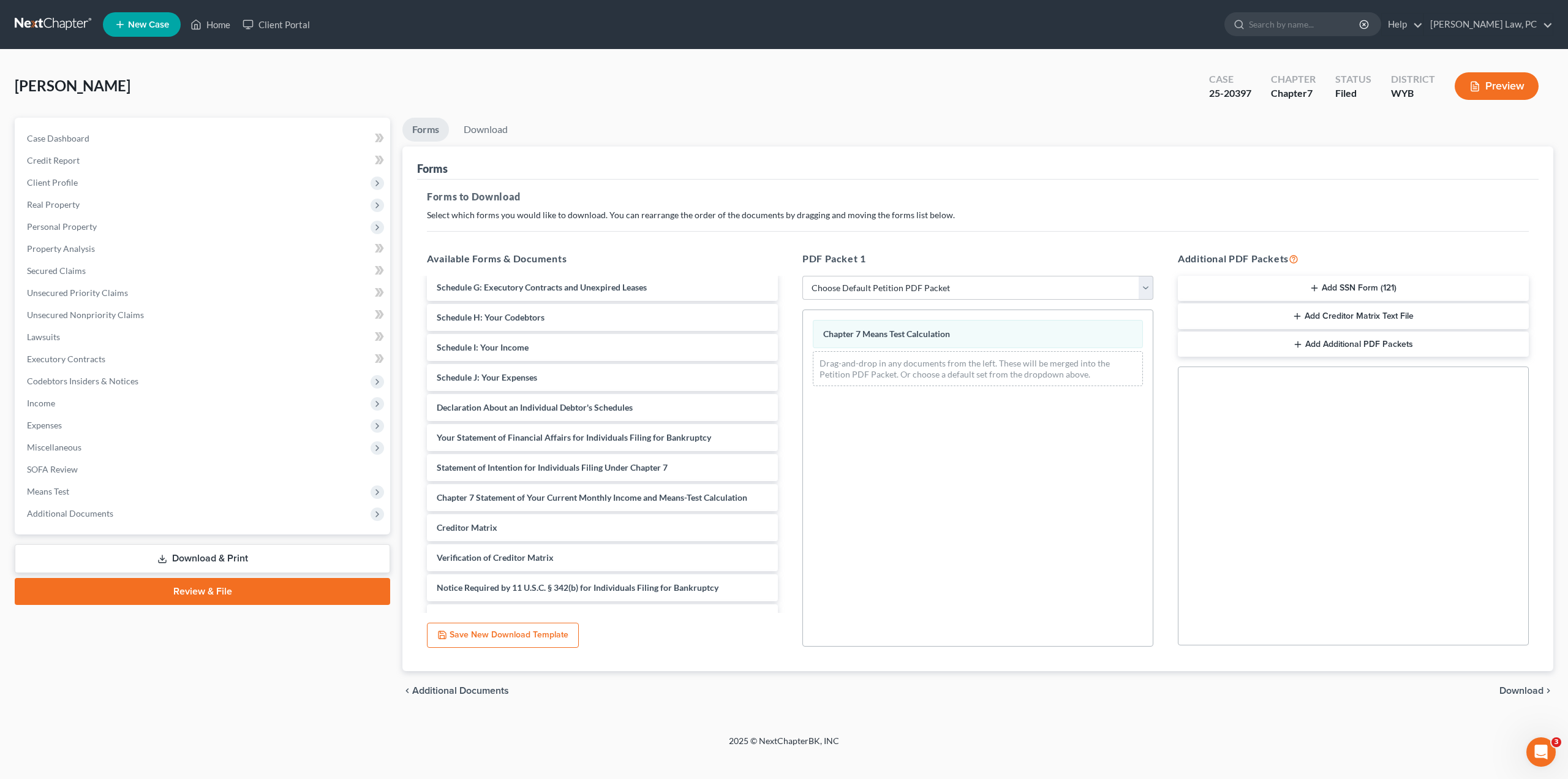
click at [1509, 688] on span "Download" at bounding box center [1522, 690] width 44 height 10
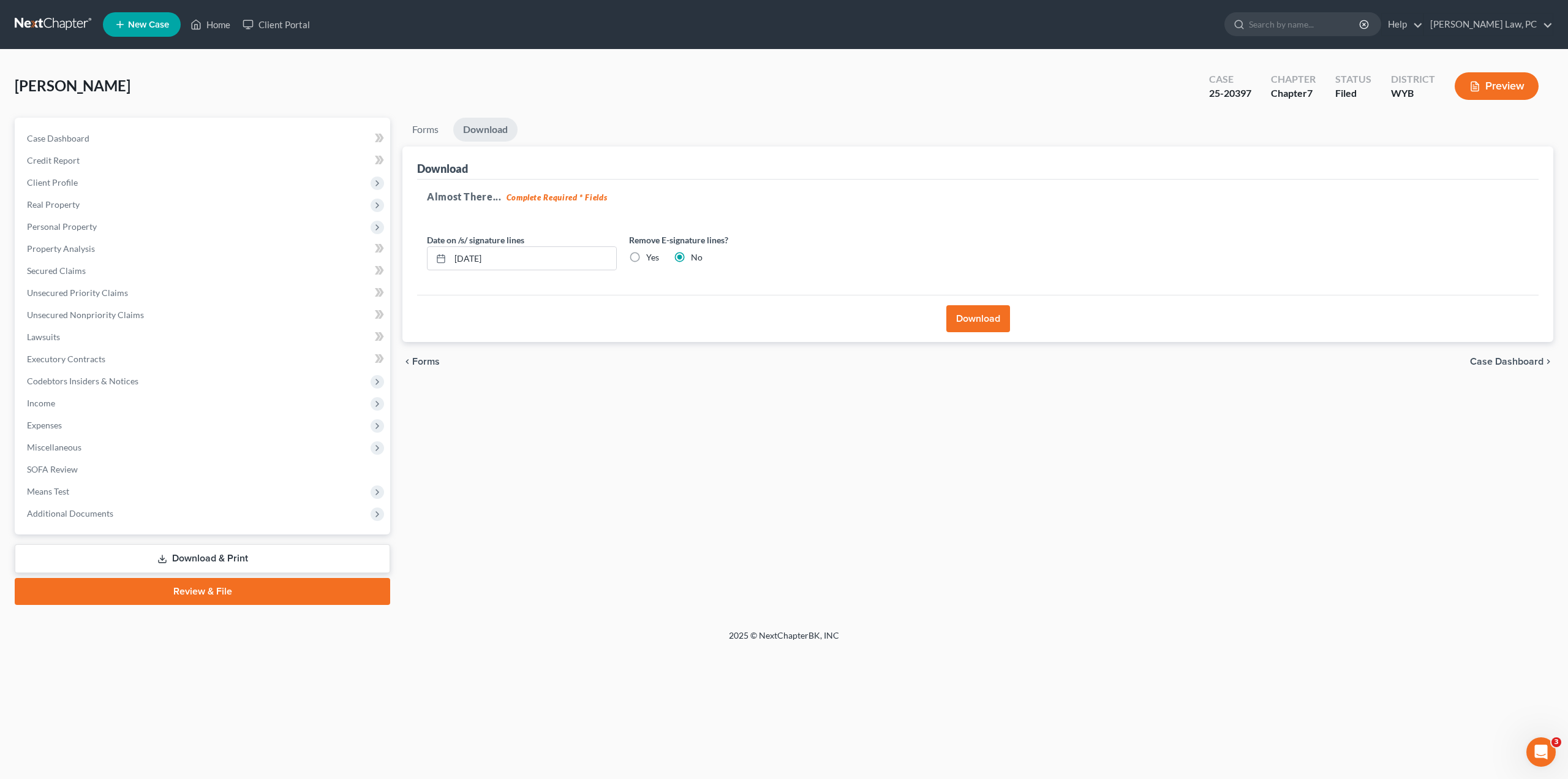
click at [646, 257] on label "Yes" at bounding box center [652, 258] width 13 height 12
click at [651, 257] on input "Yes" at bounding box center [656, 256] width 8 height 8
radio input "true"
radio input "false"
click at [990, 323] on button "Download" at bounding box center [978, 319] width 63 height 27
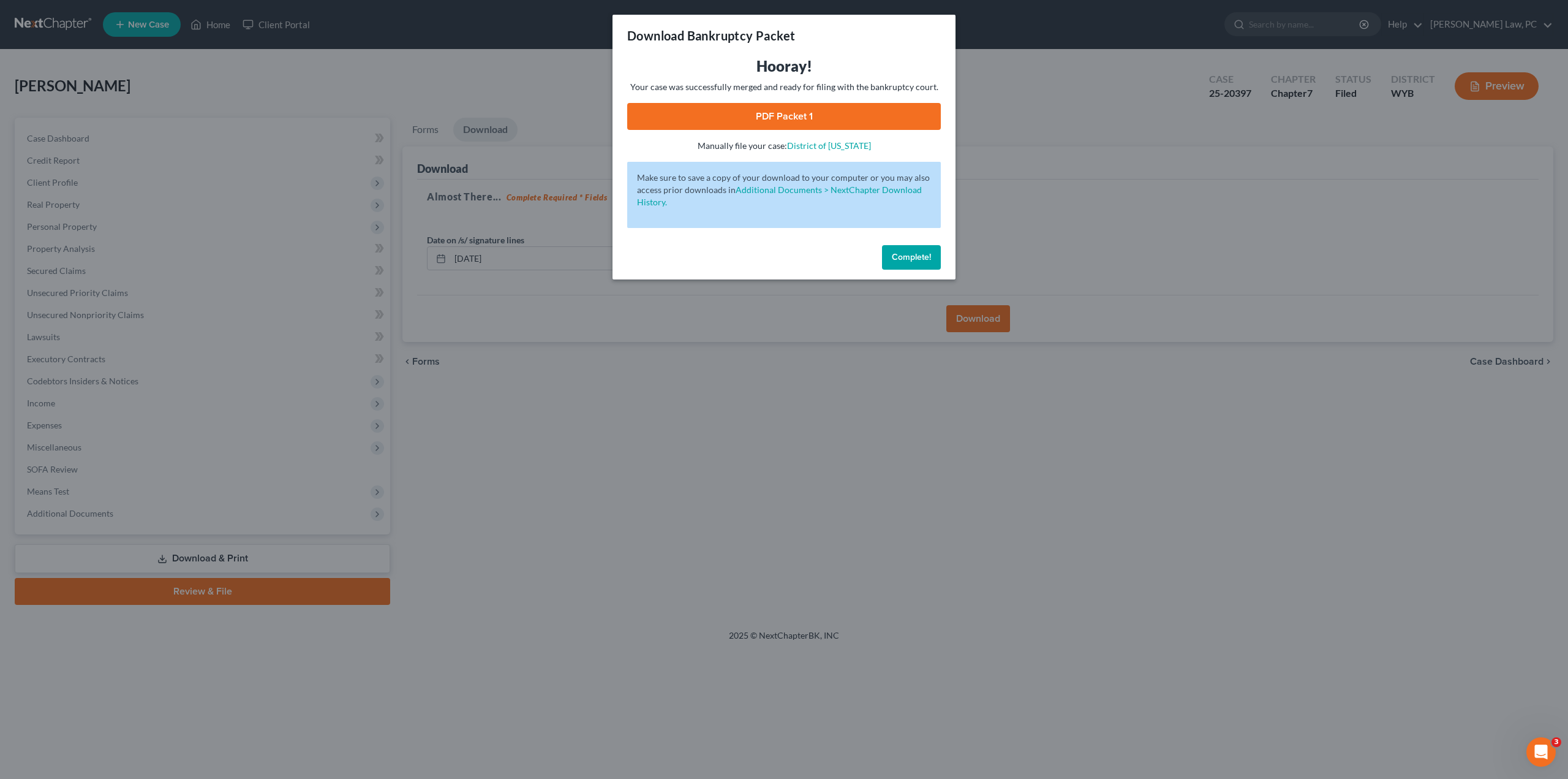
click at [732, 116] on link "PDF Packet 1" at bounding box center [784, 117] width 313 height 27
